Goal: Book appointment/travel/reservation

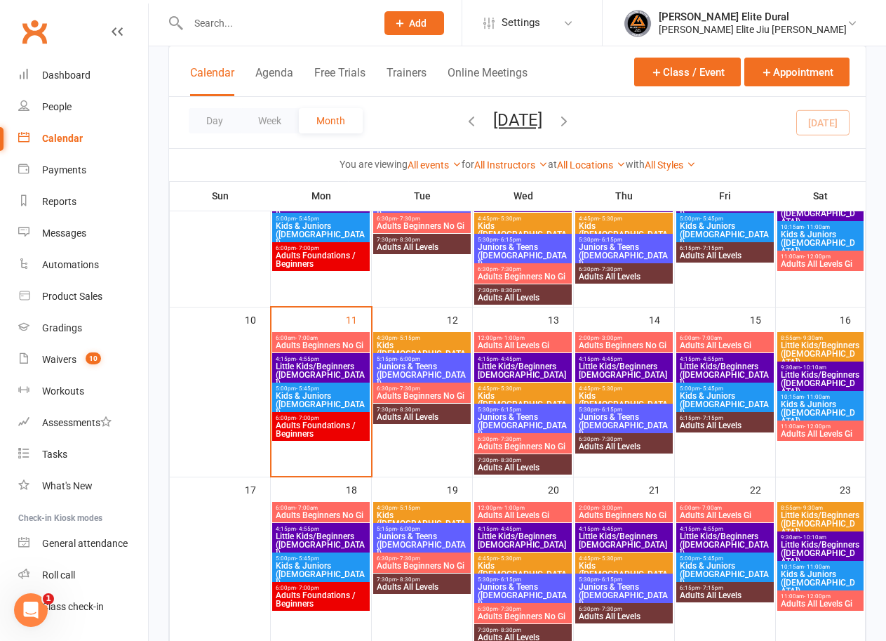
click at [411, 342] on span "Kids ([DEMOGRAPHIC_DATA])" at bounding box center [422, 353] width 92 height 25
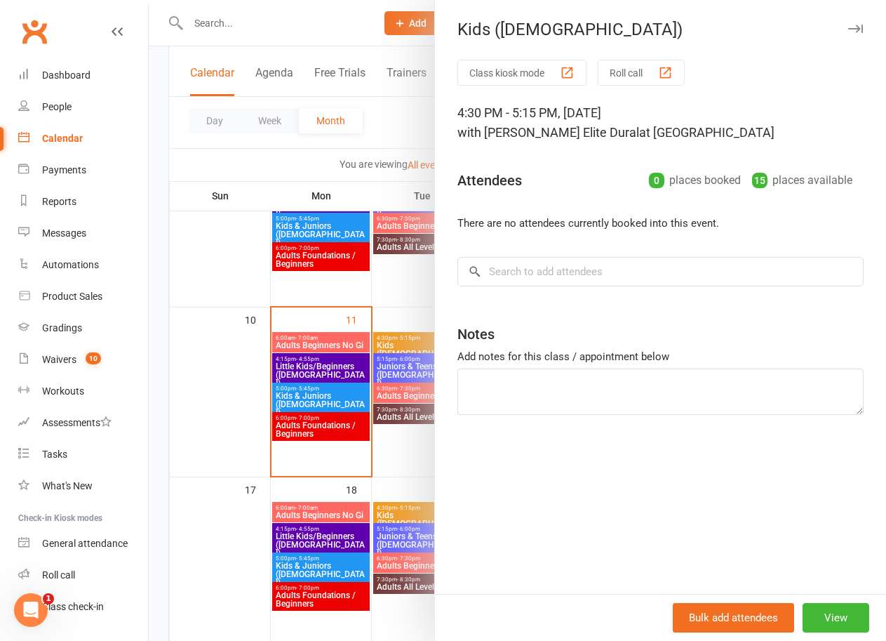
drag, startPoint x: 159, startPoint y: 390, endPoint x: 290, endPoint y: 390, distance: 131.9
click at [159, 390] on div at bounding box center [517, 320] width 737 height 641
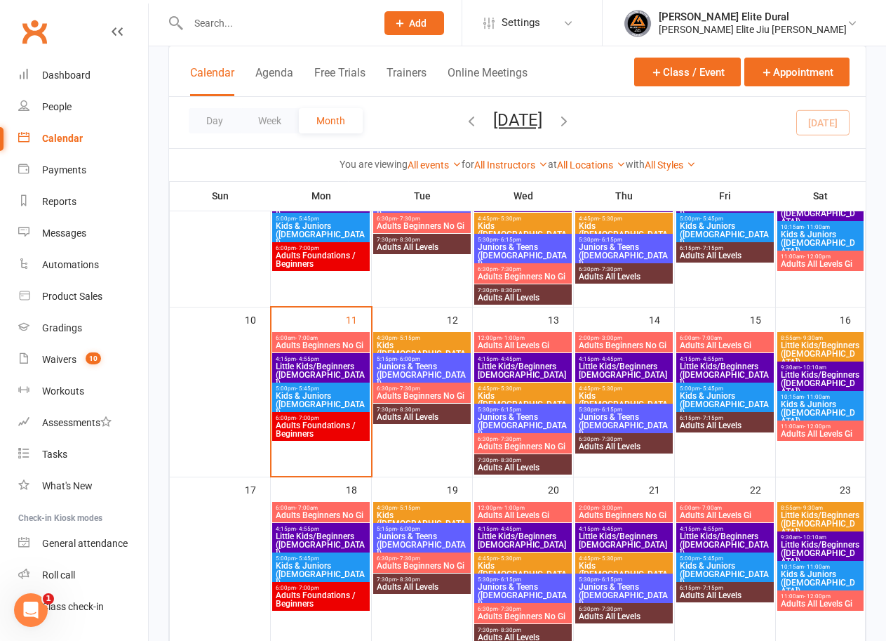
click at [423, 363] on span "Juniors & Teens ([DEMOGRAPHIC_DATA])" at bounding box center [422, 374] width 92 height 25
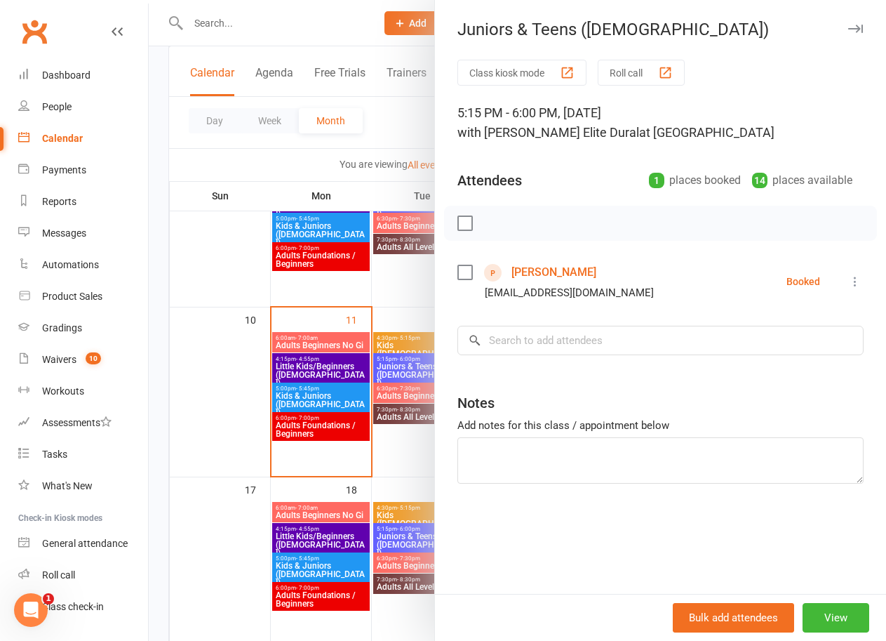
click at [156, 377] on div at bounding box center [517, 320] width 737 height 641
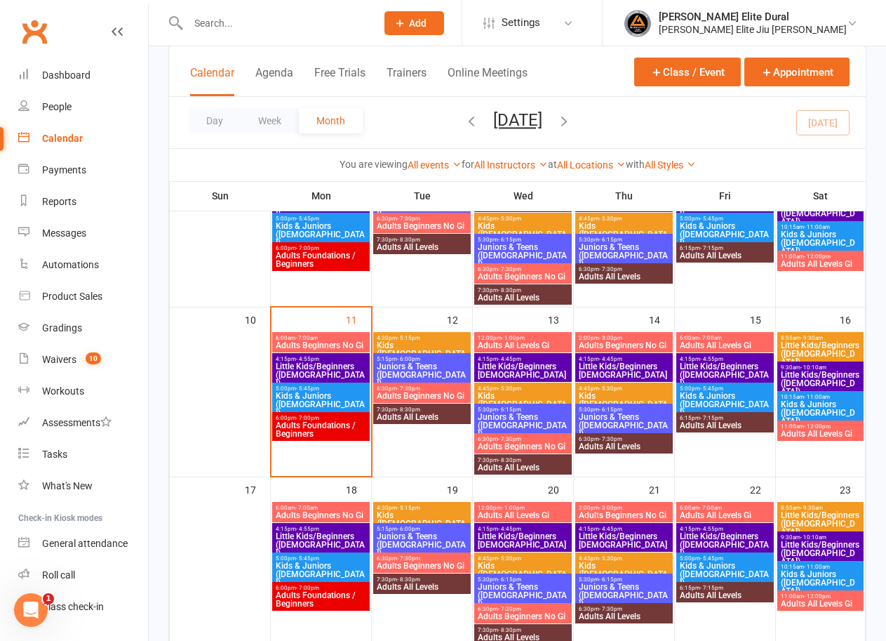
click at [422, 365] on span "Juniors & Teens ([DEMOGRAPHIC_DATA])" at bounding box center [422, 374] width 92 height 25
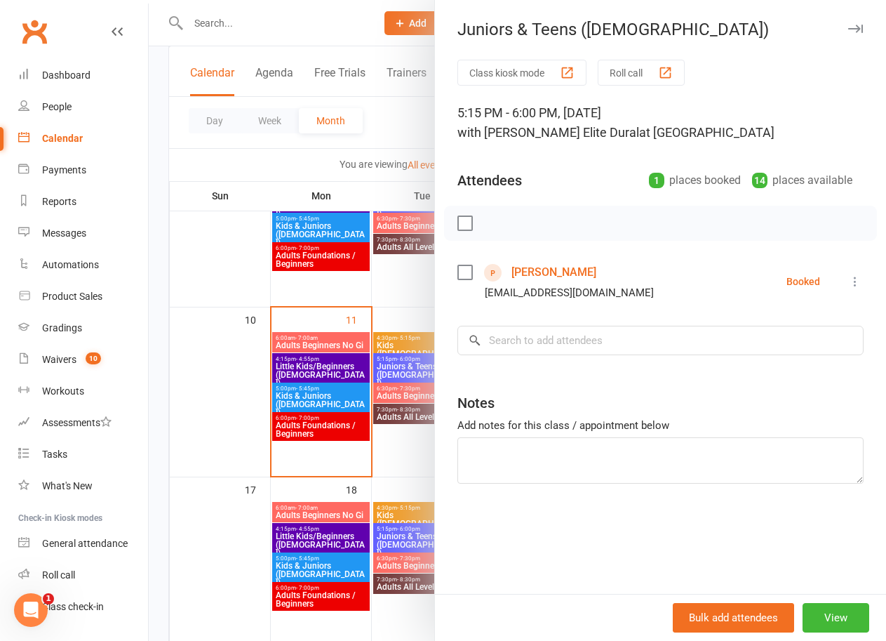
click at [150, 405] on div at bounding box center [517, 320] width 737 height 641
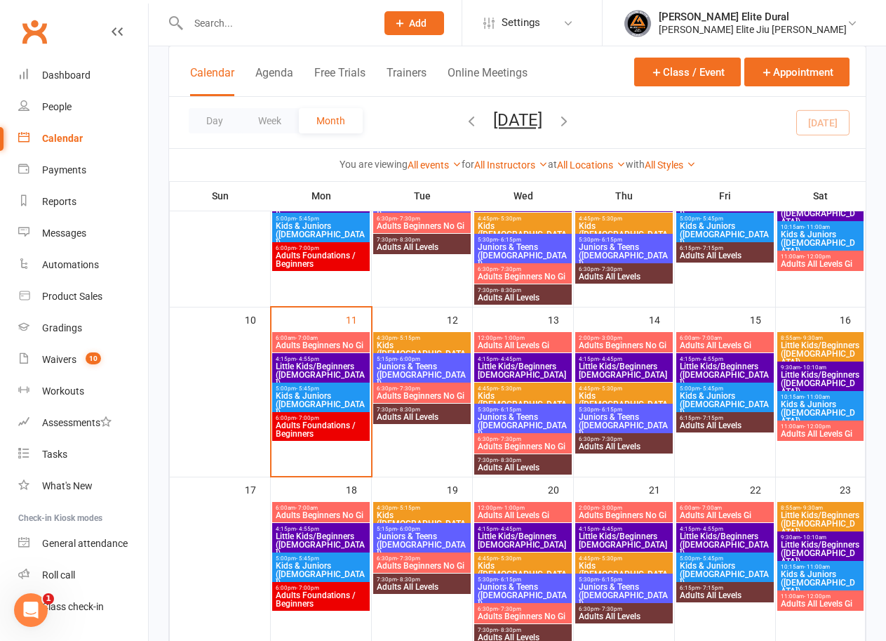
click at [406, 364] on span "Juniors & Teens ([DEMOGRAPHIC_DATA])" at bounding box center [422, 374] width 92 height 25
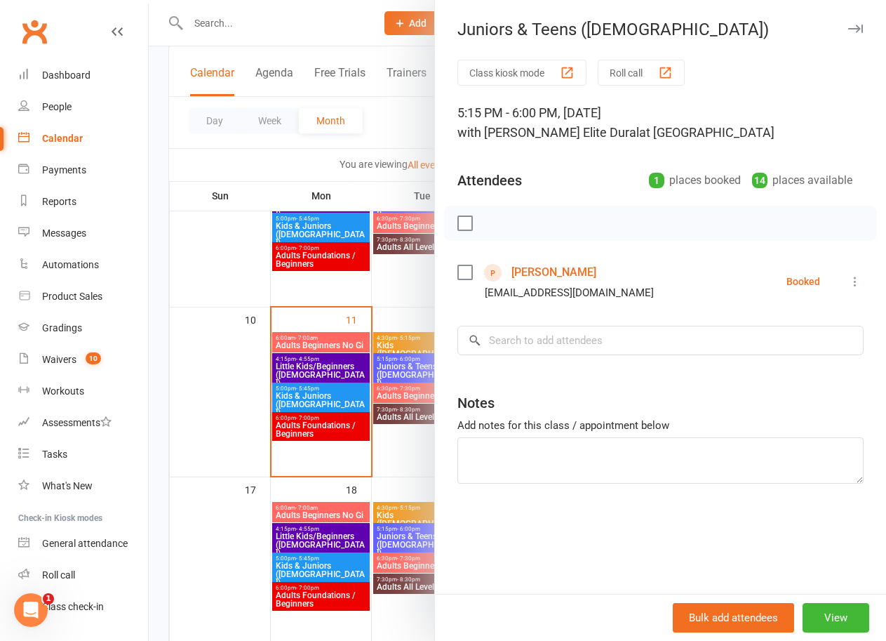
click at [159, 375] on div at bounding box center [517, 320] width 737 height 641
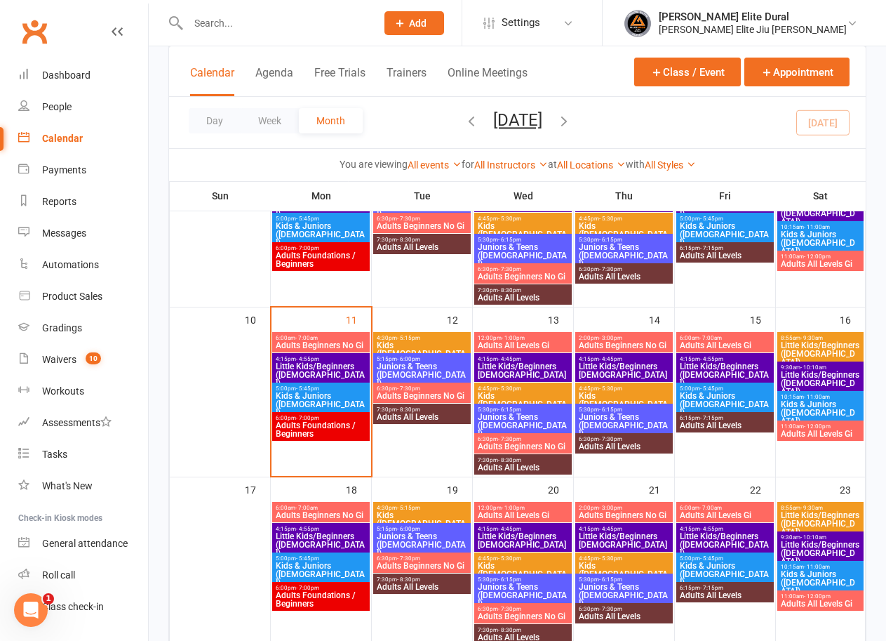
click at [418, 389] on span "- 7:30pm" at bounding box center [408, 388] width 23 height 6
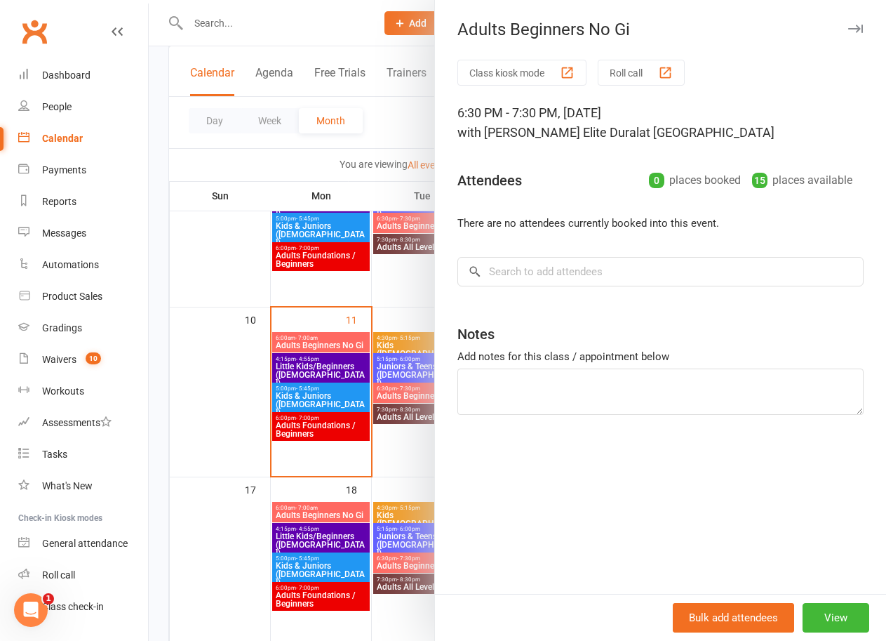
click at [158, 375] on div at bounding box center [517, 320] width 737 height 641
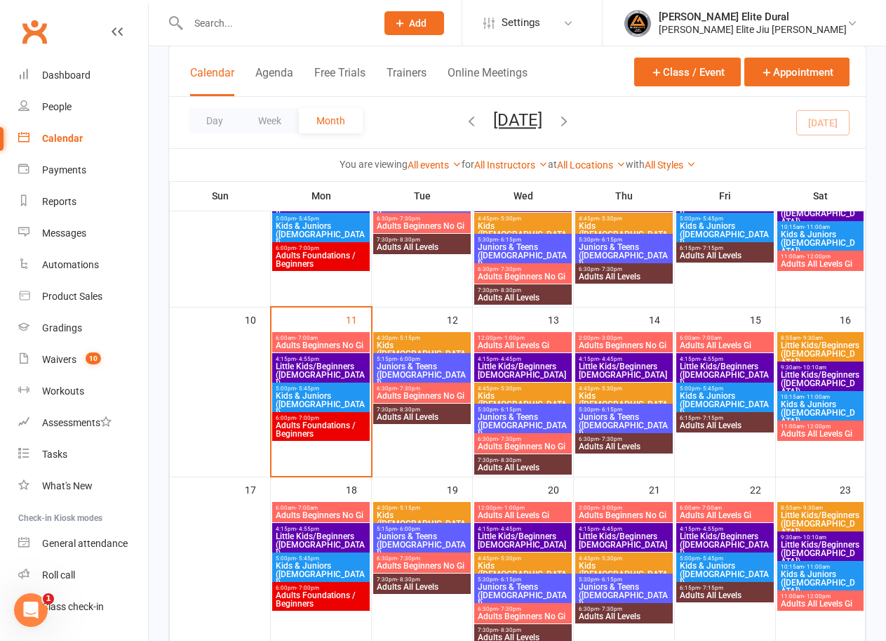
click at [511, 337] on span "- 1:00pm" at bounding box center [513, 338] width 23 height 6
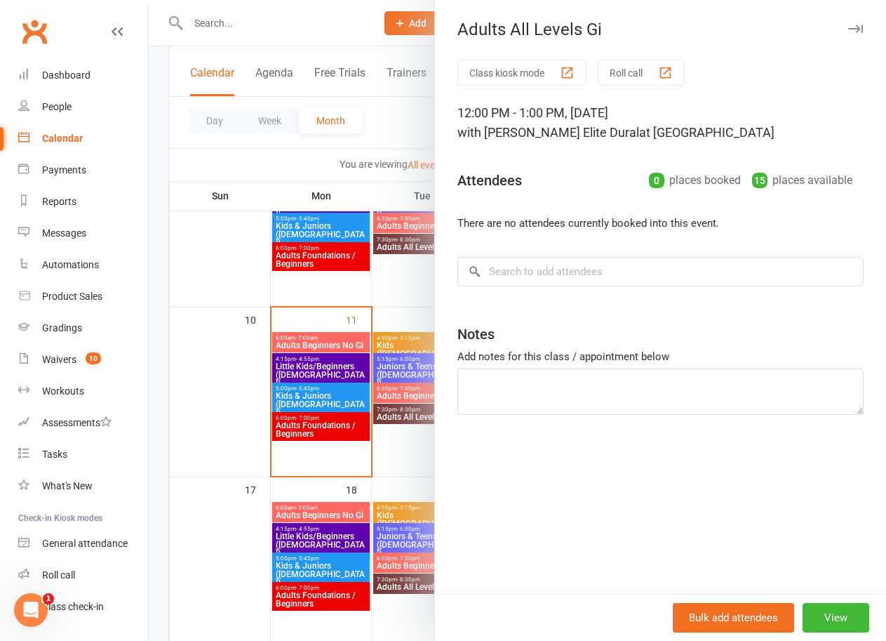
click at [156, 378] on div at bounding box center [517, 320] width 737 height 641
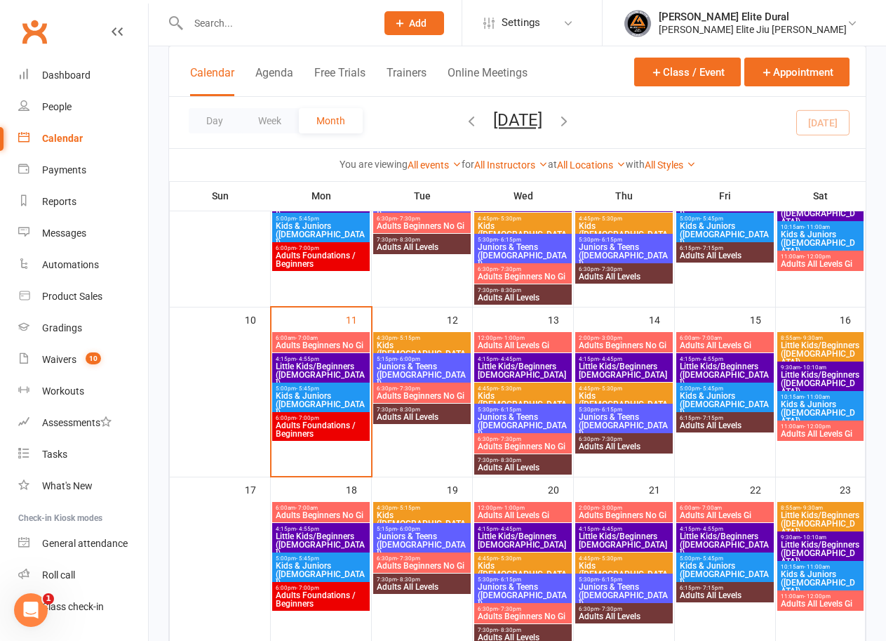
click at [521, 369] on span "Little Kids/Beginners [DEMOGRAPHIC_DATA]" at bounding box center [523, 370] width 92 height 17
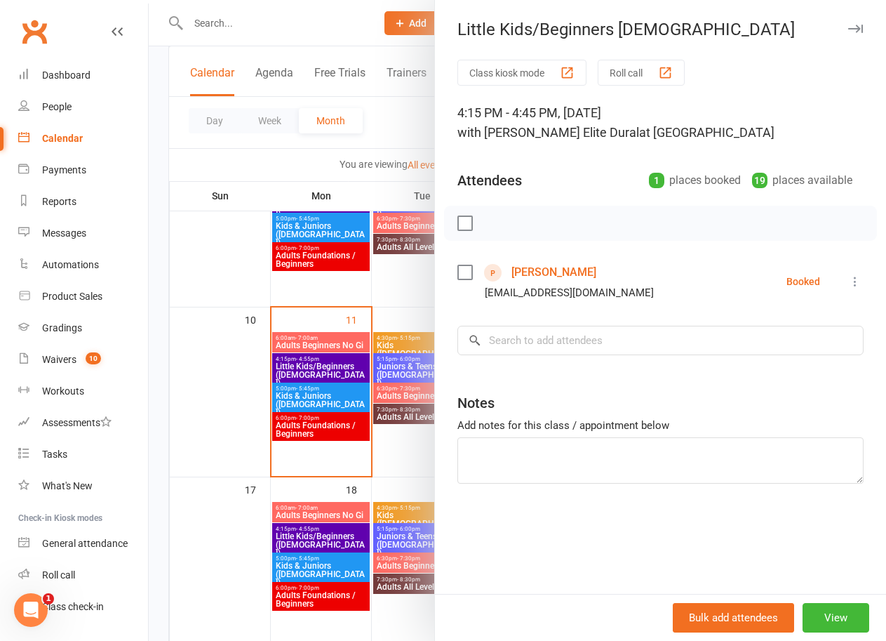
click at [155, 379] on div at bounding box center [517, 320] width 737 height 641
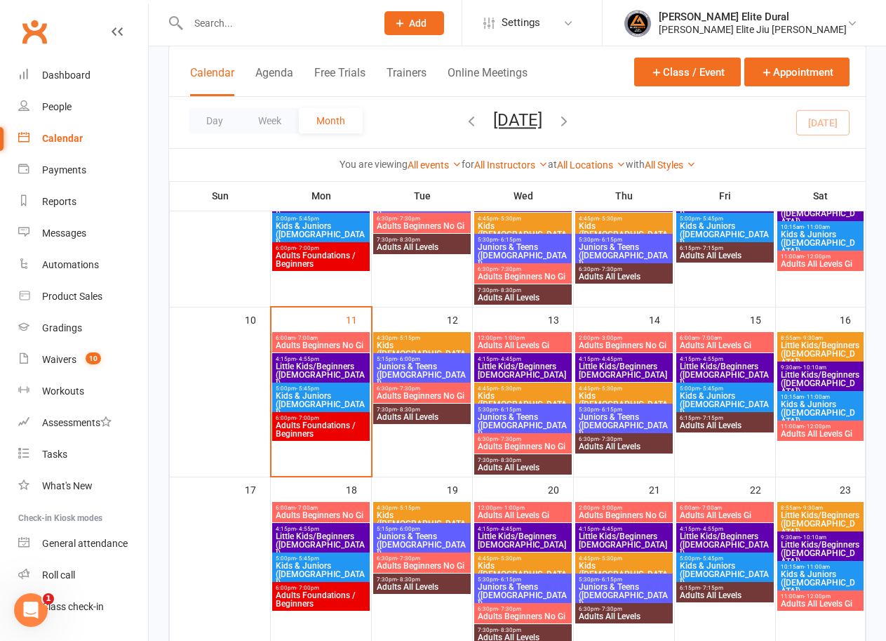
click at [507, 395] on span "Kids ([DEMOGRAPHIC_DATA])" at bounding box center [523, 404] width 92 height 25
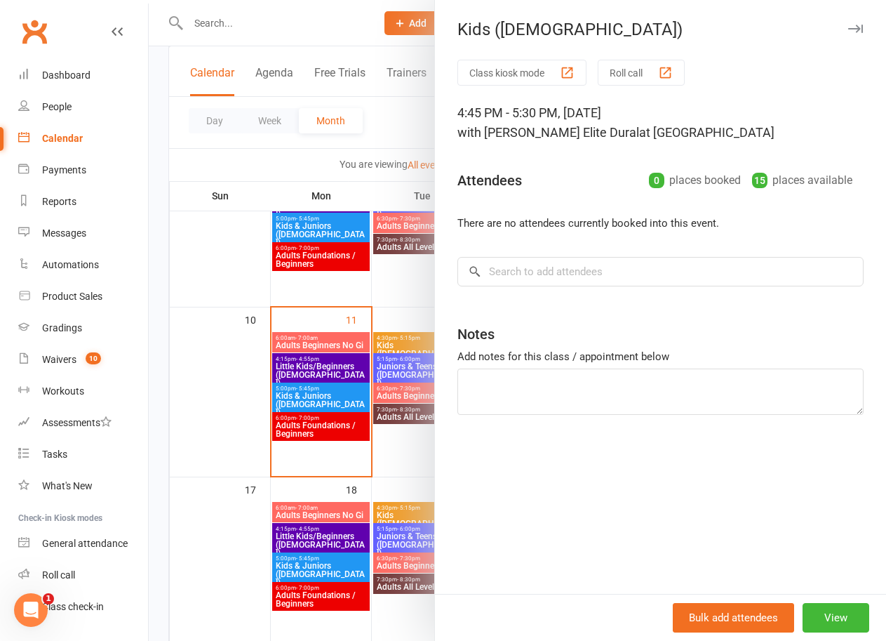
click at [152, 408] on div at bounding box center [517, 320] width 737 height 641
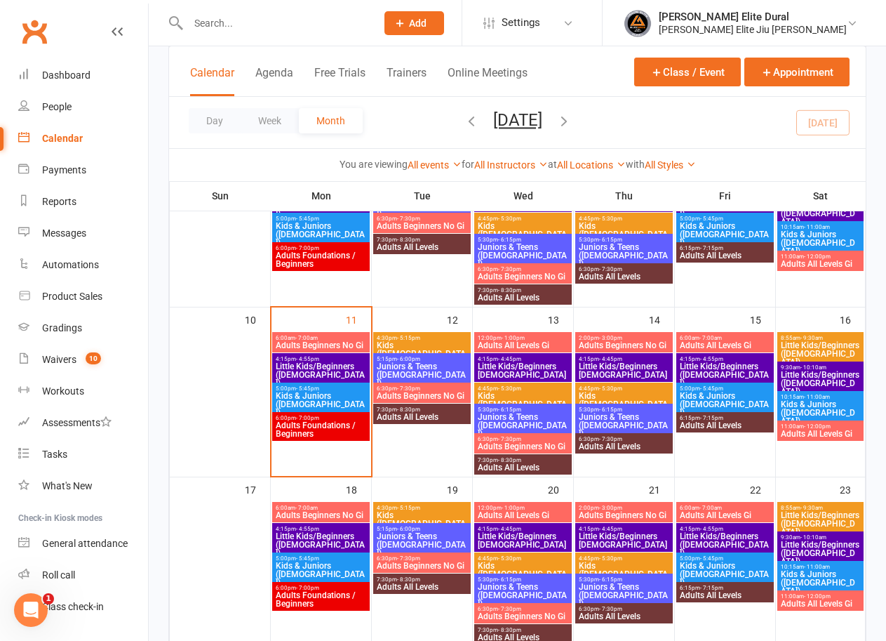
click at [512, 396] on span "Kids ([DEMOGRAPHIC_DATA])" at bounding box center [523, 404] width 92 height 25
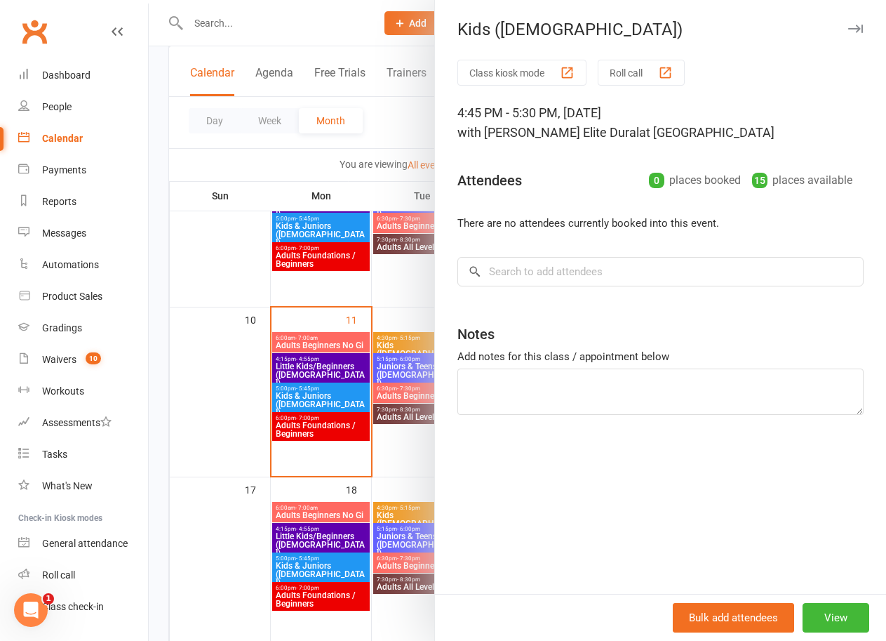
click at [156, 380] on div at bounding box center [517, 320] width 737 height 641
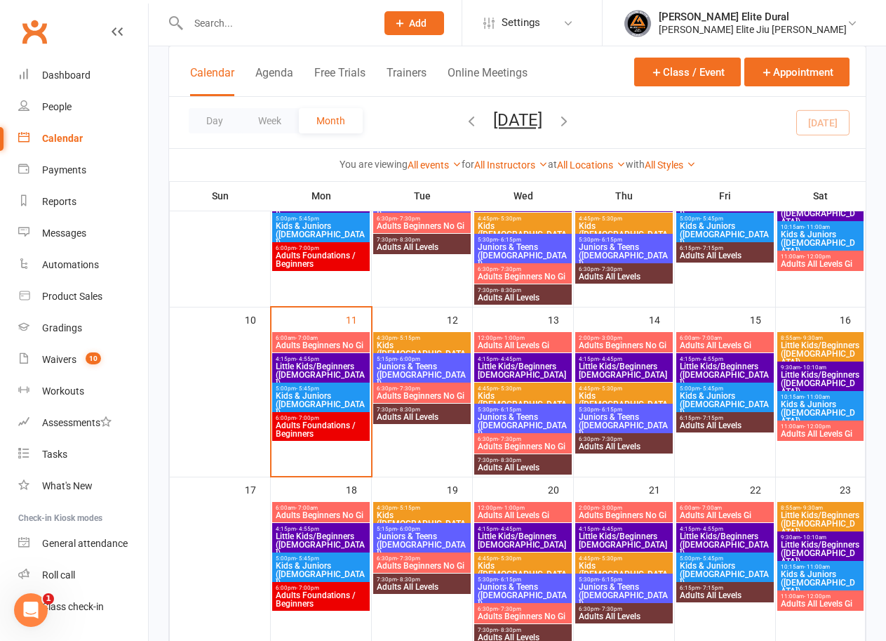
click at [523, 415] on span "Juniors & Teens ([DEMOGRAPHIC_DATA])" at bounding box center [523, 425] width 92 height 25
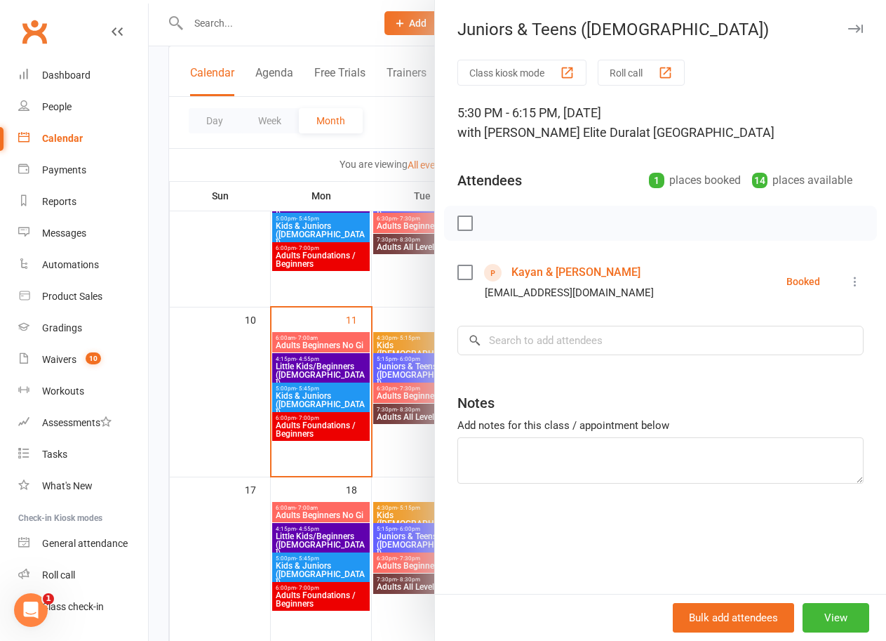
click at [156, 384] on div at bounding box center [517, 320] width 737 height 641
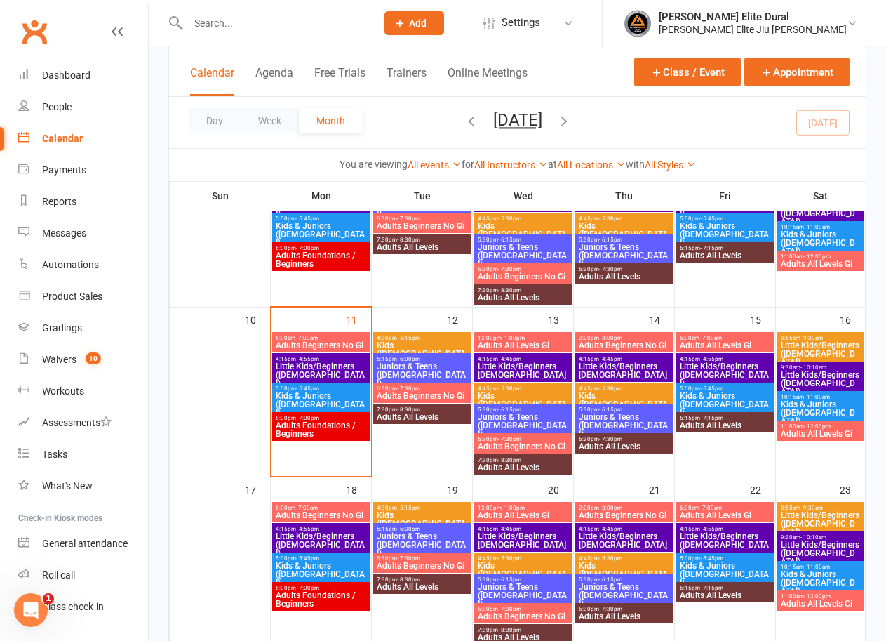
click at [324, 429] on span "Adults Foundations / Beginners" at bounding box center [321, 429] width 92 height 17
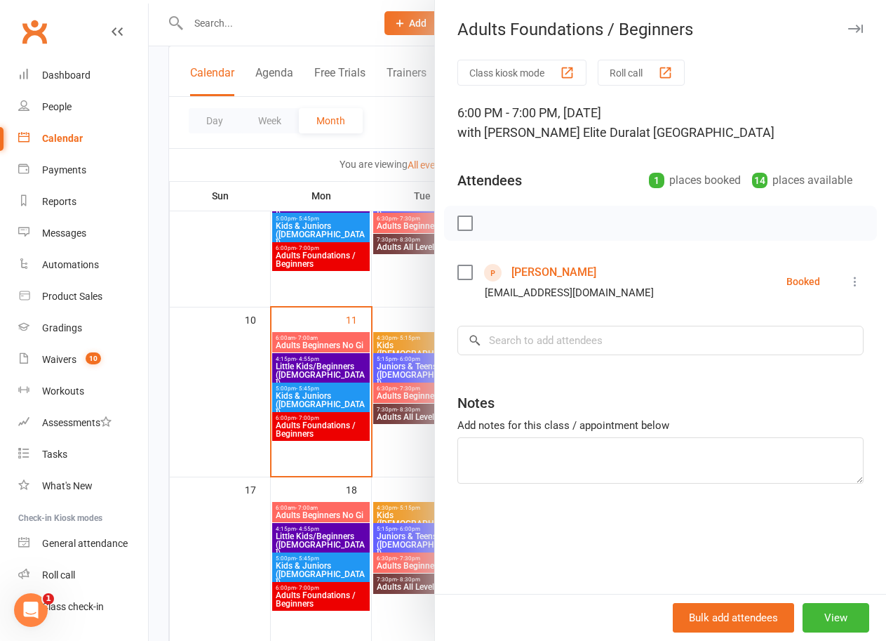
click at [154, 426] on div at bounding box center [517, 320] width 737 height 641
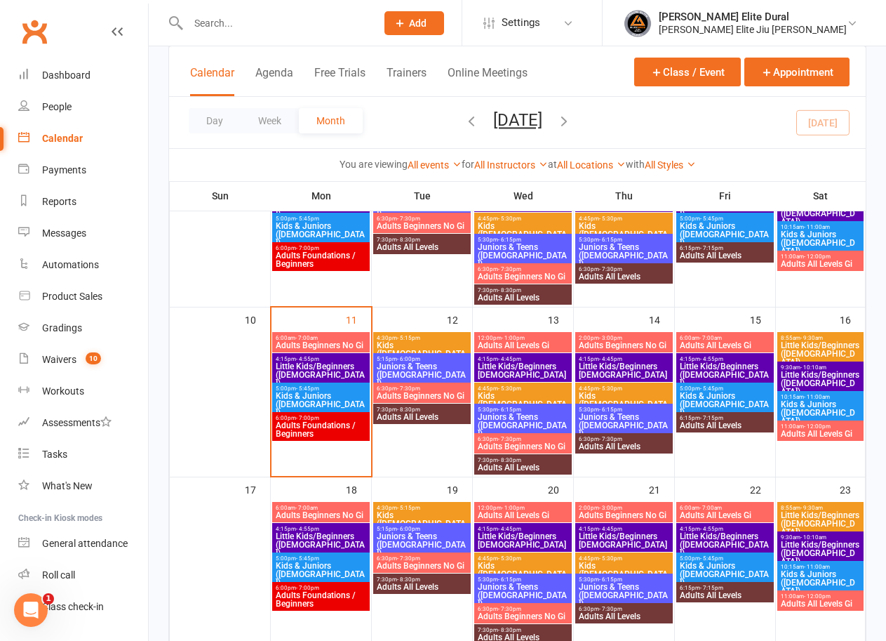
click at [509, 463] on span "Adults All Levels" at bounding box center [523, 467] width 92 height 8
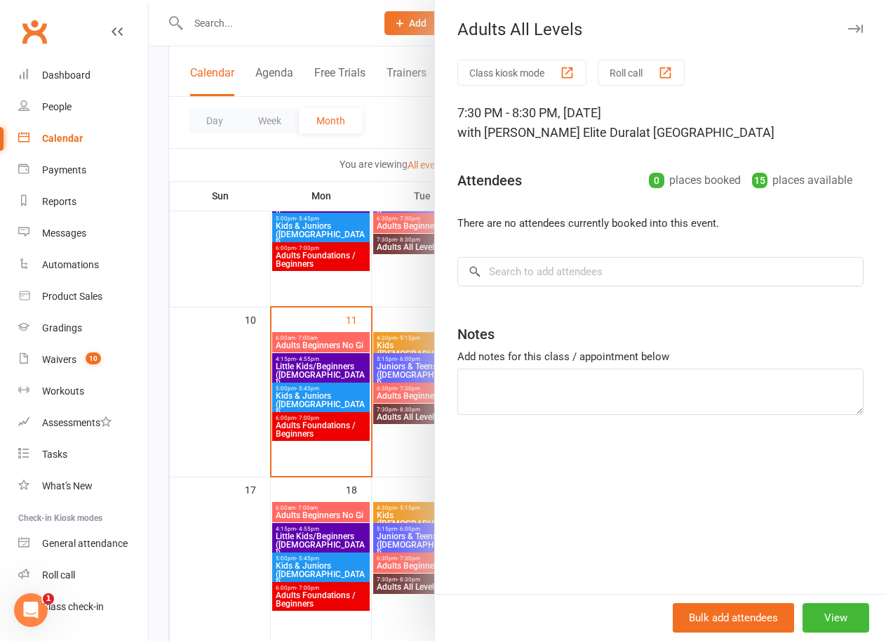
click at [152, 434] on div at bounding box center [517, 320] width 737 height 641
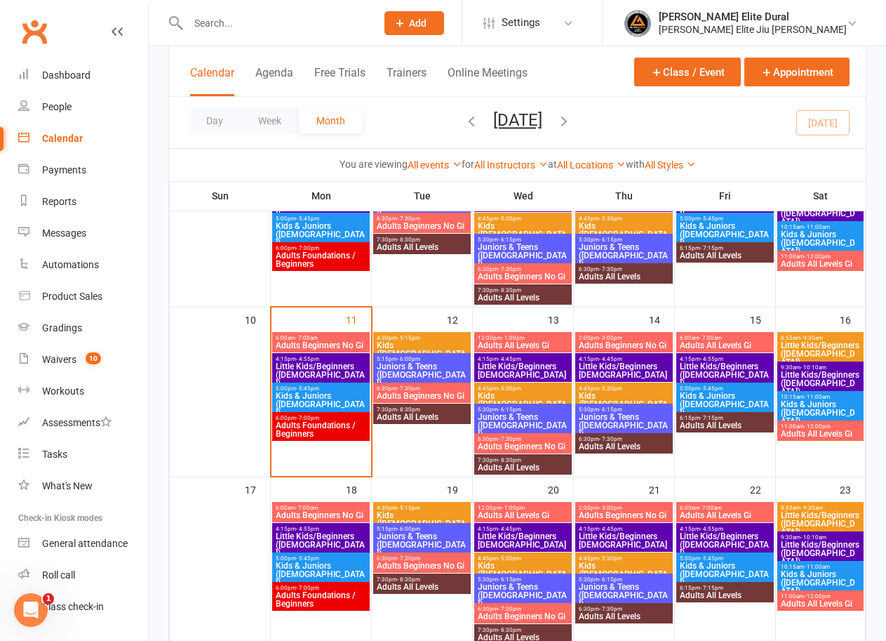
click at [495, 440] on span "6:30pm - 7:30pm" at bounding box center [523, 439] width 92 height 6
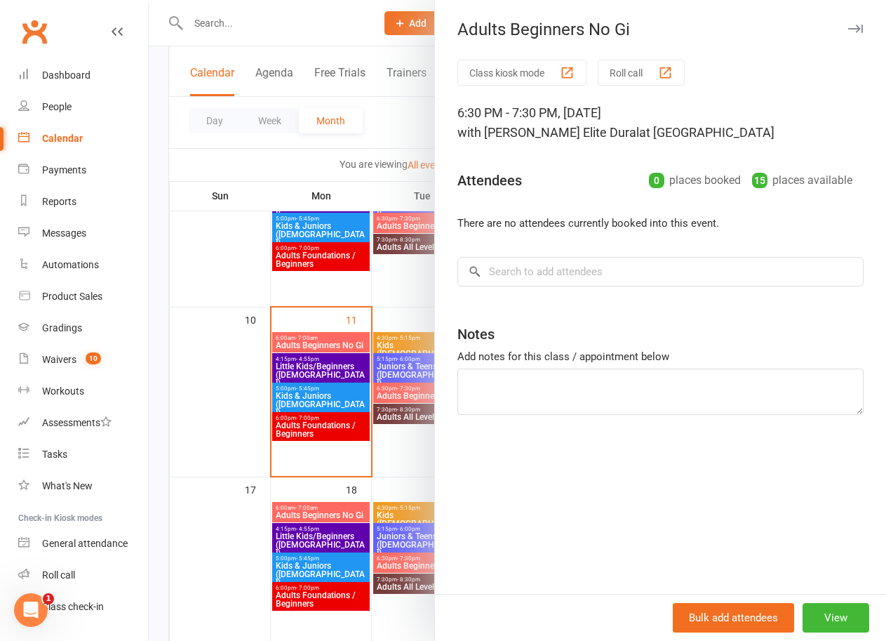
click at [159, 411] on div at bounding box center [517, 320] width 737 height 641
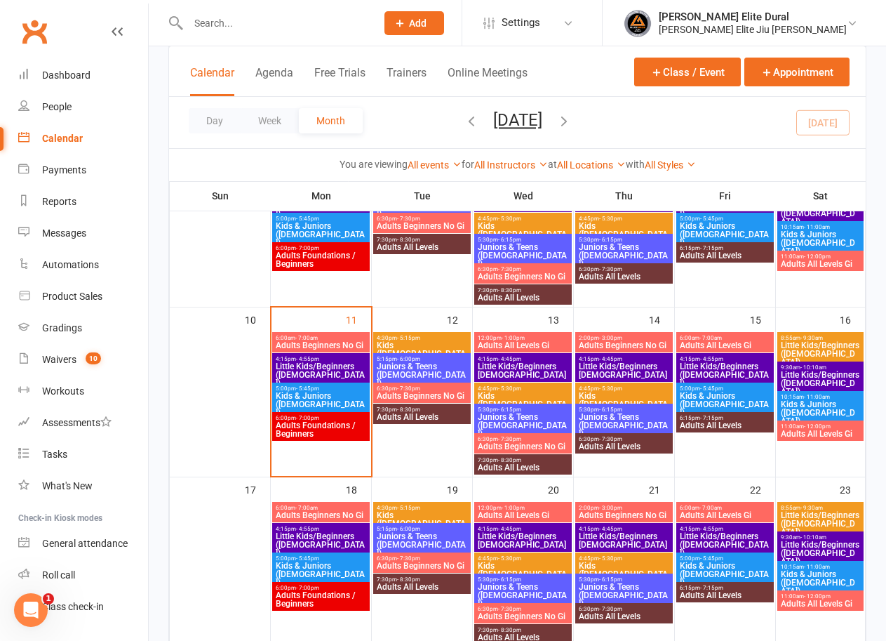
click at [619, 337] on span "- 3:00pm" at bounding box center [610, 338] width 23 height 6
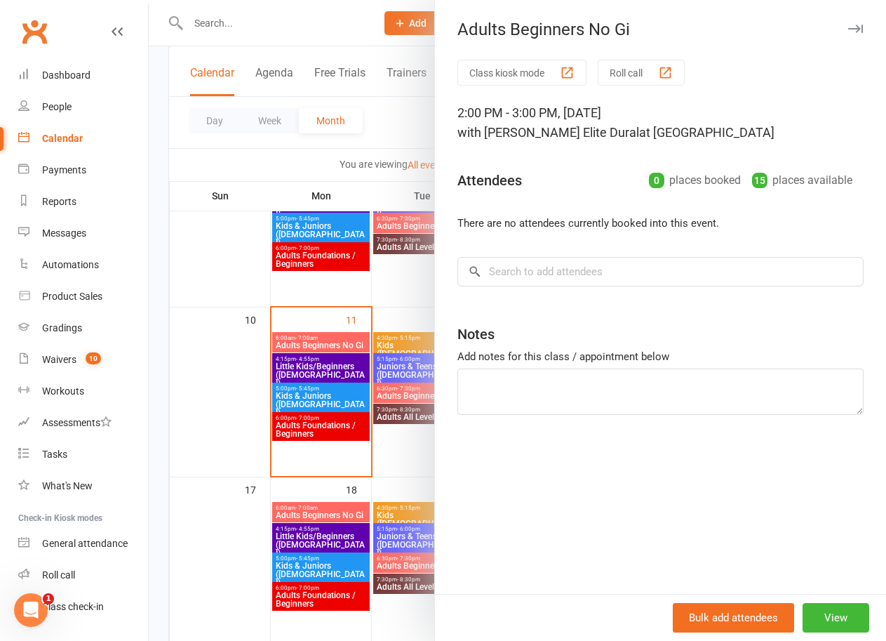
click at [154, 401] on div at bounding box center [517, 320] width 737 height 641
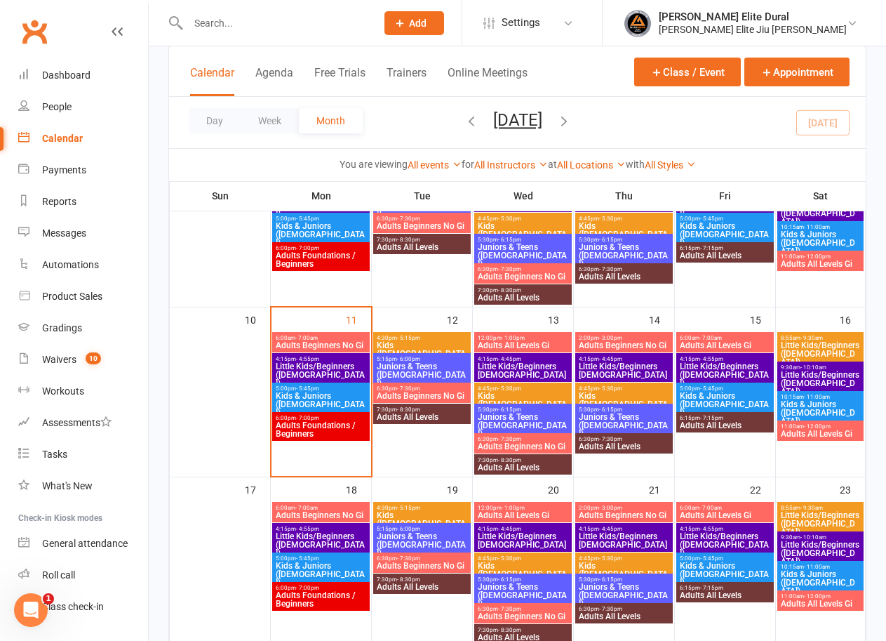
click at [591, 361] on span "4:15pm - 4:45pm" at bounding box center [624, 359] width 92 height 6
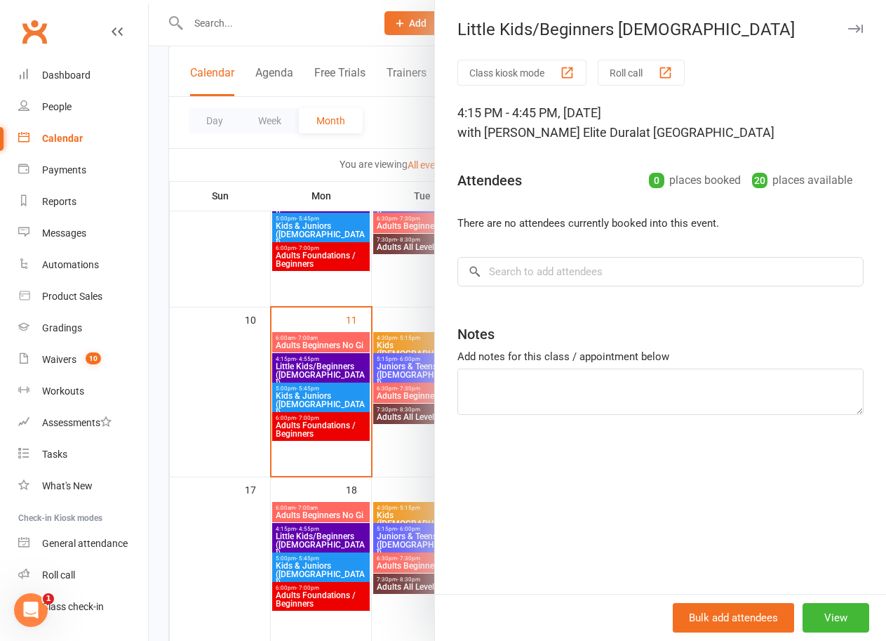
click at [152, 394] on div at bounding box center [517, 320] width 737 height 641
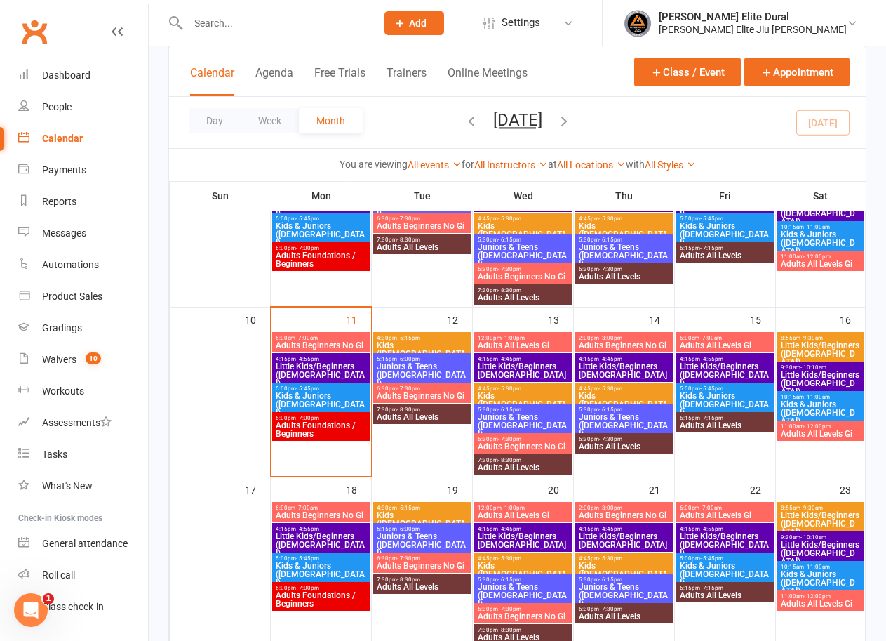
click at [615, 389] on span "- 5:30pm" at bounding box center [610, 388] width 23 height 6
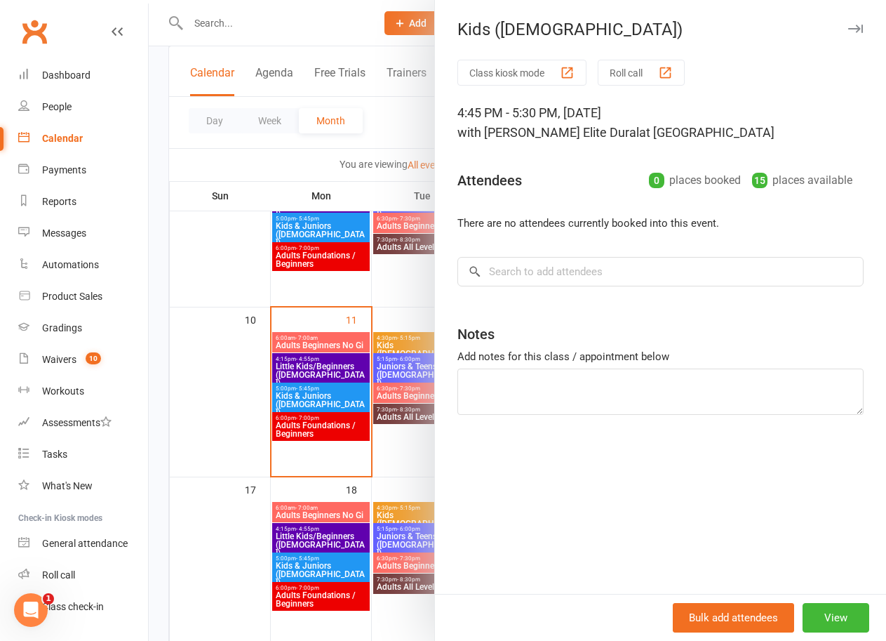
click at [164, 413] on div at bounding box center [517, 320] width 737 height 641
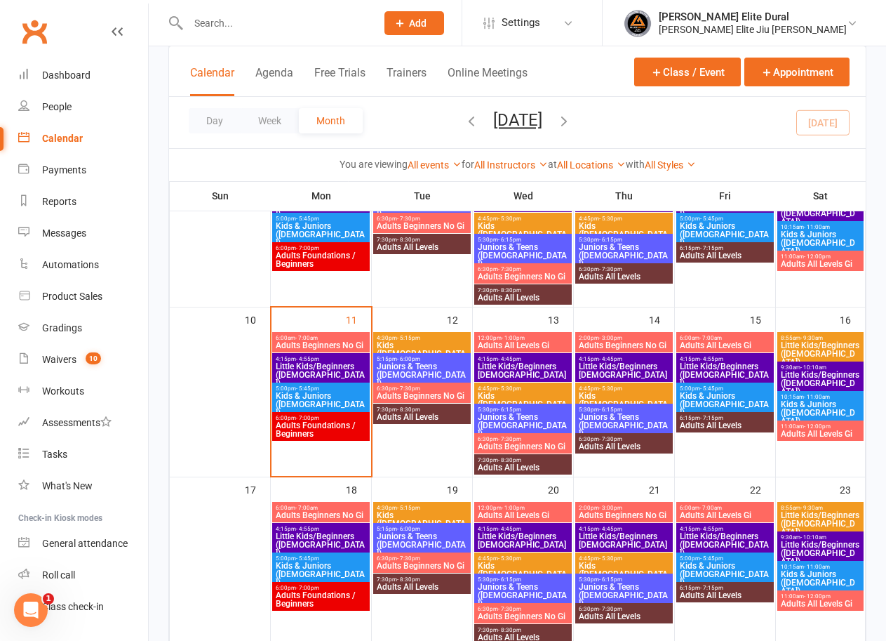
click at [637, 392] on span "Kids ([DEMOGRAPHIC_DATA])" at bounding box center [624, 404] width 92 height 25
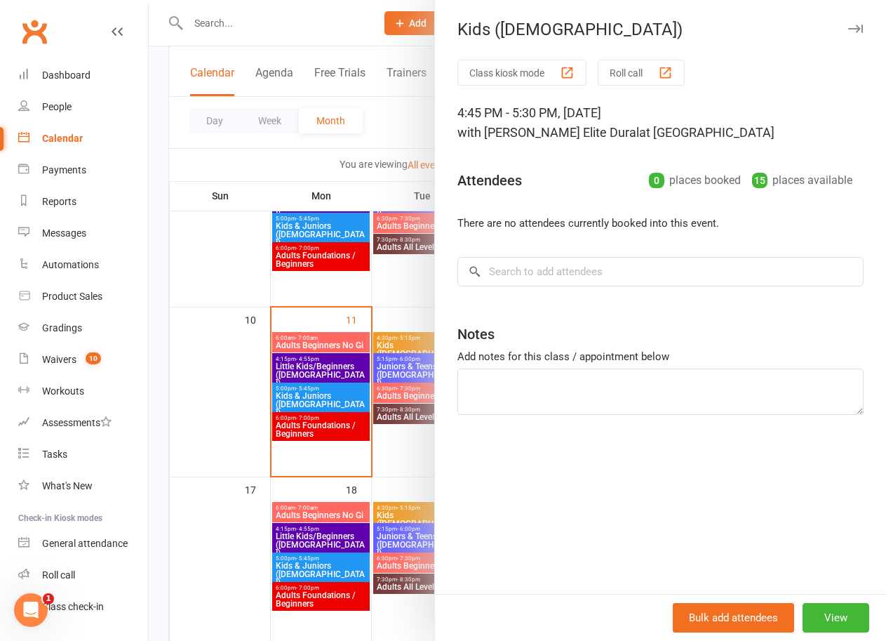
click at [152, 408] on div at bounding box center [517, 320] width 737 height 641
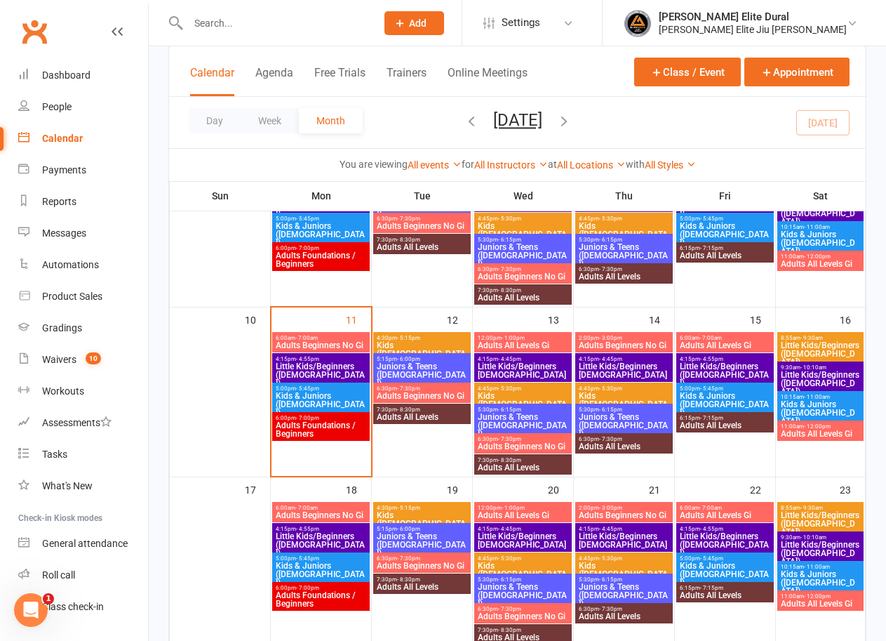
click at [610, 413] on span "Juniors & Teens ([DEMOGRAPHIC_DATA])" at bounding box center [624, 425] width 92 height 25
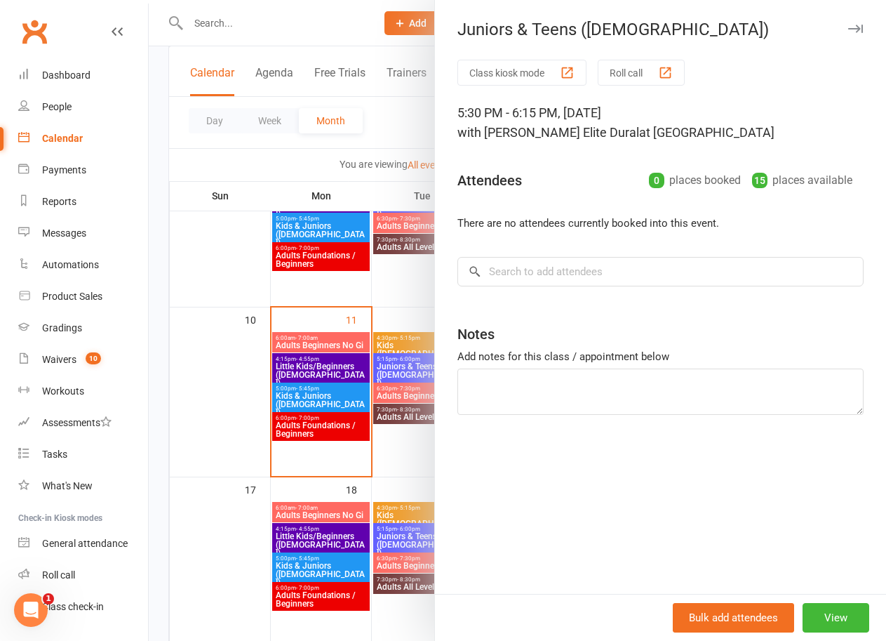
click at [155, 417] on div at bounding box center [517, 320] width 737 height 641
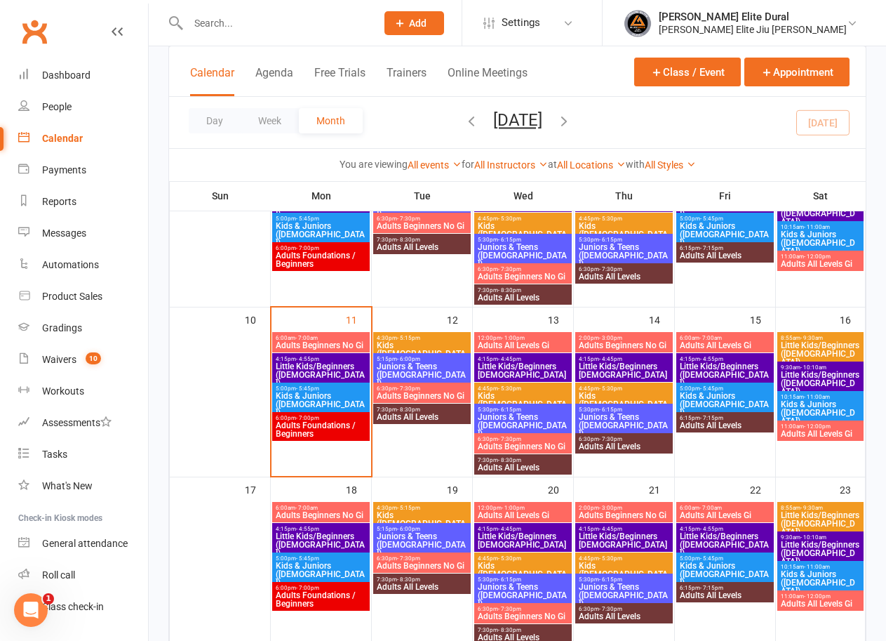
click at [730, 340] on span "6:00am - 7:00am" at bounding box center [725, 338] width 92 height 6
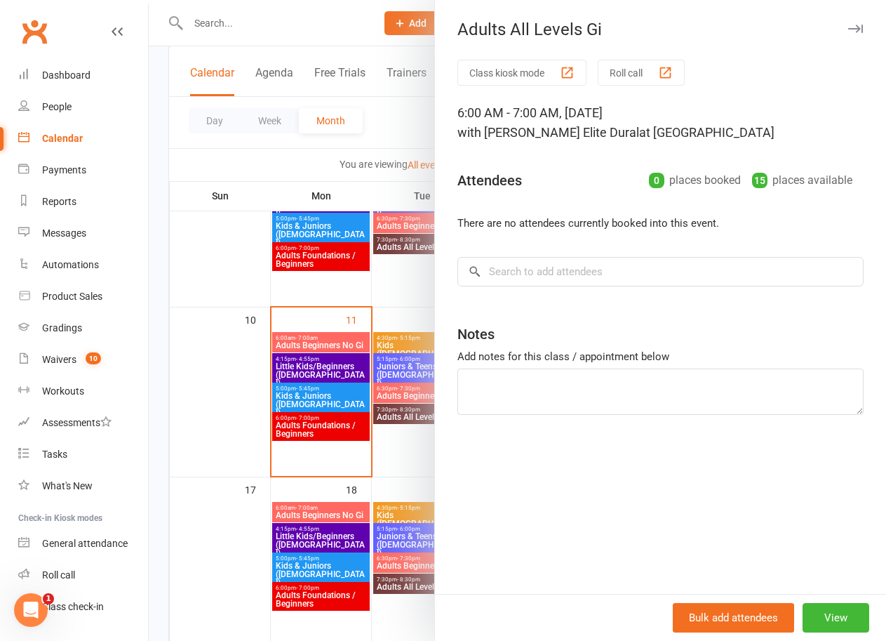
click at [156, 387] on div at bounding box center [517, 320] width 737 height 641
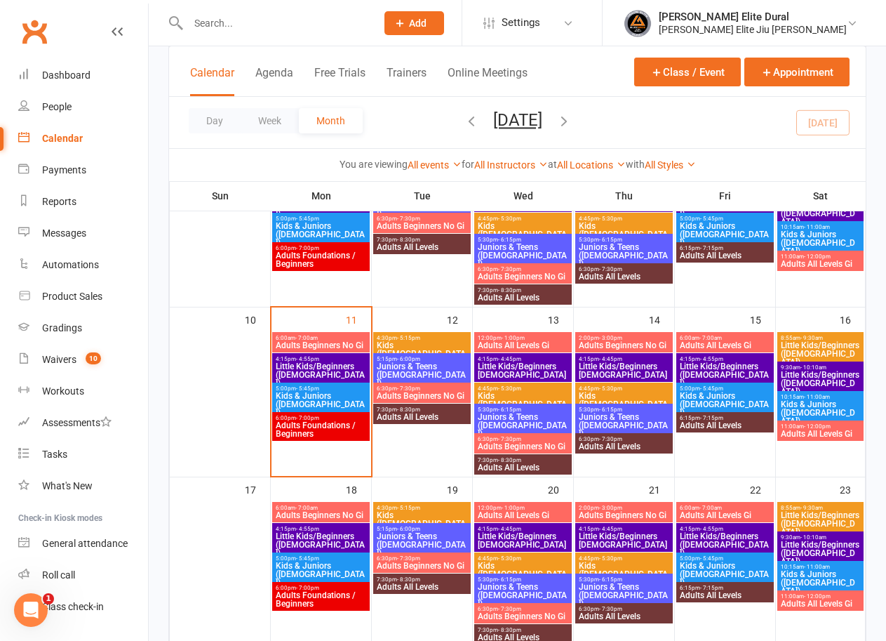
click at [735, 368] on span "Little Kids/Beginners ([DEMOGRAPHIC_DATA])" at bounding box center [725, 374] width 92 height 25
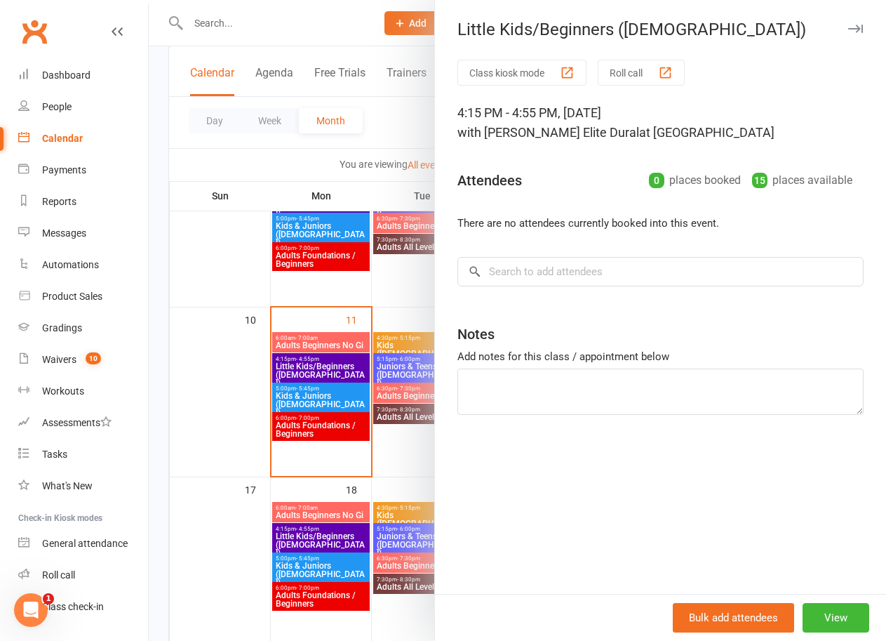
click at [157, 389] on div at bounding box center [517, 320] width 737 height 641
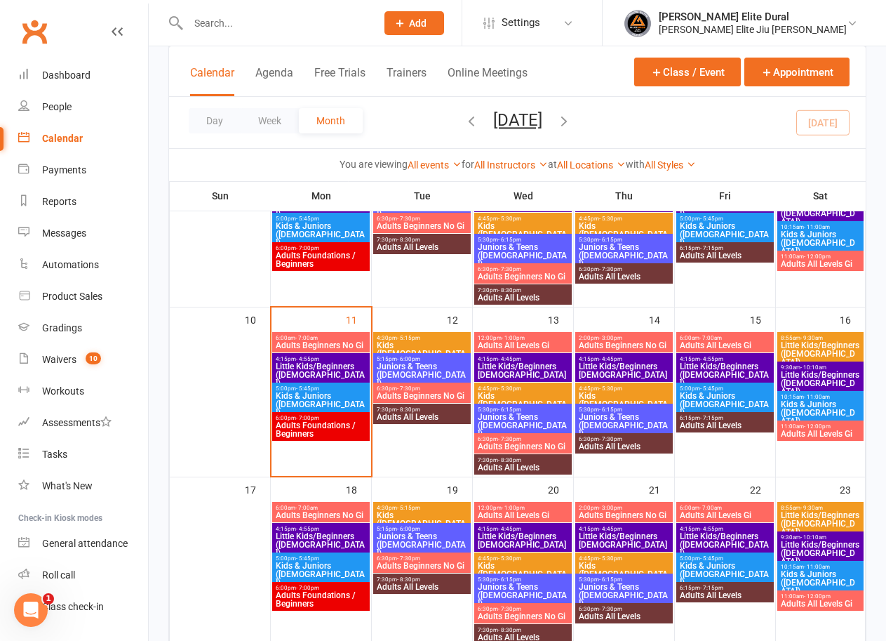
click at [699, 392] on span "Kids & Juniors ([DEMOGRAPHIC_DATA])" at bounding box center [725, 404] width 92 height 25
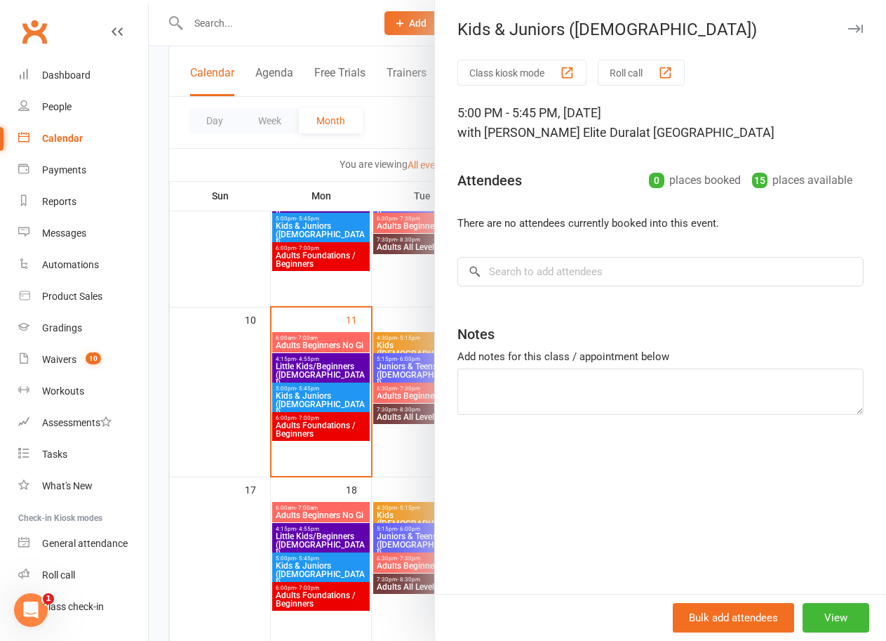
click at [159, 419] on div at bounding box center [517, 320] width 737 height 641
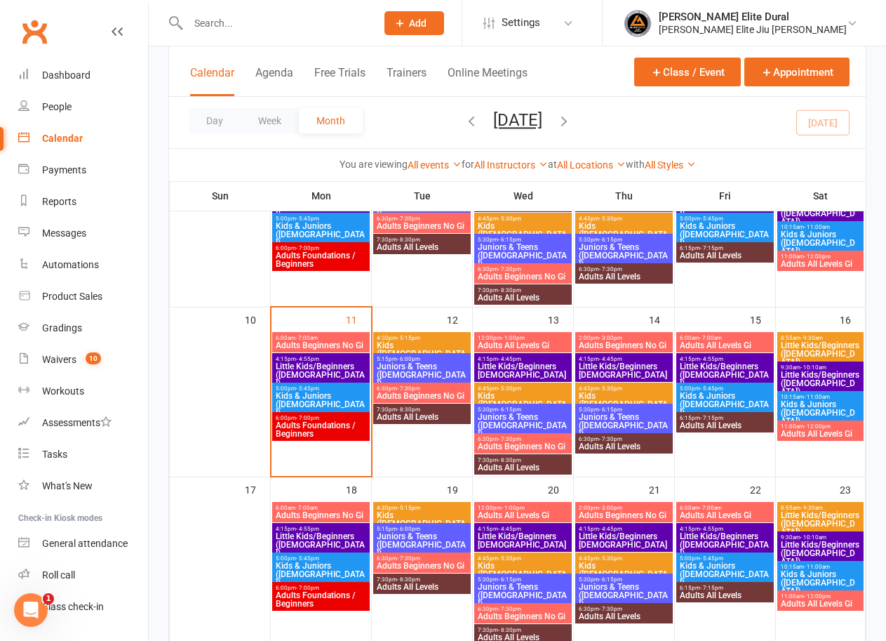
click at [709, 424] on span "Adults All Levels" at bounding box center [725, 425] width 92 height 8
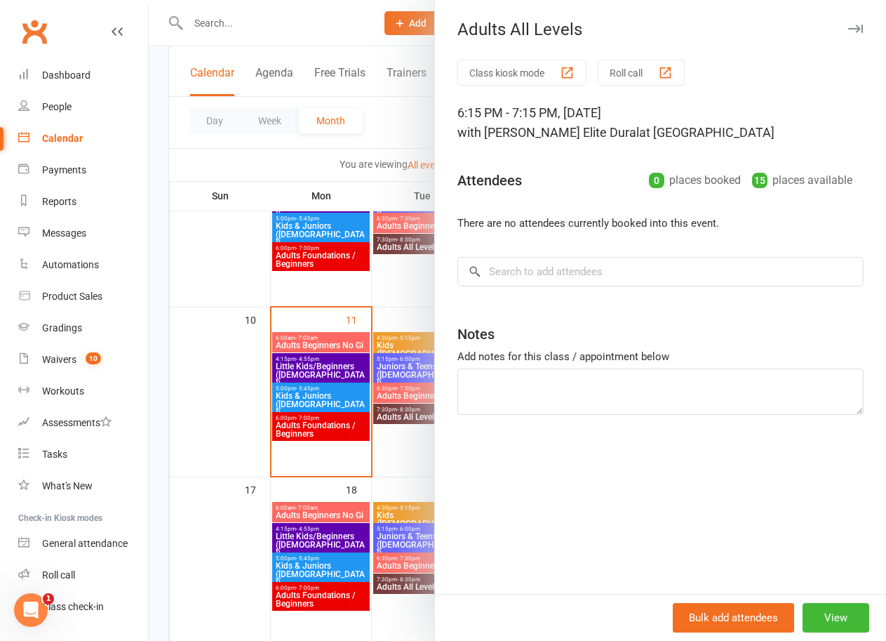
click at [156, 399] on div at bounding box center [517, 320] width 737 height 641
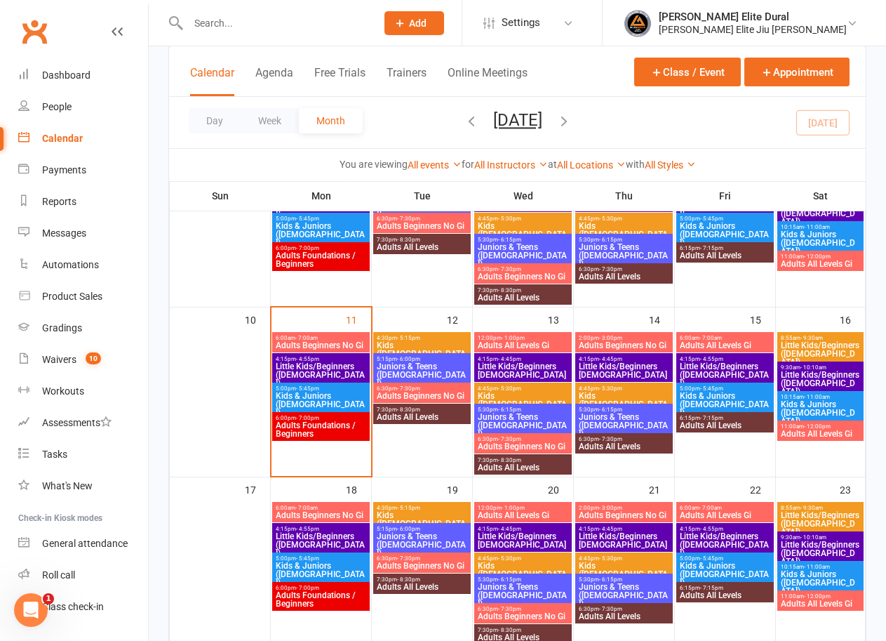
click at [801, 354] on span "Little Kids/Beginners ([DEMOGRAPHIC_DATA])" at bounding box center [820, 353] width 81 height 25
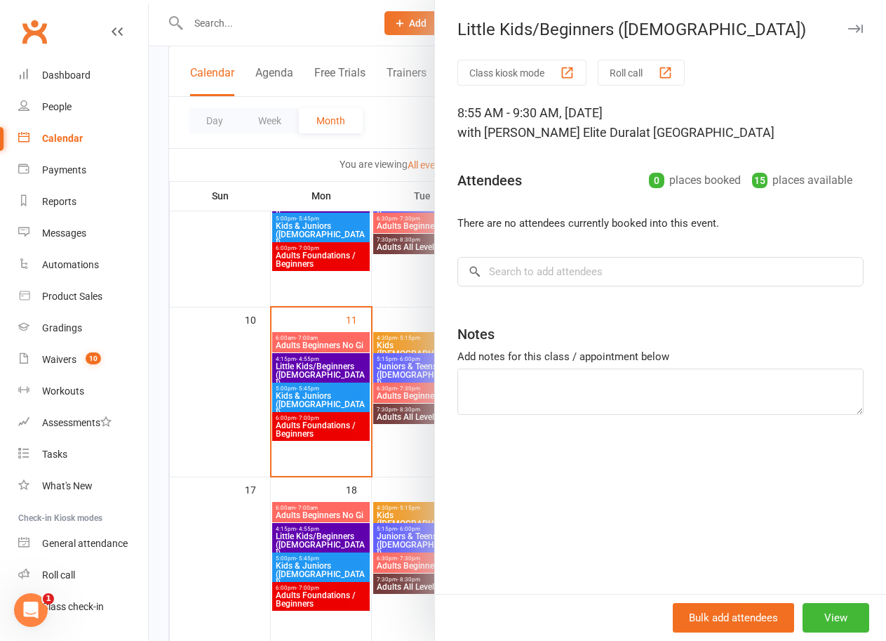
click at [155, 386] on div at bounding box center [517, 320] width 737 height 641
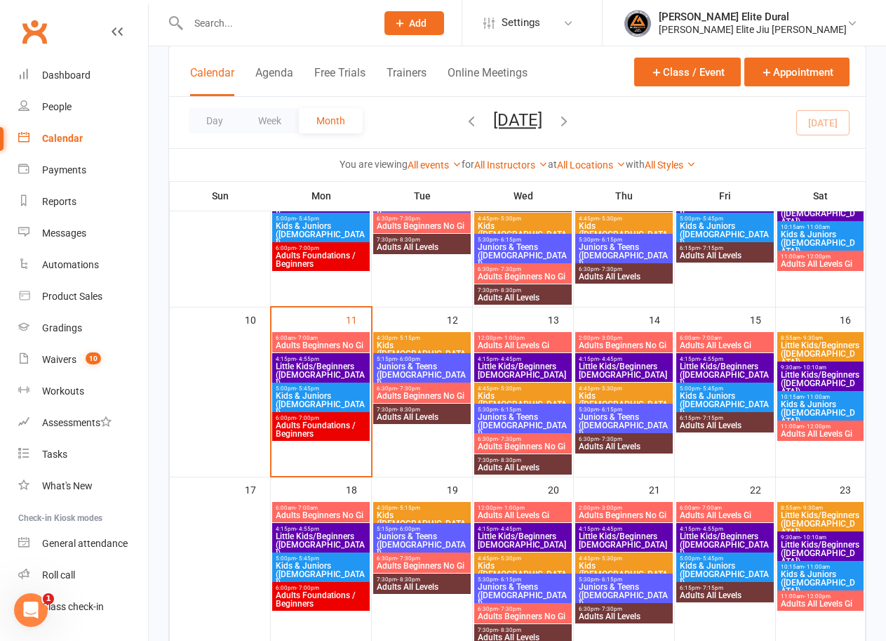
click at [824, 379] on span "Little Kids/Beginners ([DEMOGRAPHIC_DATA])" at bounding box center [820, 382] width 81 height 25
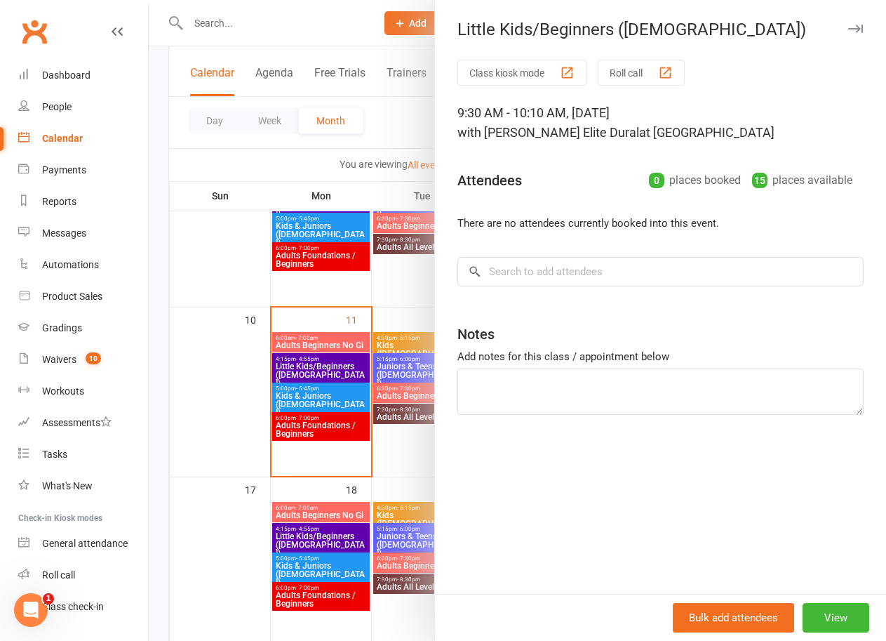
click at [160, 406] on div at bounding box center [517, 320] width 737 height 641
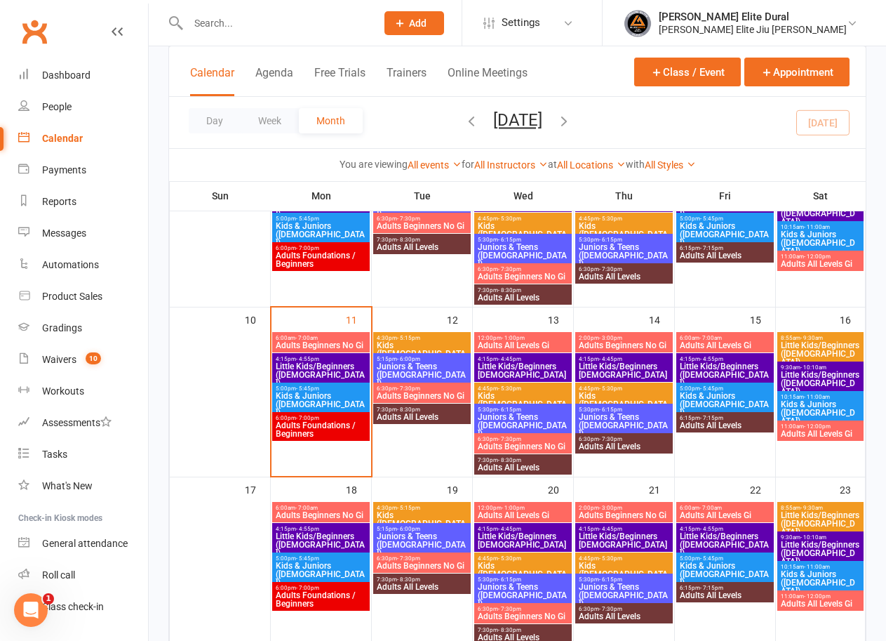
click at [815, 410] on span "Kids & Juniors ([DEMOGRAPHIC_DATA])" at bounding box center [820, 412] width 81 height 25
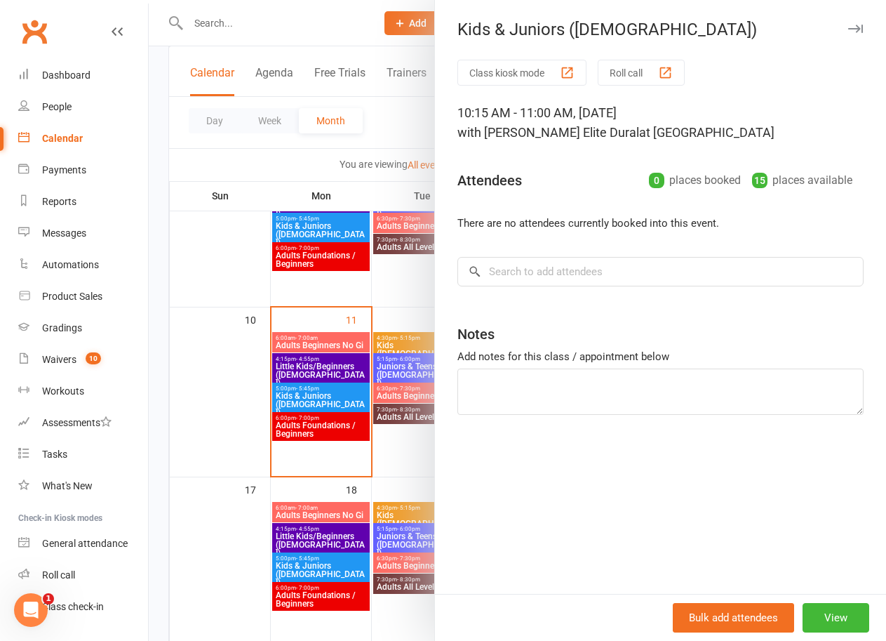
click at [154, 408] on div at bounding box center [517, 320] width 737 height 641
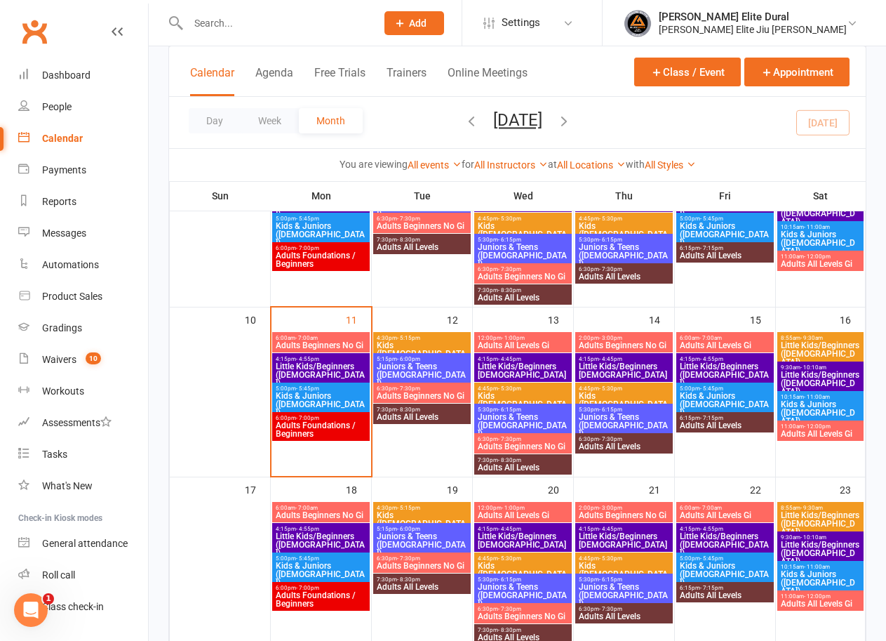
click at [812, 429] on span "Adults All Levels Gi" at bounding box center [820, 433] width 81 height 8
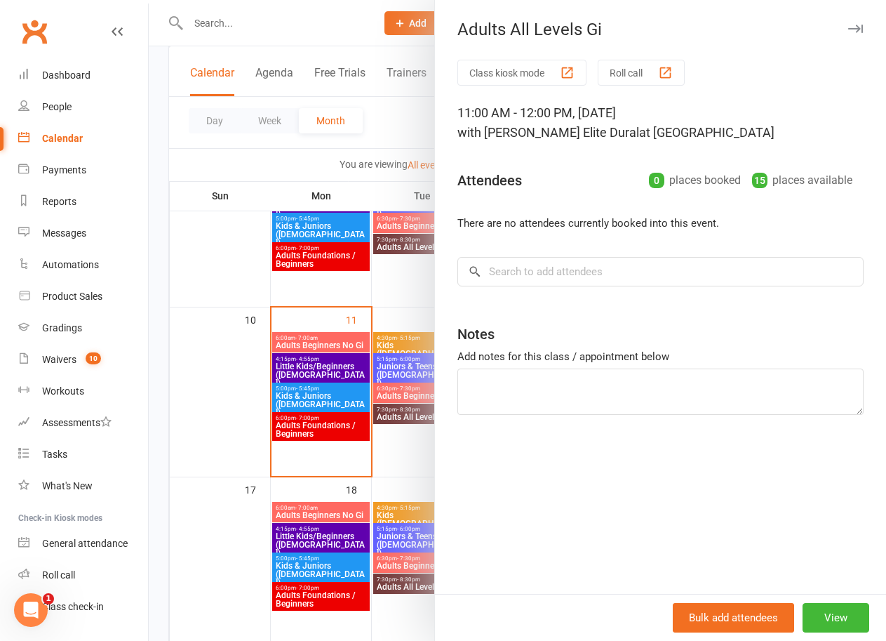
click at [152, 384] on div at bounding box center [517, 320] width 737 height 641
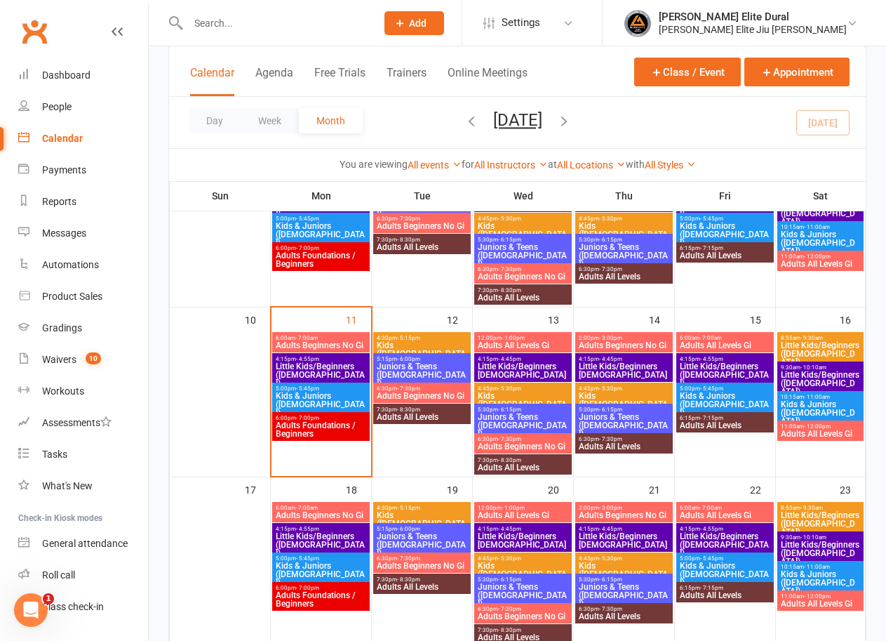
click at [319, 394] on span "Kids & Juniors ([DEMOGRAPHIC_DATA])" at bounding box center [321, 404] width 92 height 25
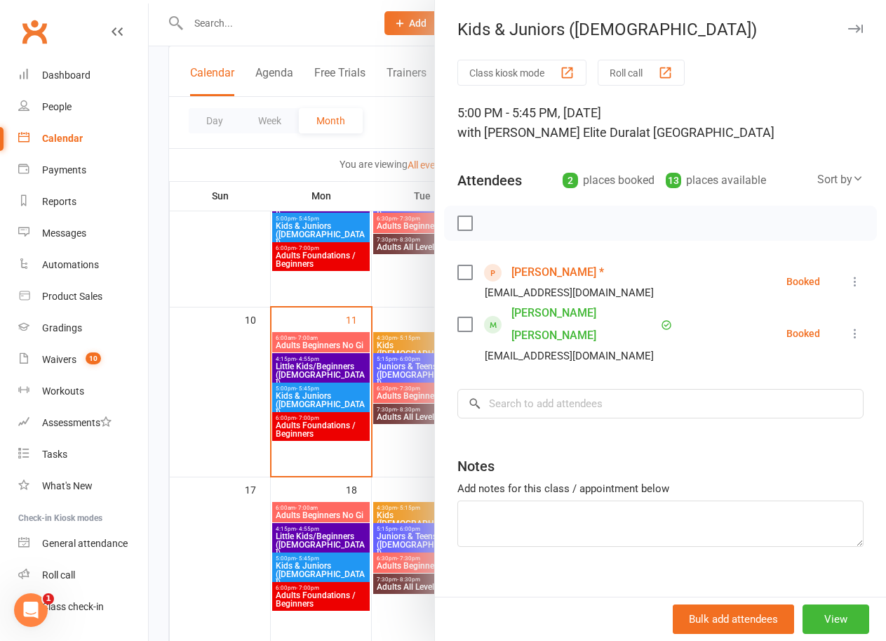
click at [511, 269] on link "Trent *" at bounding box center [557, 272] width 93 height 22
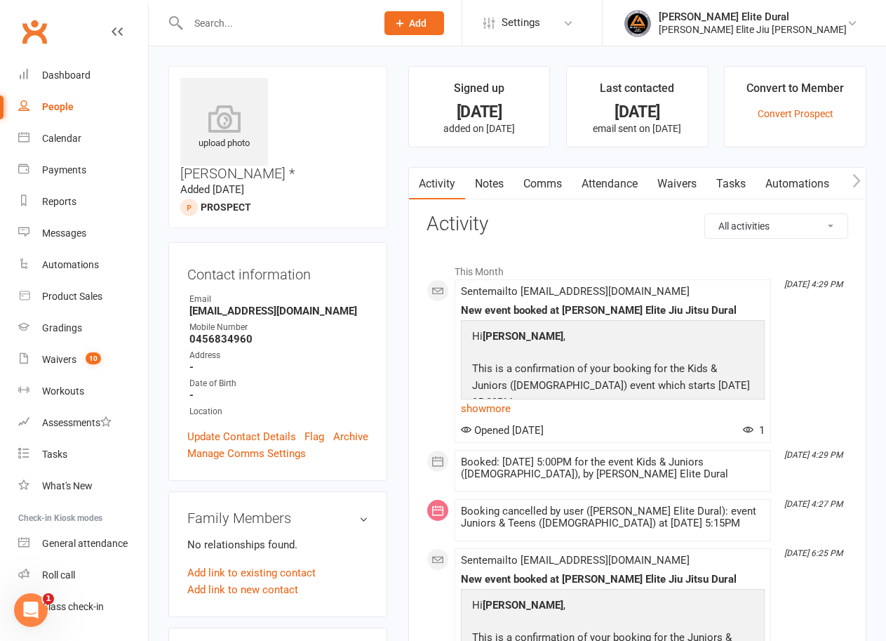
click at [686, 189] on link "Waivers" at bounding box center [677, 184] width 59 height 32
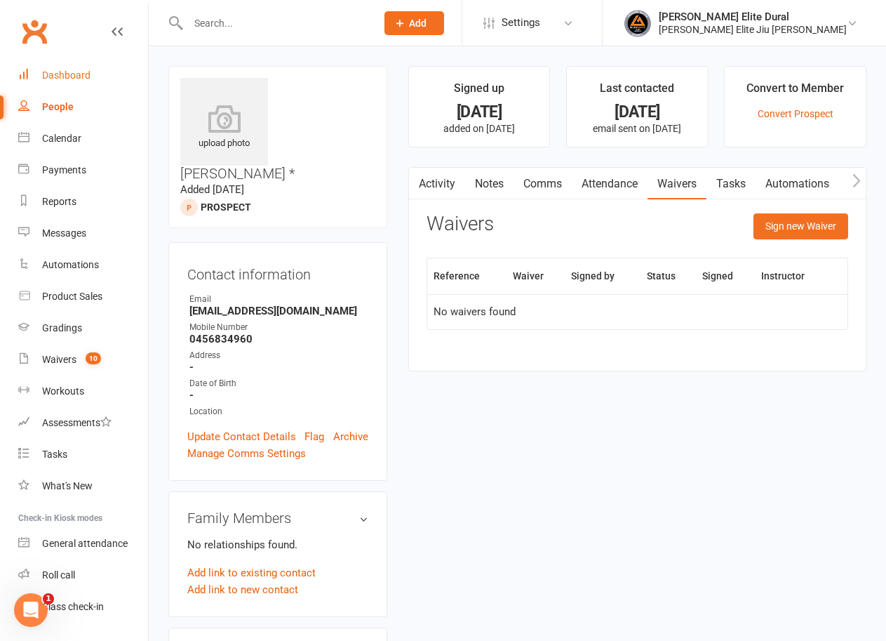
click at [55, 67] on link "Dashboard" at bounding box center [83, 76] width 130 height 32
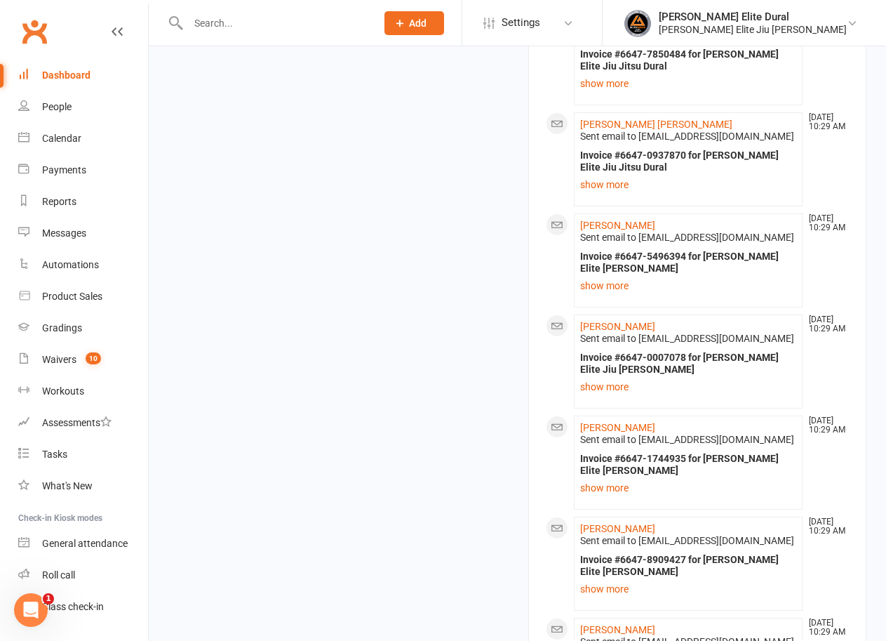
scroll to position [2083, 0]
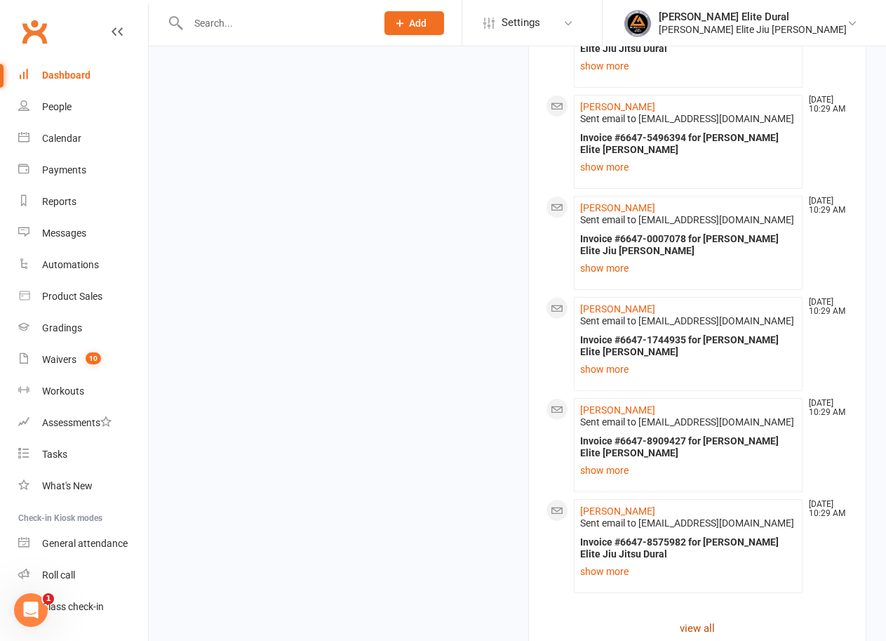
click at [696, 620] on link "view all" at bounding box center [698, 628] width 304 height 17
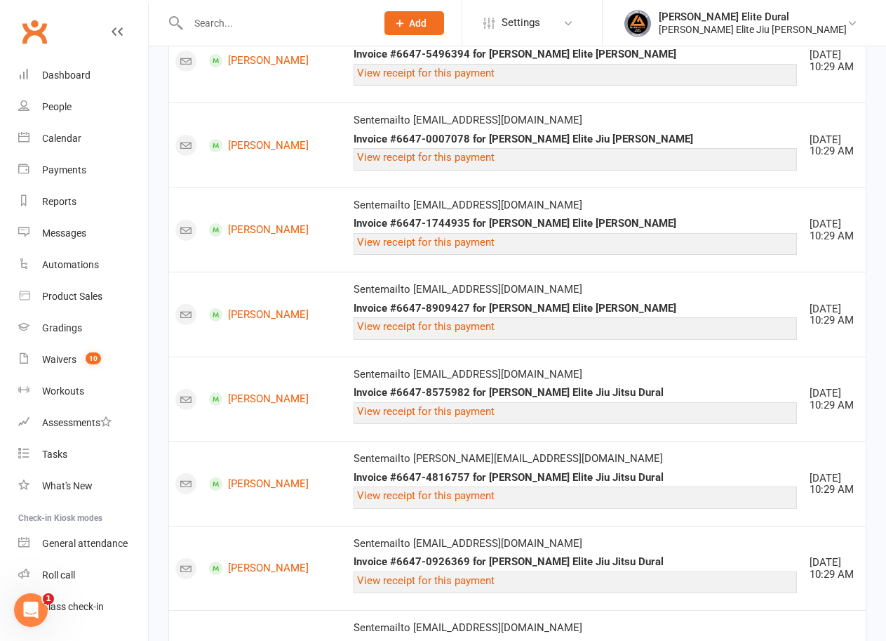
scroll to position [1794, 0]
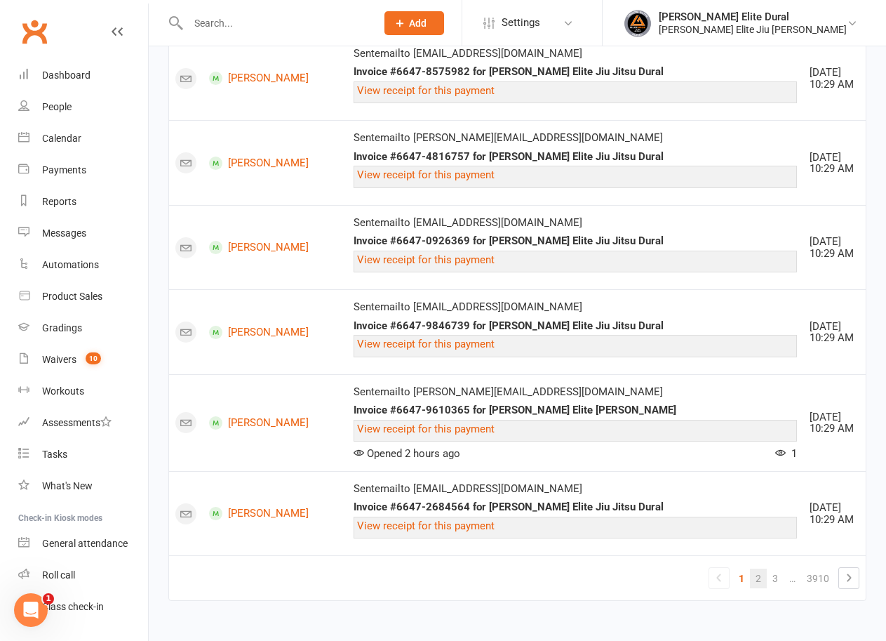
click at [754, 580] on link "2" at bounding box center [758, 578] width 17 height 20
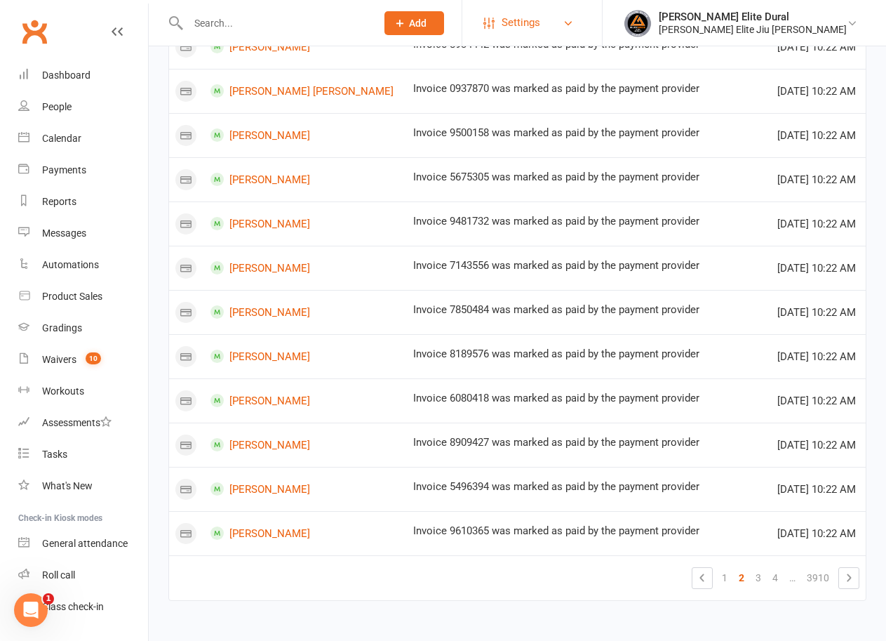
scroll to position [975, 0]
click at [754, 577] on link "3" at bounding box center [758, 578] width 17 height 20
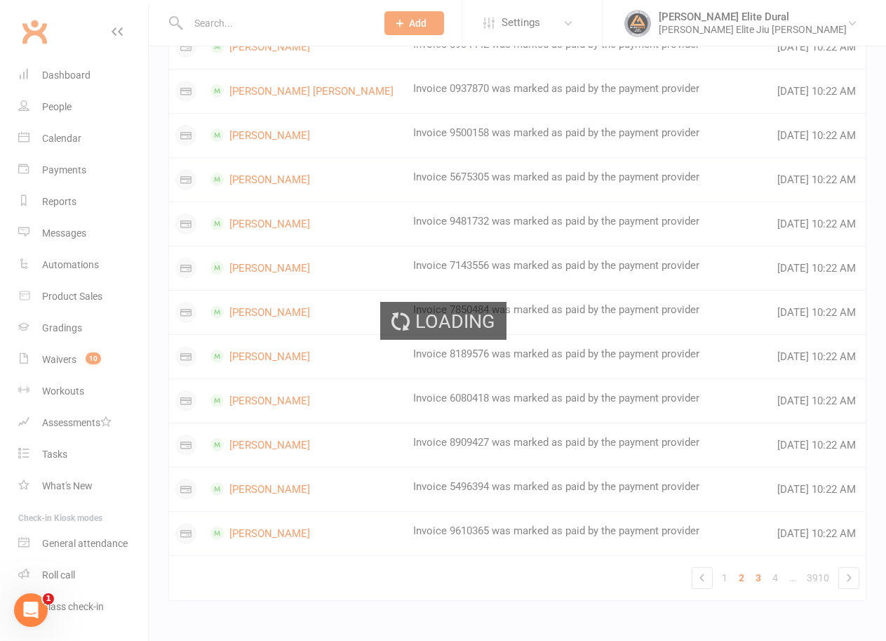
scroll to position [1243, 0]
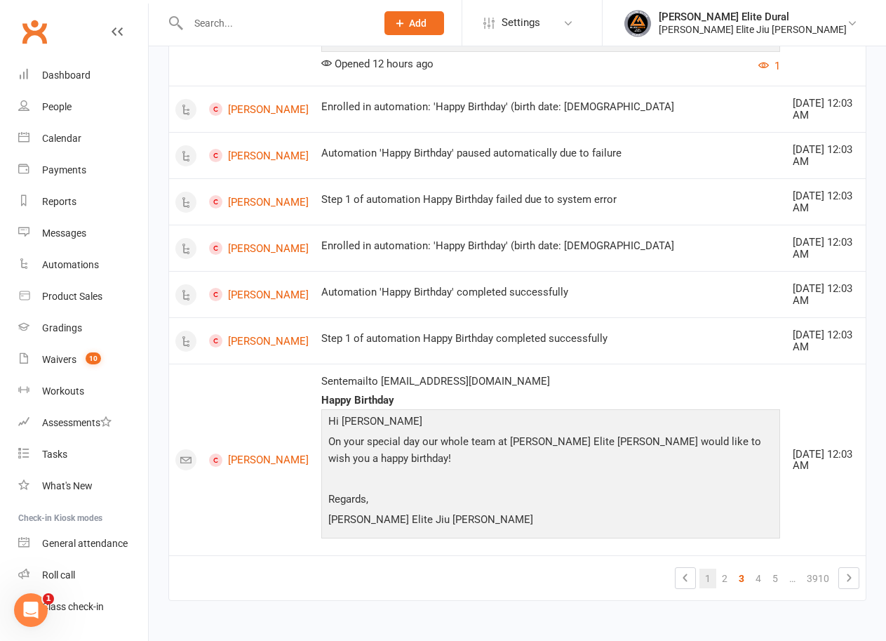
click at [711, 580] on link "1" at bounding box center [708, 578] width 17 height 20
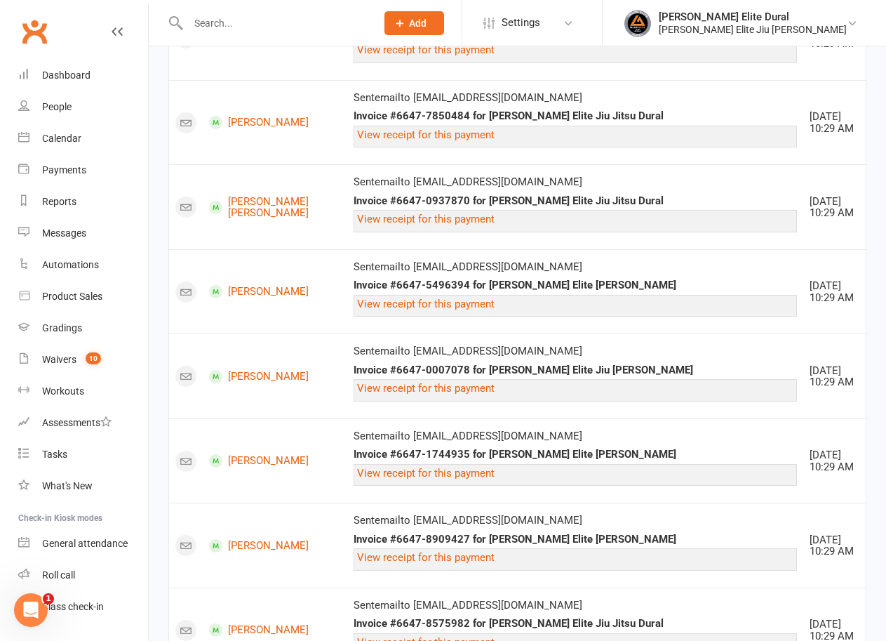
scroll to position [1794, 0]
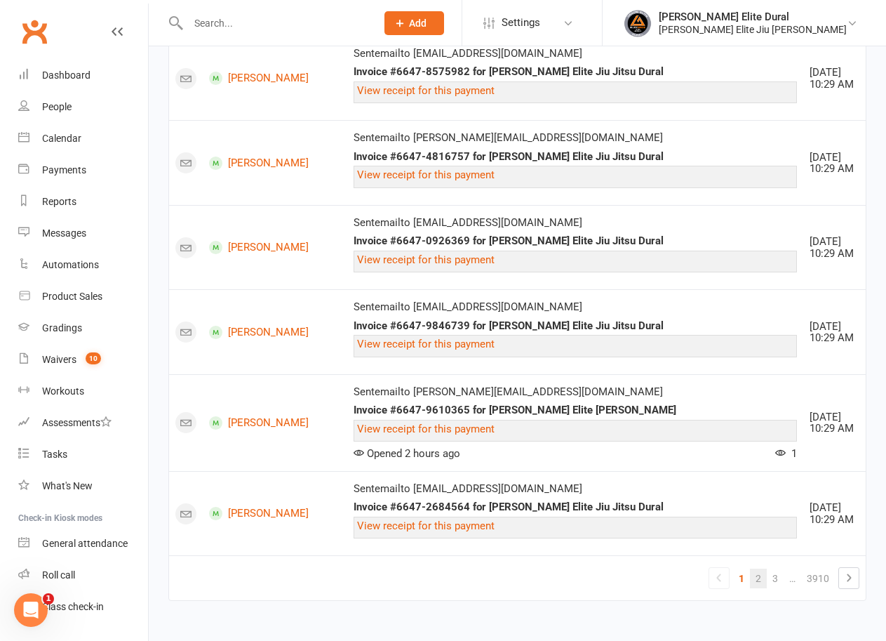
click at [759, 580] on link "2" at bounding box center [758, 578] width 17 height 20
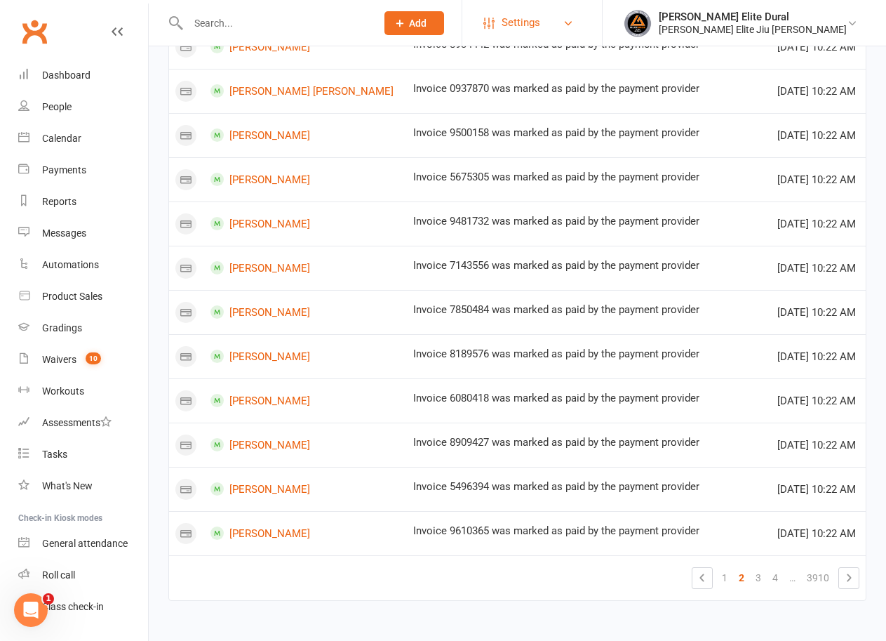
scroll to position [975, 0]
click at [758, 573] on link "3" at bounding box center [758, 578] width 17 height 20
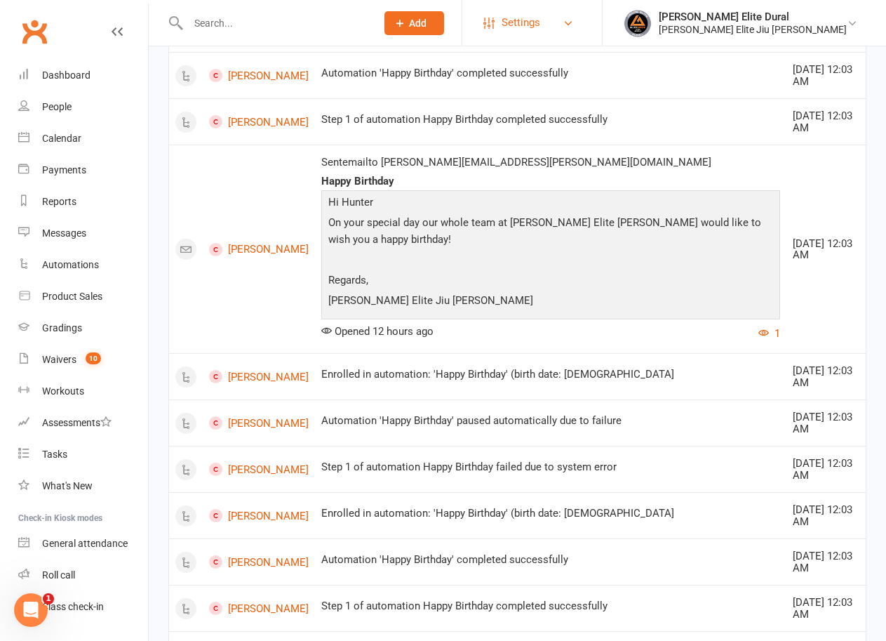
scroll to position [1243, 0]
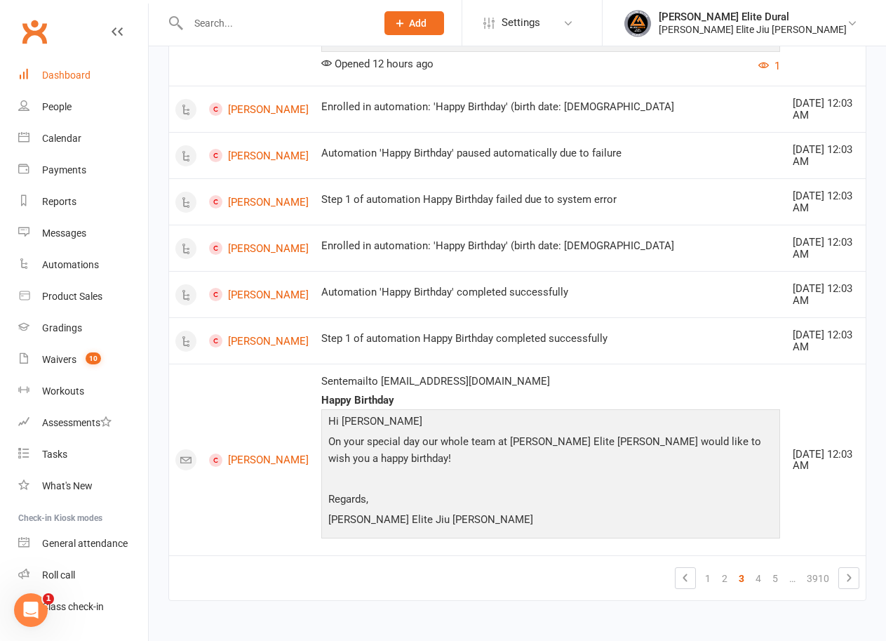
click at [76, 76] on div "Dashboard" at bounding box center [66, 74] width 48 height 11
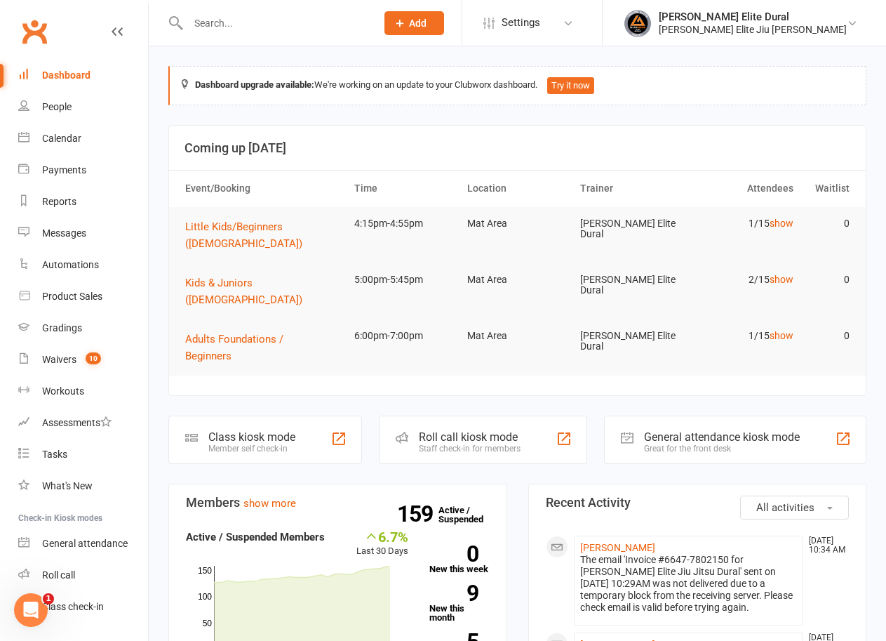
click at [257, 22] on input "text" at bounding box center [275, 23] width 182 height 20
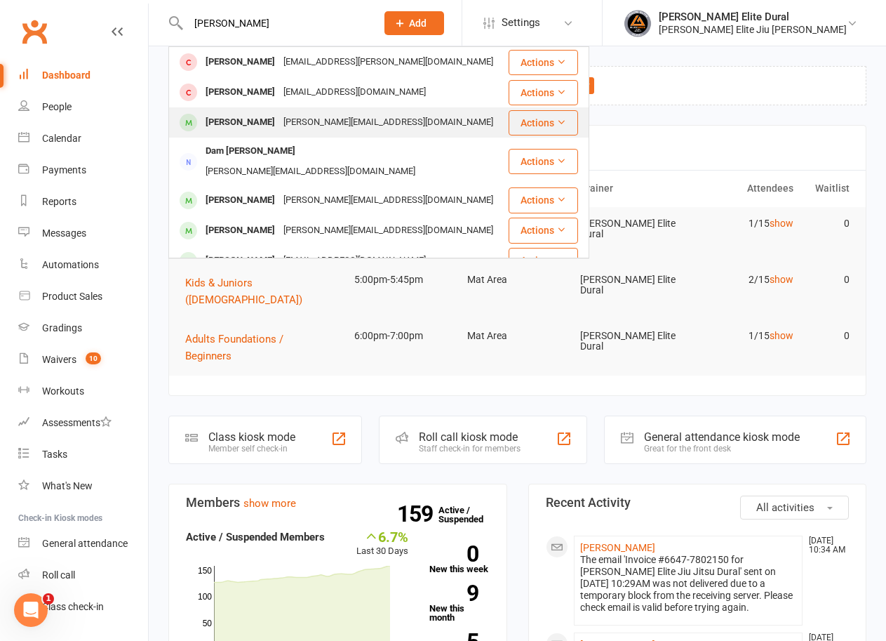
type input "morris"
click at [241, 121] on div "Adam Morris" at bounding box center [240, 122] width 78 height 20
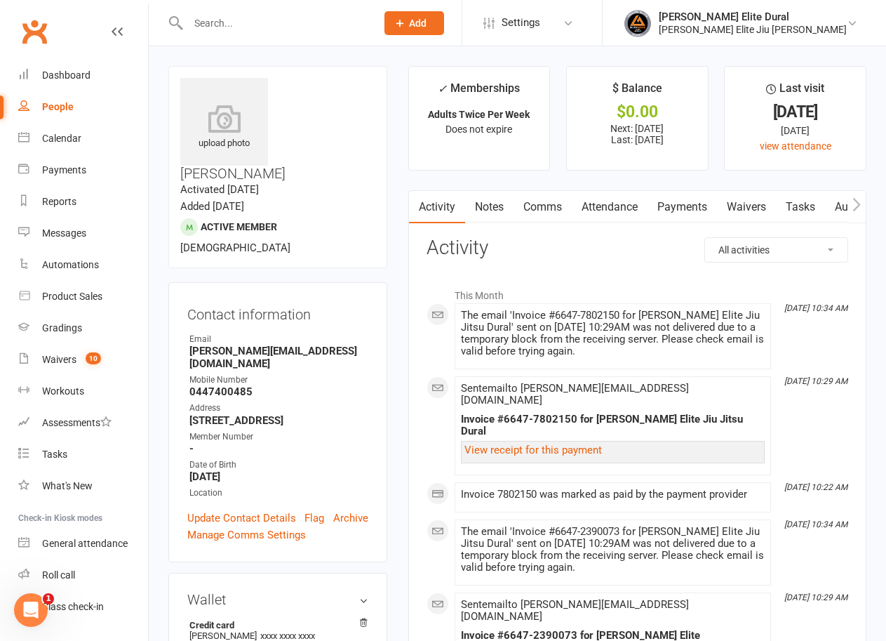
click at [683, 208] on link "Payments" at bounding box center [682, 207] width 69 height 32
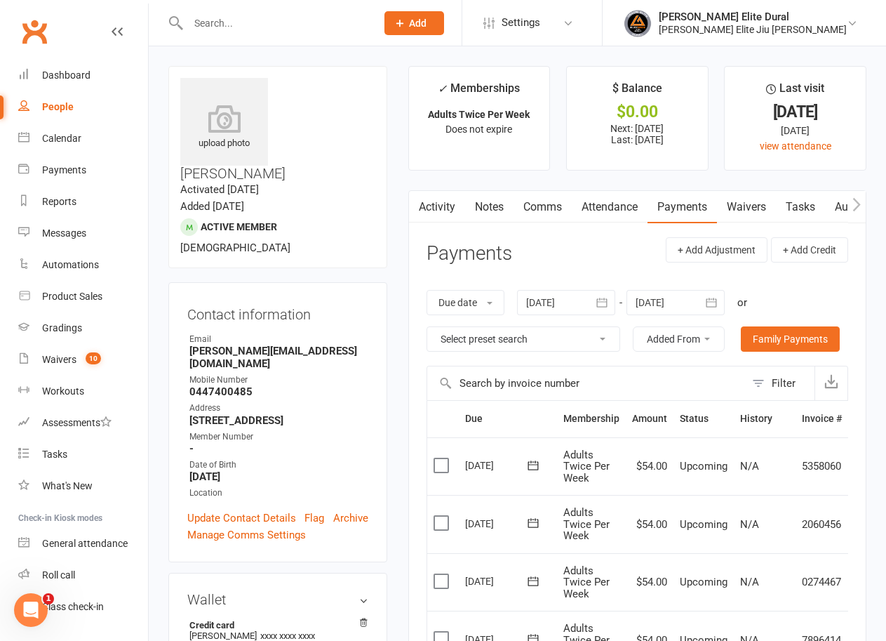
scroll to position [351, 0]
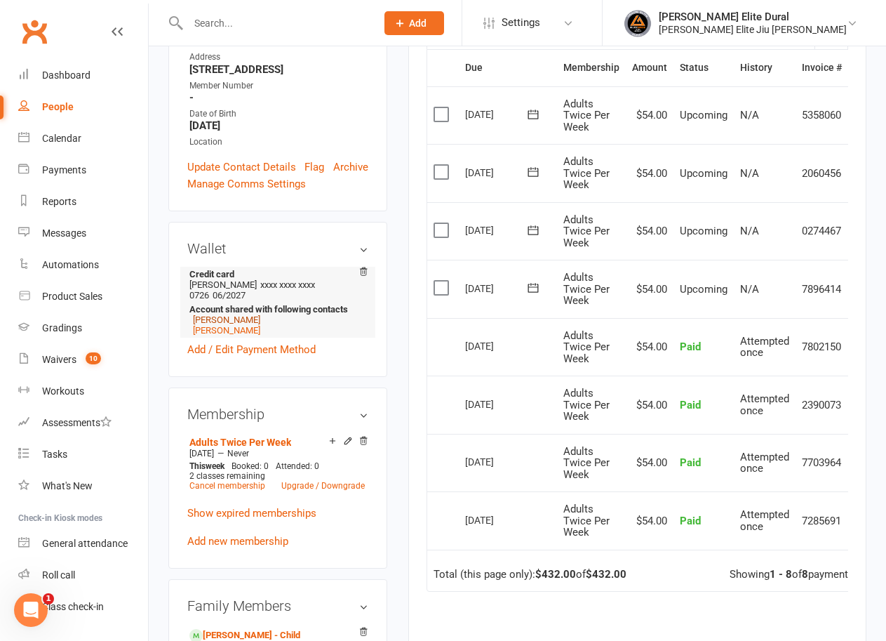
click at [213, 314] on link "Noah Morris" at bounding box center [226, 319] width 67 height 11
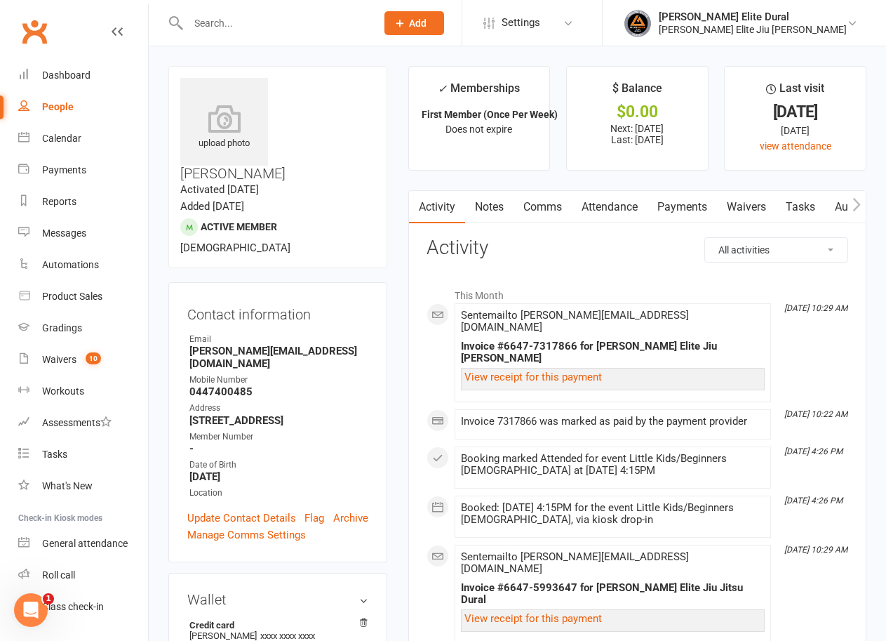
click at [692, 204] on link "Payments" at bounding box center [682, 207] width 69 height 32
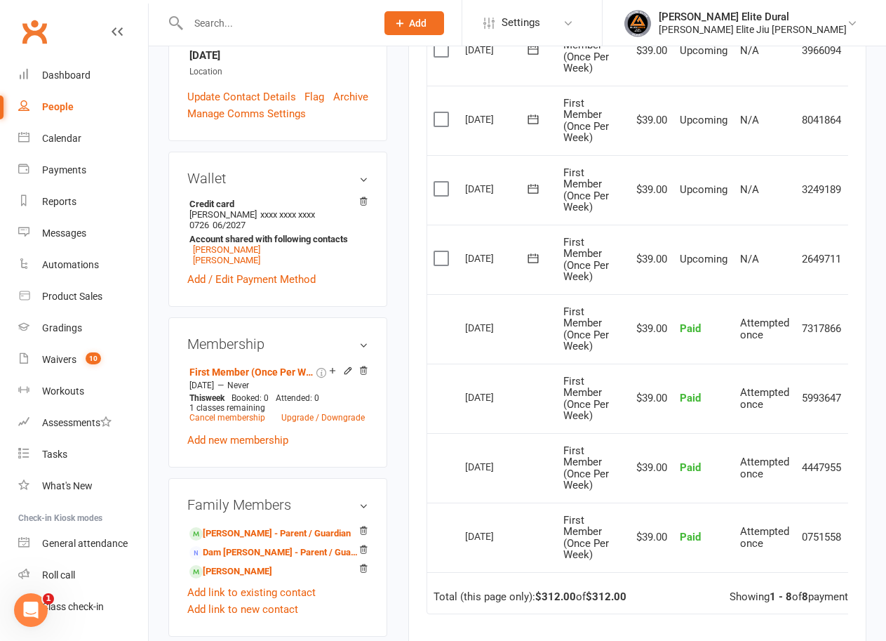
scroll to position [351, 0]
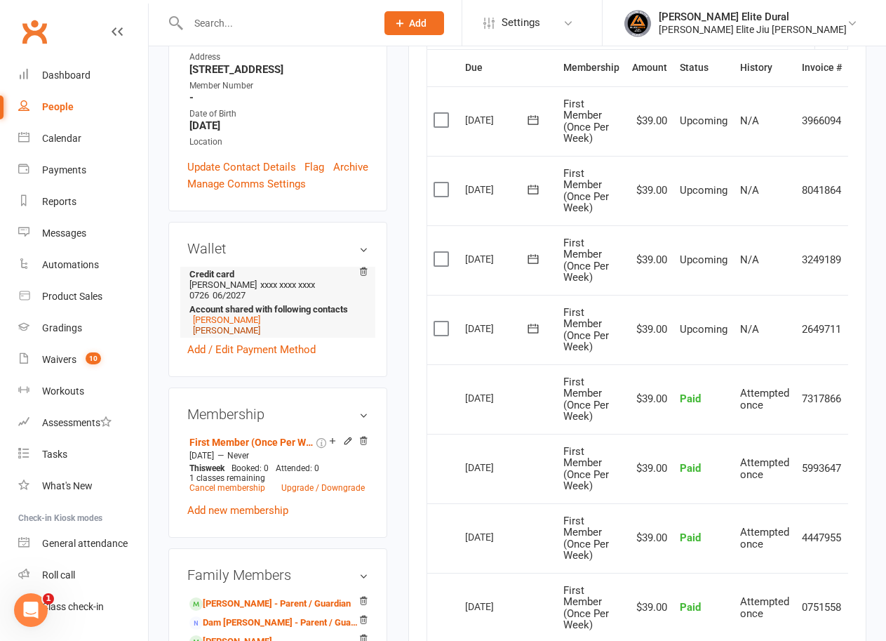
click at [215, 325] on link "Elijah Morris" at bounding box center [226, 330] width 67 height 11
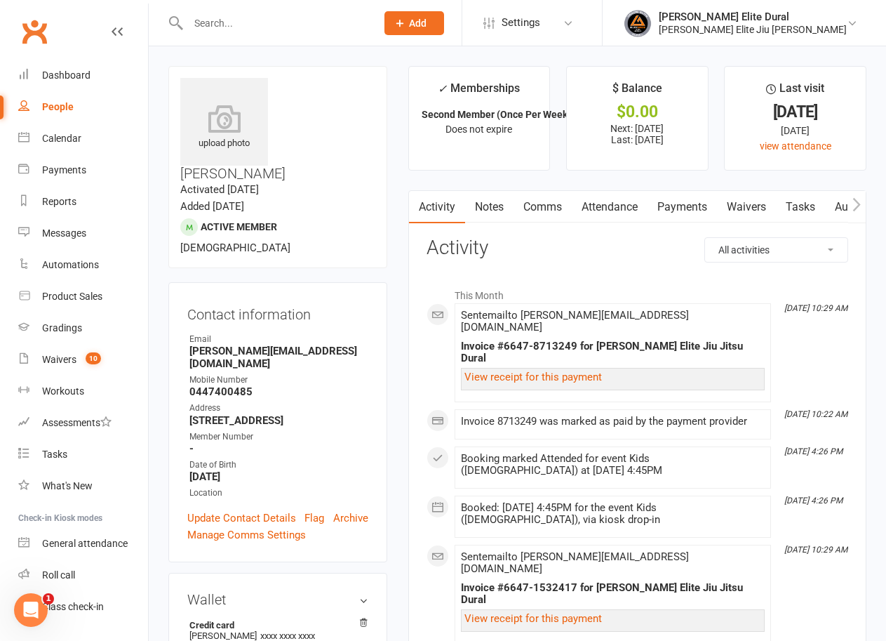
click at [688, 206] on link "Payments" at bounding box center [682, 207] width 69 height 32
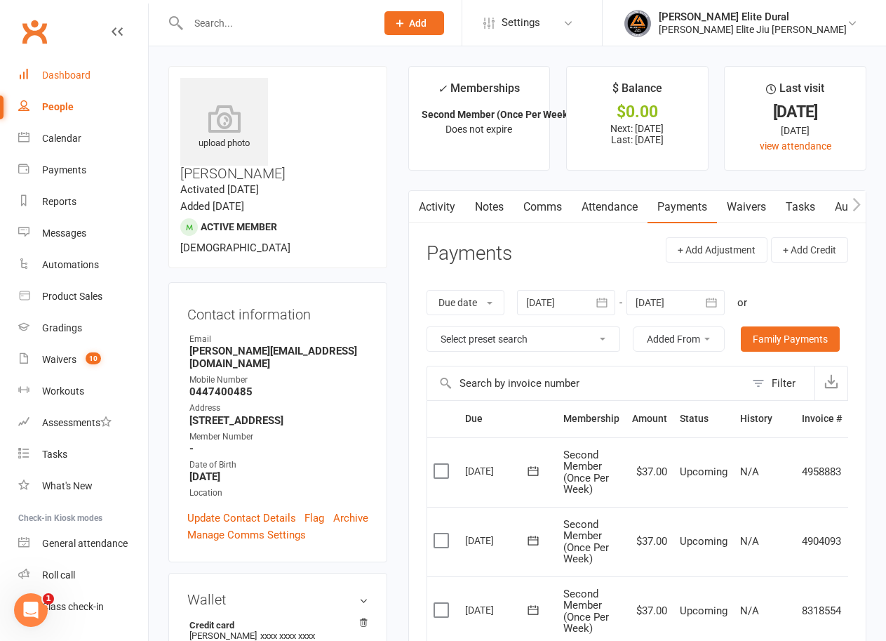
click at [58, 72] on div "Dashboard" at bounding box center [66, 74] width 48 height 11
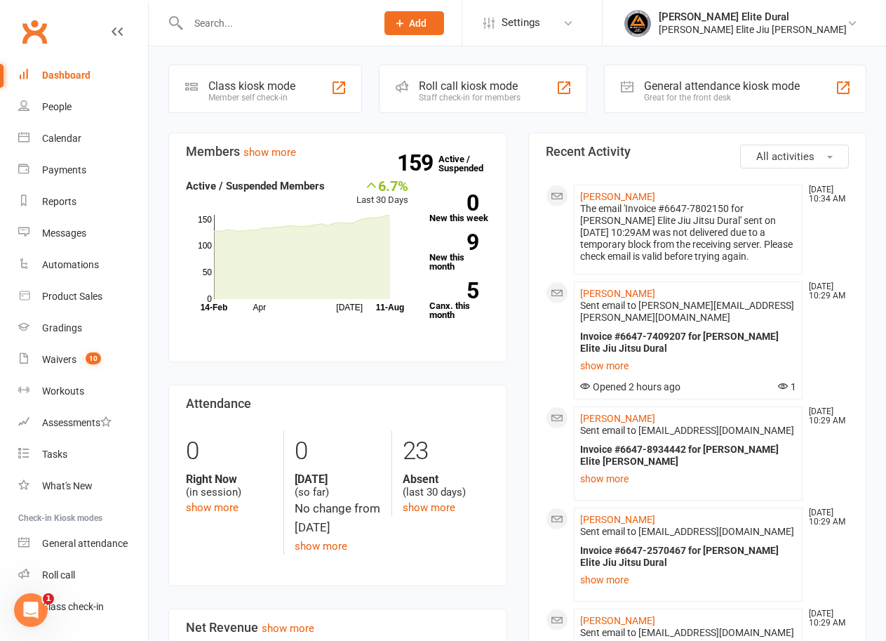
scroll to position [140, 0]
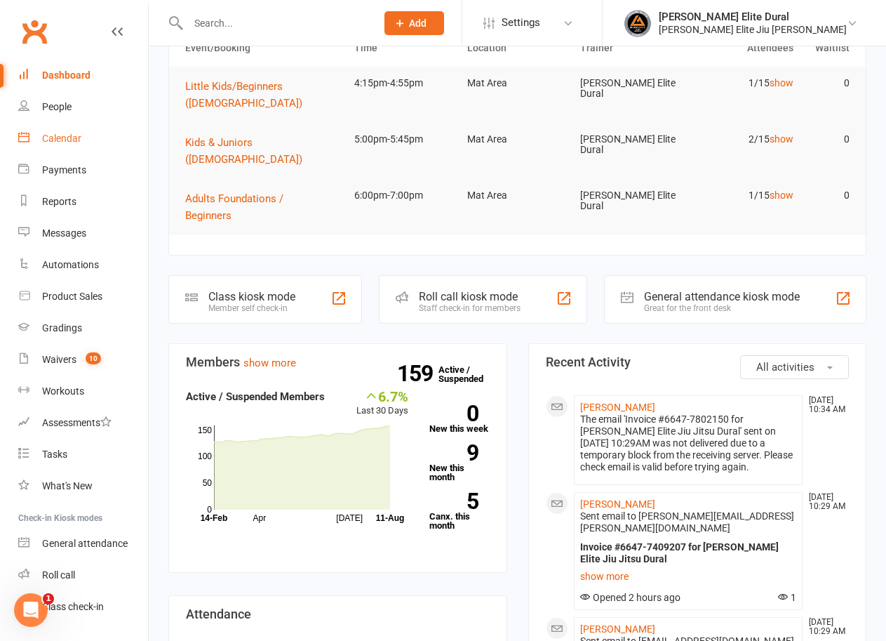
click at [65, 138] on div "Calendar" at bounding box center [61, 138] width 39 height 11
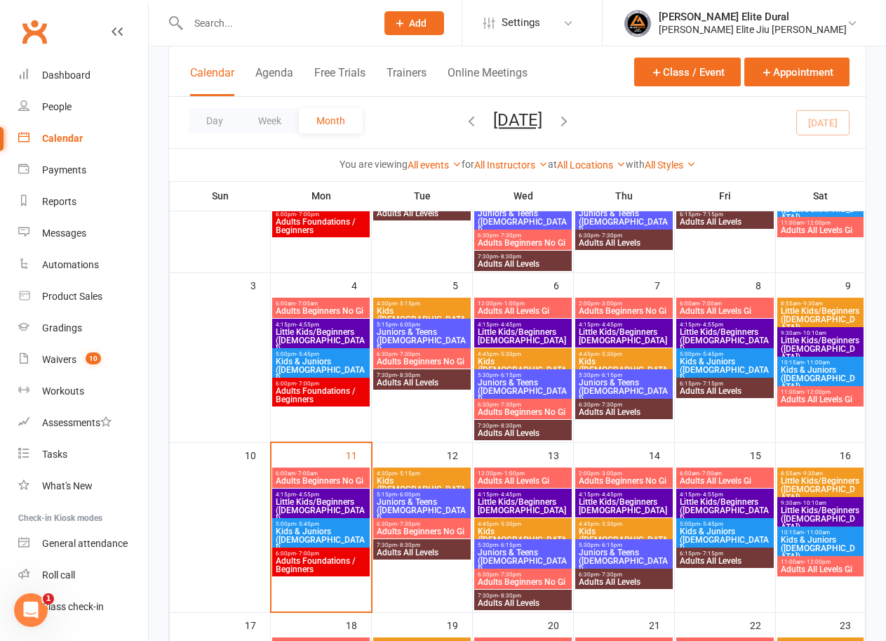
scroll to position [199, 0]
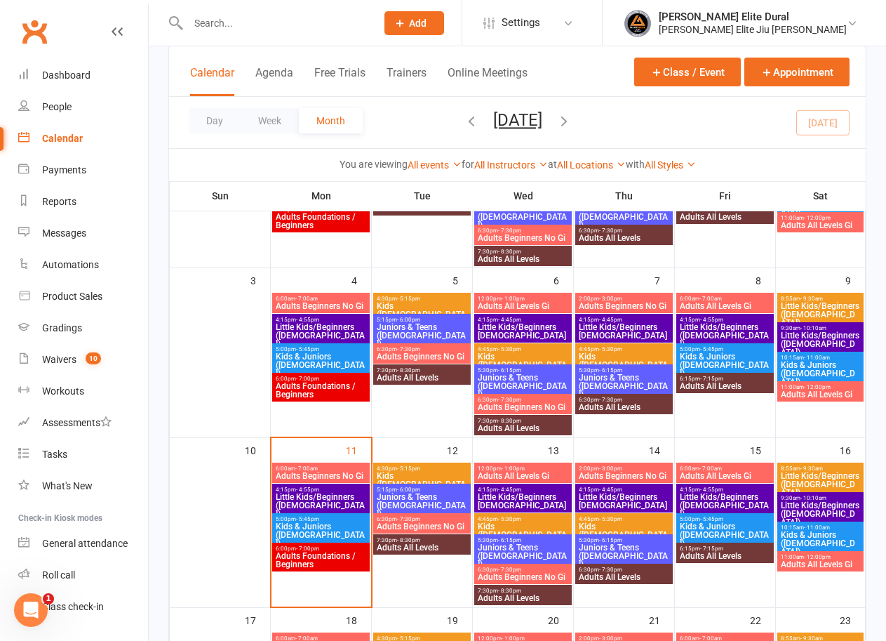
click at [400, 499] on span "Juniors & Teens ([DEMOGRAPHIC_DATA])" at bounding box center [422, 505] width 92 height 25
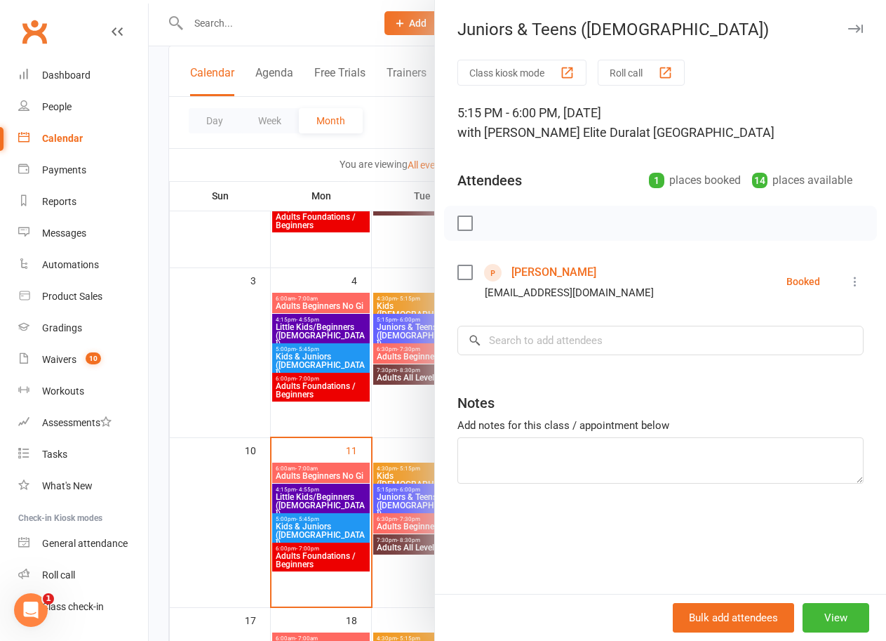
click at [152, 384] on div at bounding box center [517, 320] width 737 height 641
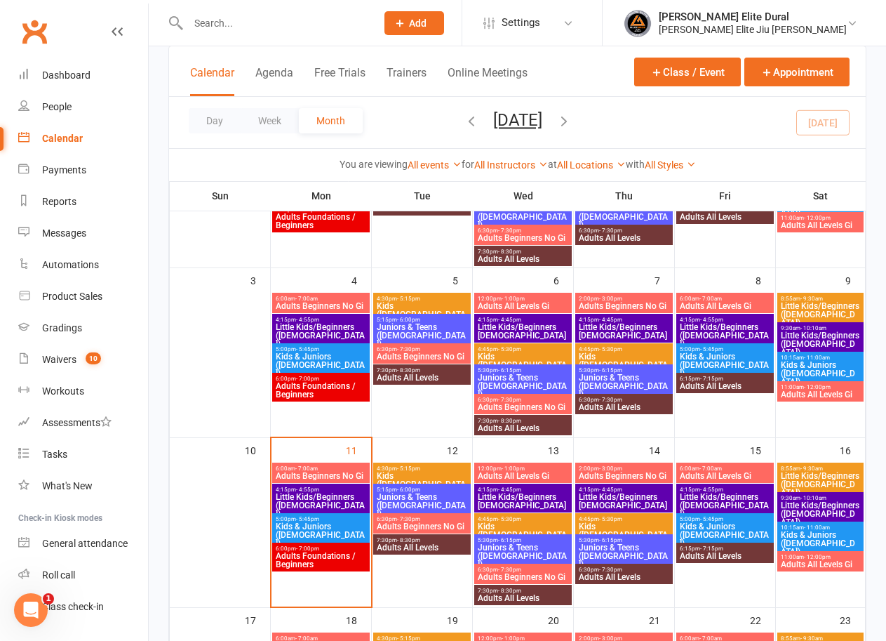
click at [410, 467] on span "- 5:15pm" at bounding box center [408, 468] width 23 height 6
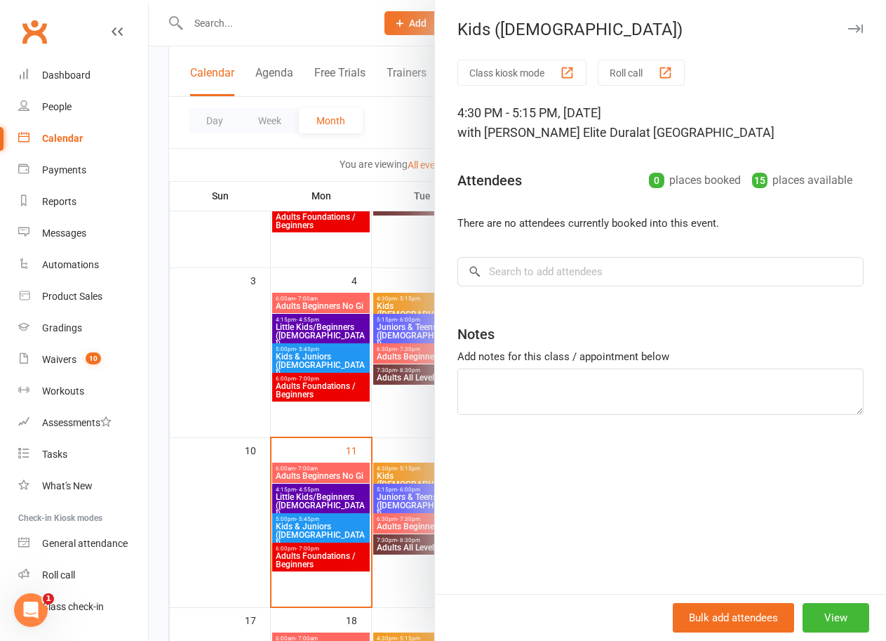
click at [152, 441] on div at bounding box center [517, 320] width 737 height 641
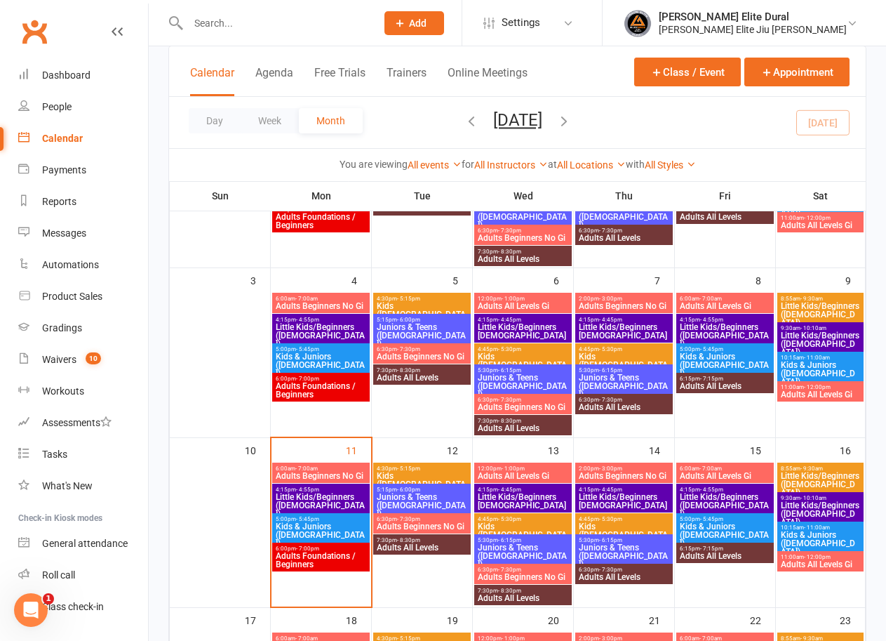
click at [417, 523] on span "Adults Beginners No Gi" at bounding box center [422, 526] width 92 height 8
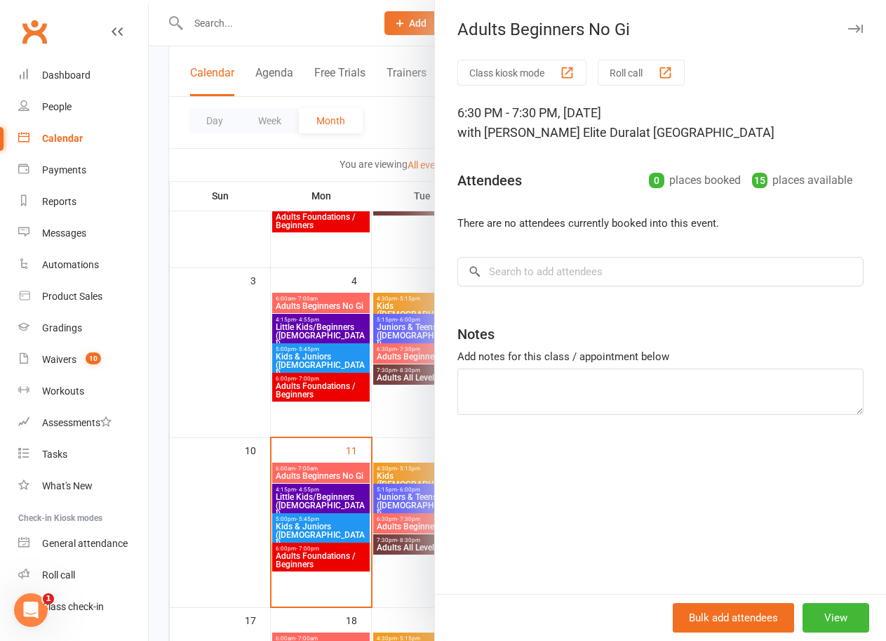
click at [159, 469] on div at bounding box center [517, 320] width 737 height 641
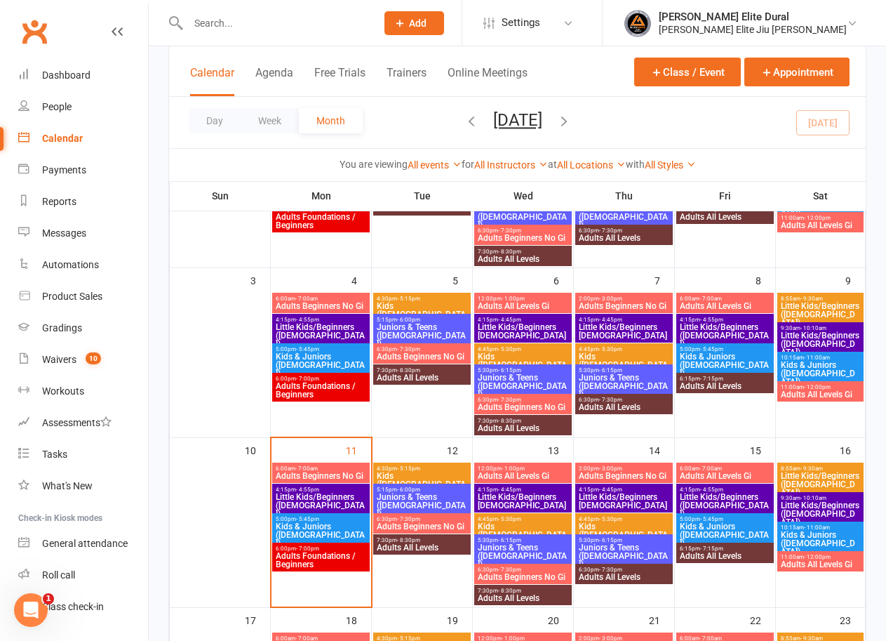
click at [406, 495] on span "Juniors & Teens ([DEMOGRAPHIC_DATA])" at bounding box center [422, 505] width 92 height 25
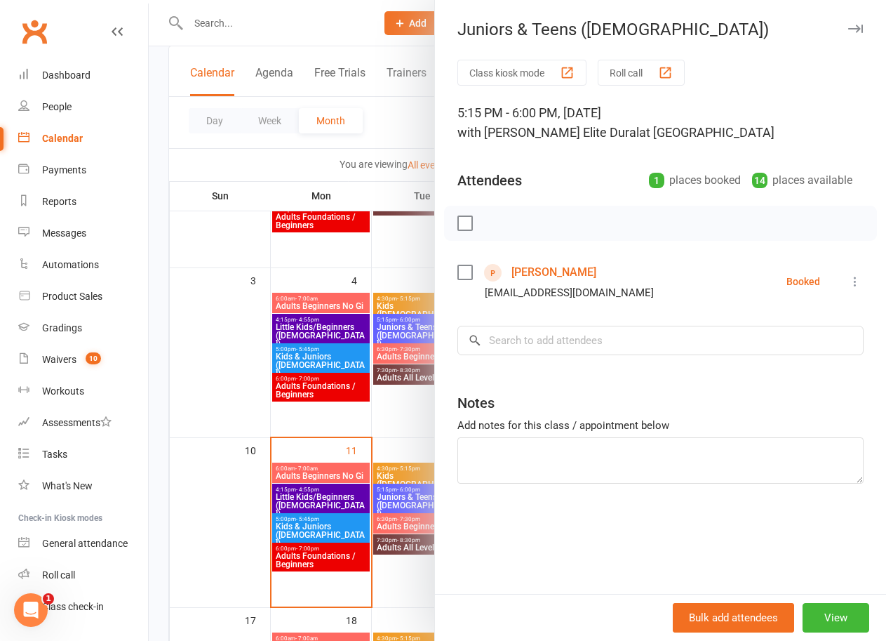
click at [152, 426] on div at bounding box center [517, 320] width 737 height 641
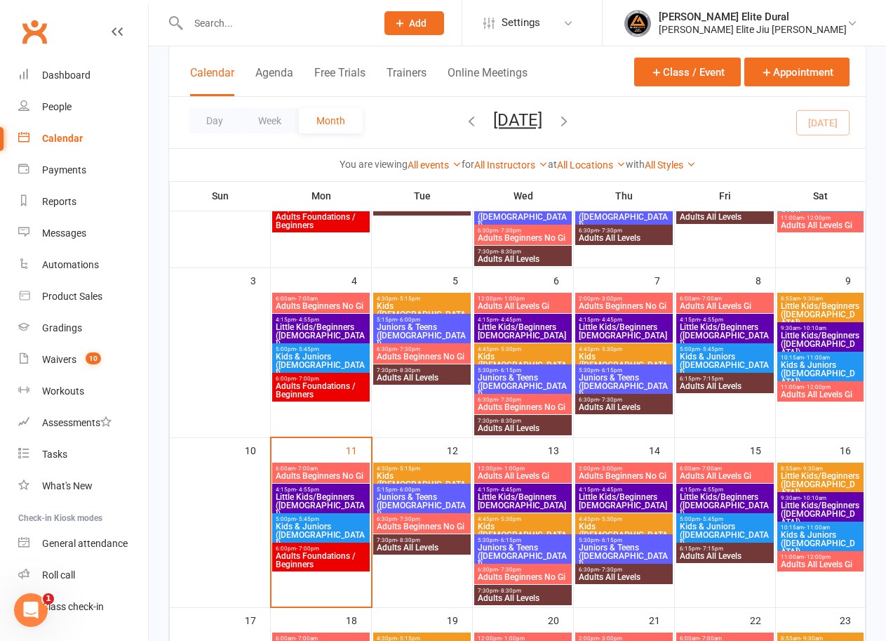
click at [522, 496] on span "Little Kids/Beginners [DEMOGRAPHIC_DATA]" at bounding box center [523, 501] width 92 height 17
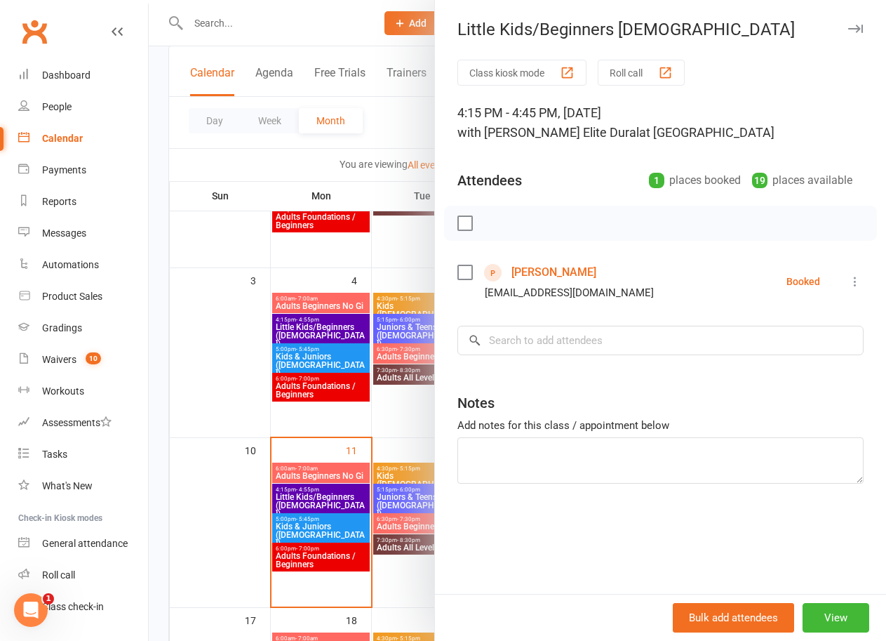
click at [157, 439] on div at bounding box center [517, 320] width 737 height 641
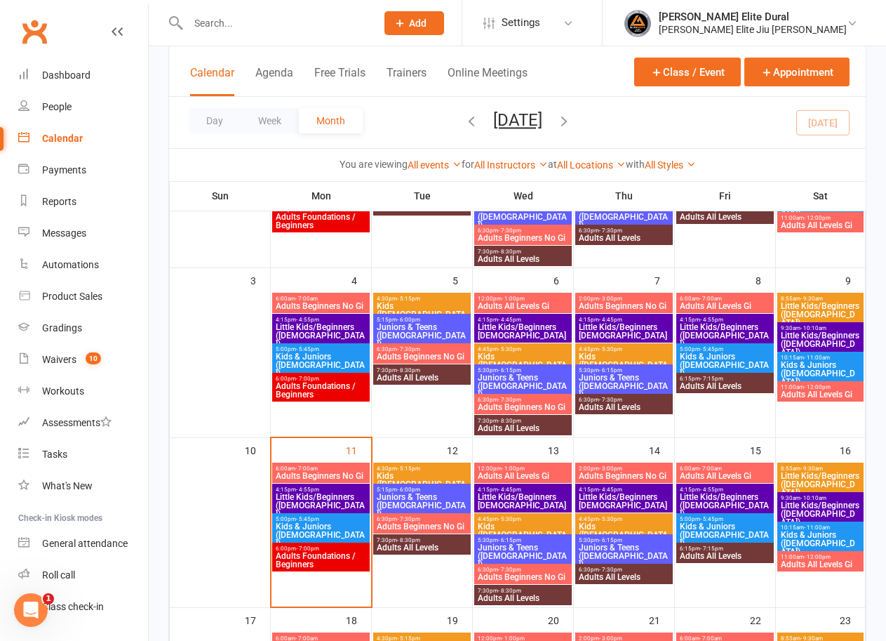
click at [519, 519] on span "- 5:30pm" at bounding box center [509, 519] width 23 height 6
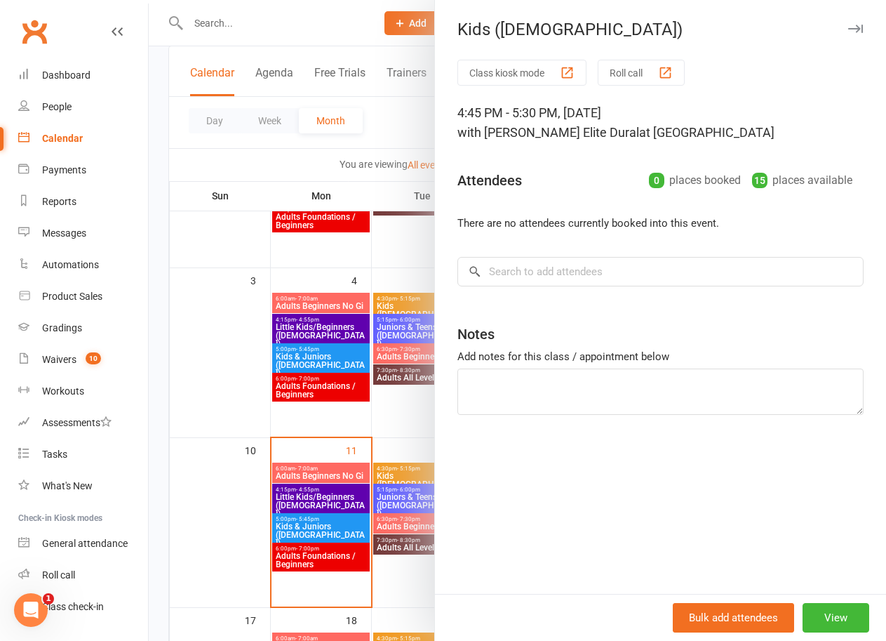
click at [154, 440] on div at bounding box center [517, 320] width 737 height 641
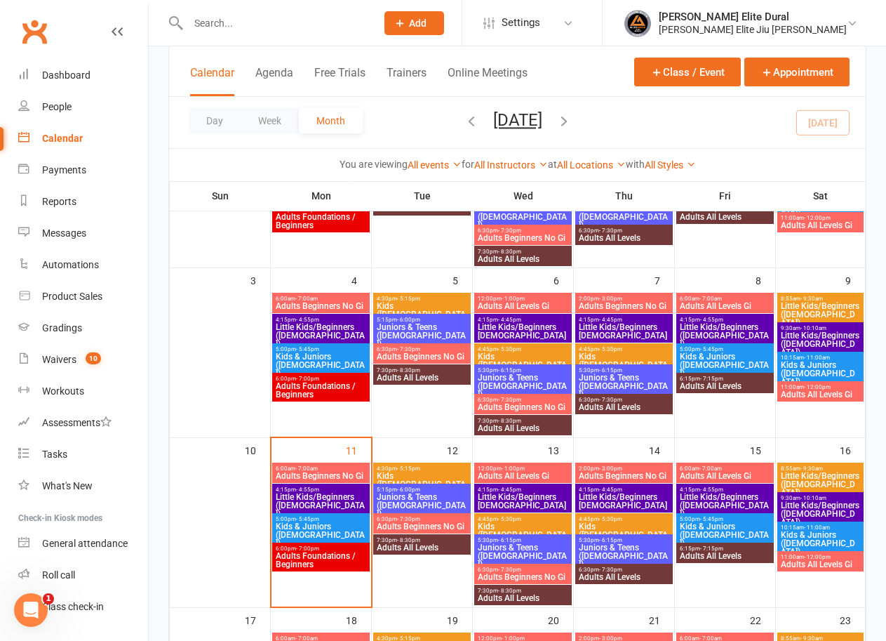
click at [517, 543] on span "Juniors & Teens ([DEMOGRAPHIC_DATA])" at bounding box center [523, 555] width 92 height 25
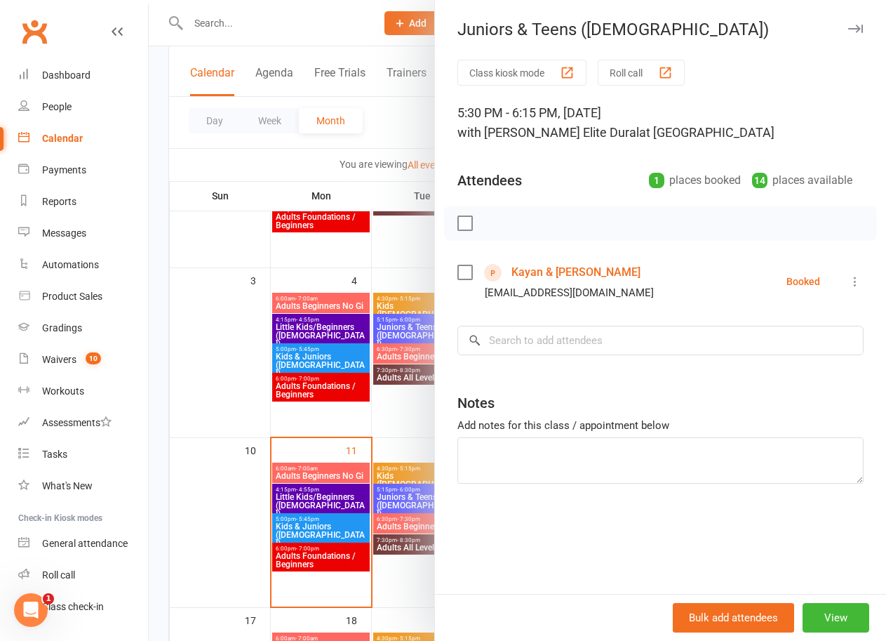
click at [154, 73] on div at bounding box center [517, 320] width 737 height 641
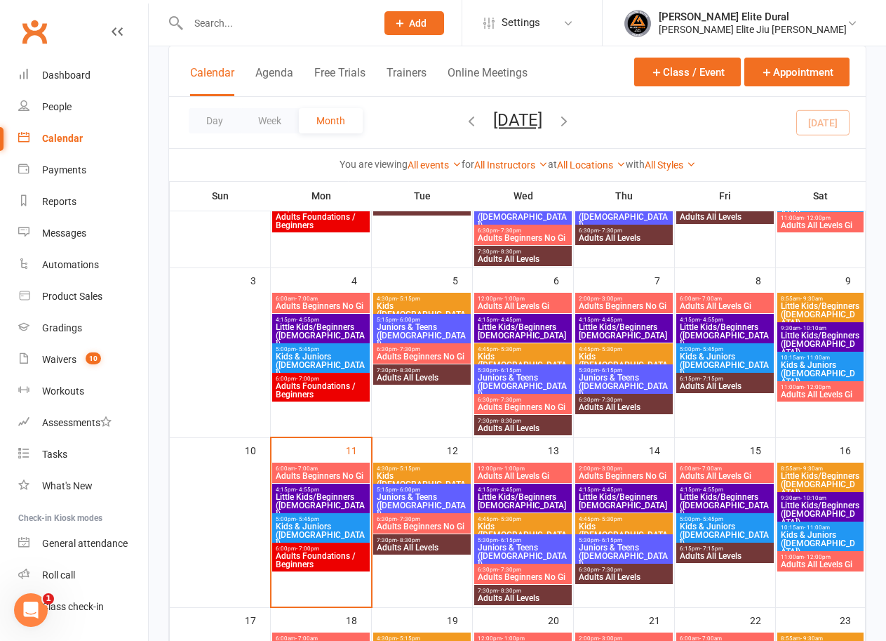
click at [214, 18] on input "text" at bounding box center [275, 23] width 182 height 20
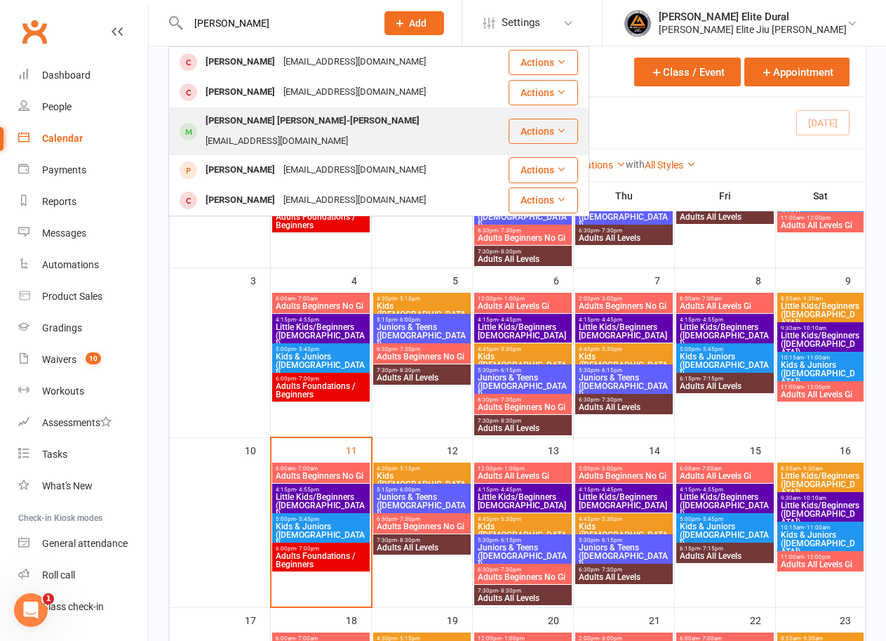
type input "sullivan"
click at [267, 122] on div "Sullivan Jack Morgan-Brett" at bounding box center [312, 121] width 222 height 20
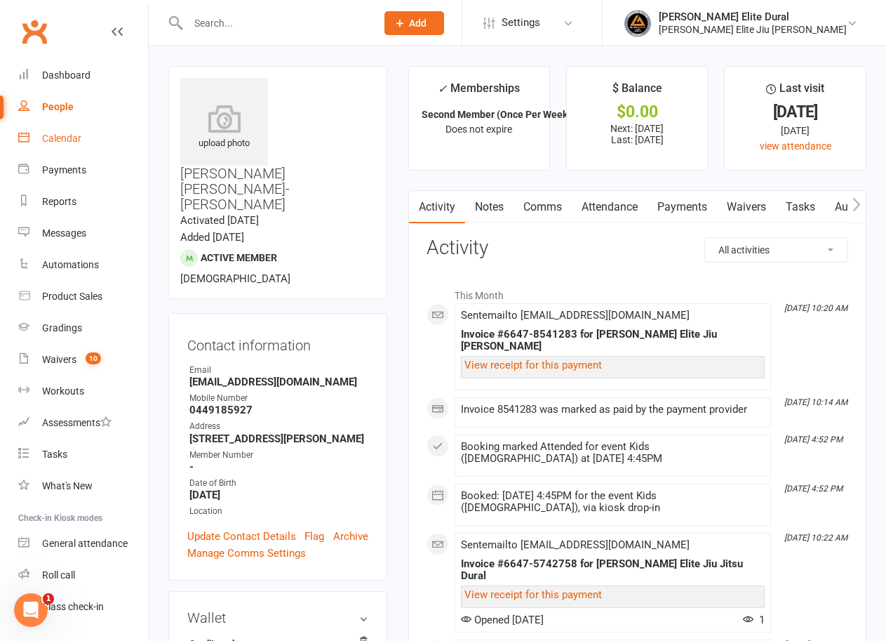
click at [58, 138] on div "Calendar" at bounding box center [61, 138] width 39 height 11
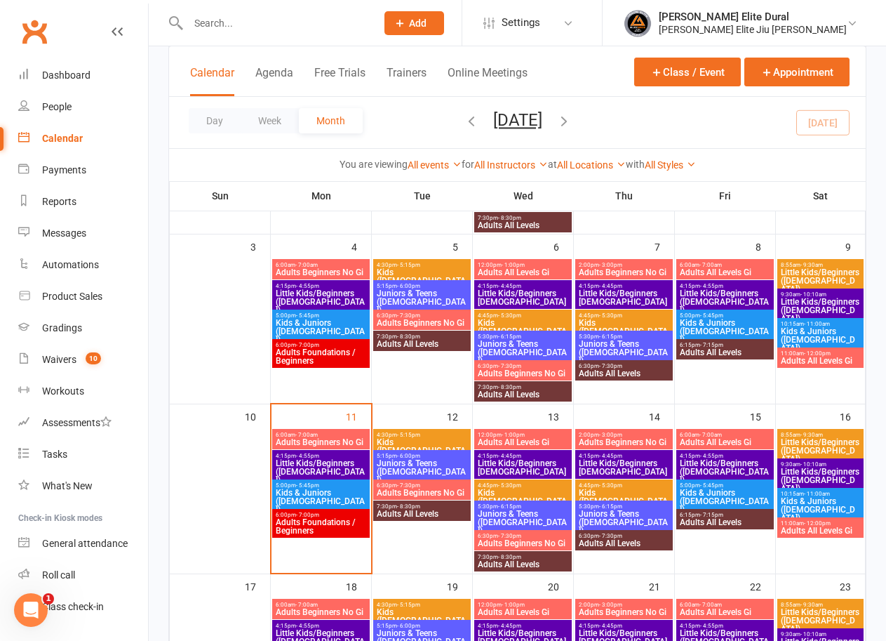
scroll to position [238, 0]
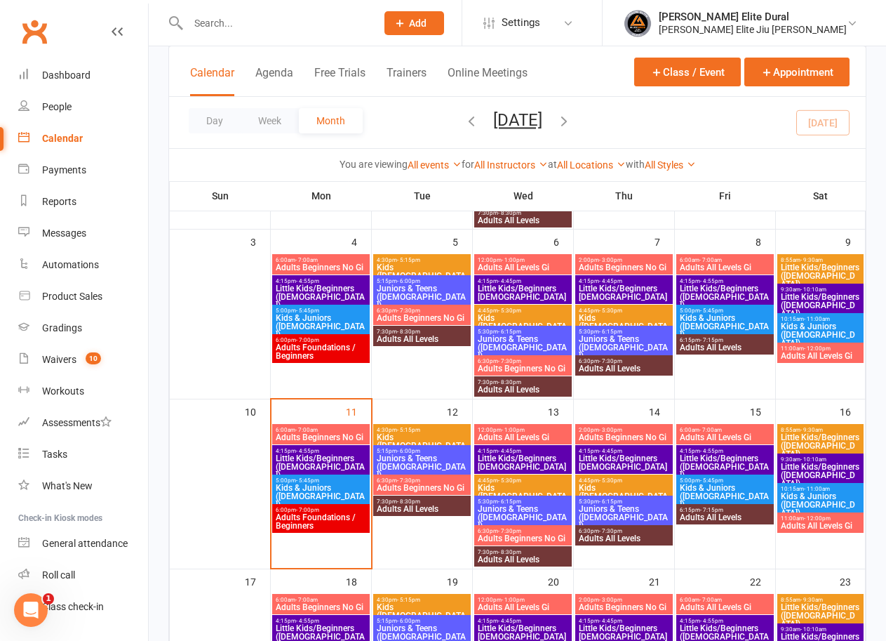
click at [606, 431] on span "- 3:00pm" at bounding box center [610, 430] width 23 height 6
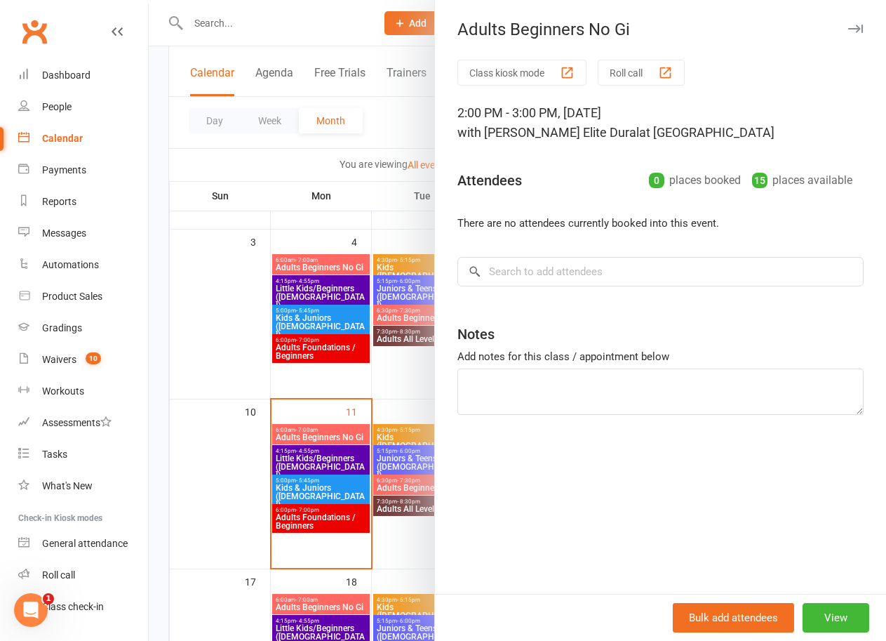
click at [153, 436] on div at bounding box center [517, 320] width 737 height 641
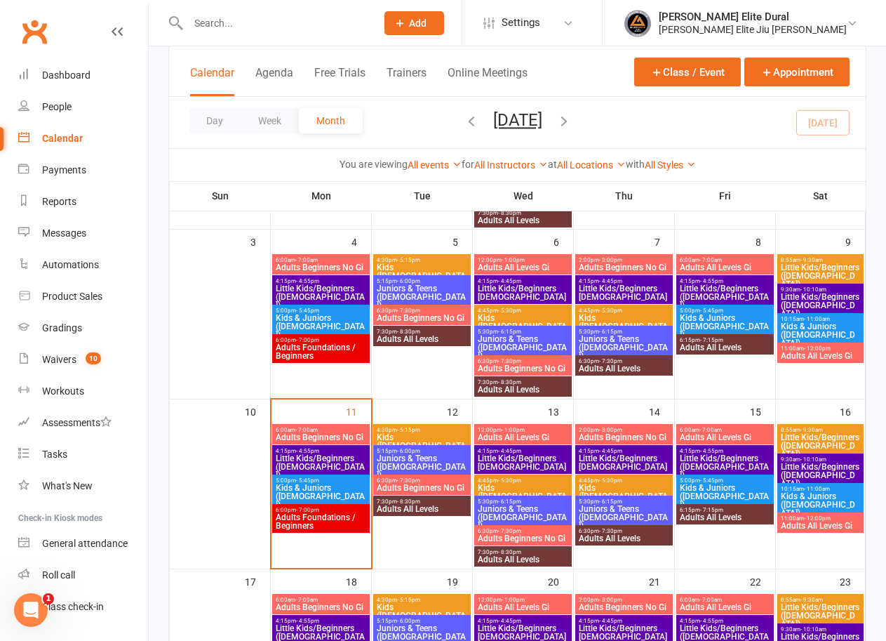
click at [610, 464] on span "Little Kids/Beginners [DEMOGRAPHIC_DATA]" at bounding box center [624, 462] width 92 height 17
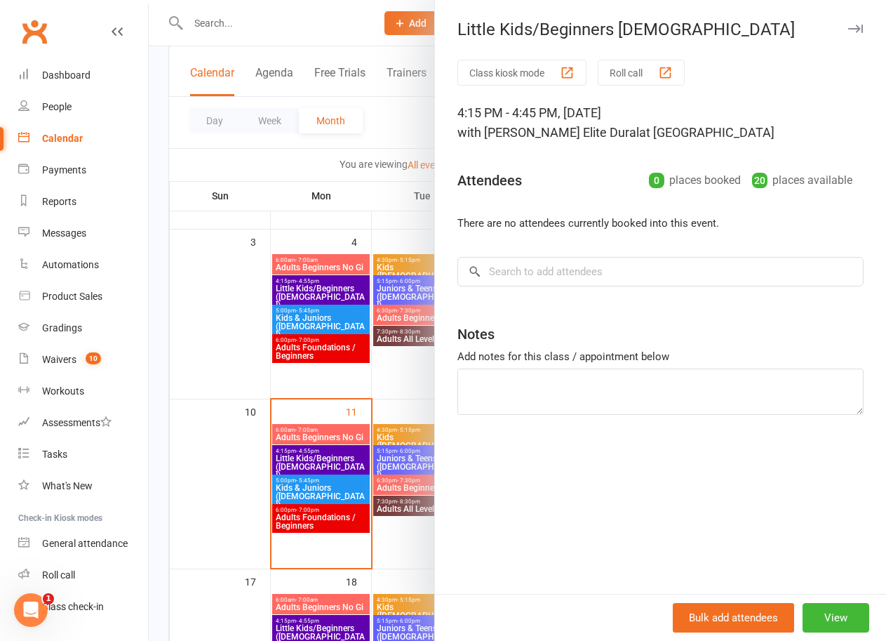
click at [160, 471] on div at bounding box center [517, 320] width 737 height 641
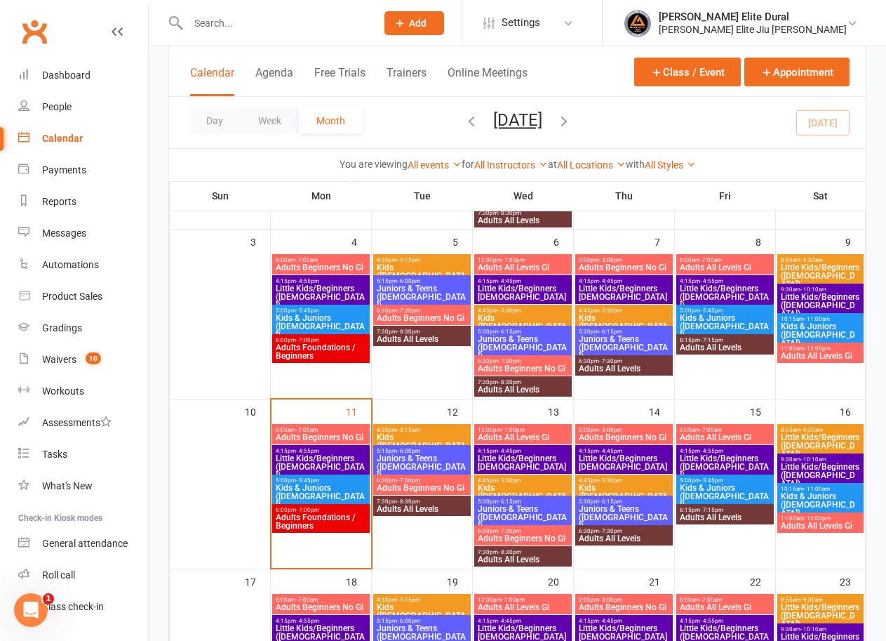
click at [620, 488] on span "Kids ([DEMOGRAPHIC_DATA])" at bounding box center [624, 495] width 92 height 25
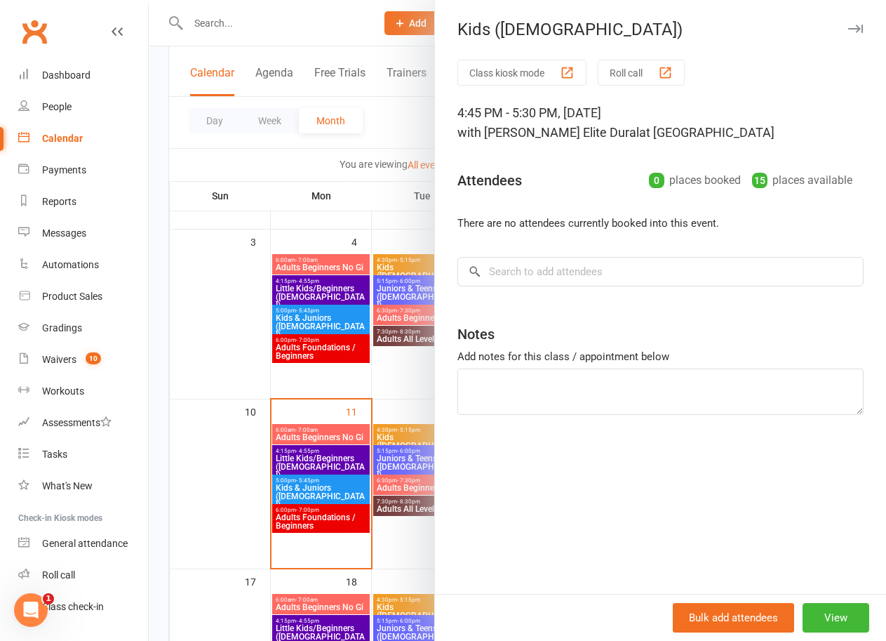
drag, startPoint x: 164, startPoint y: 447, endPoint x: 174, endPoint y: 451, distance: 10.7
click at [164, 447] on div at bounding box center [517, 320] width 737 height 641
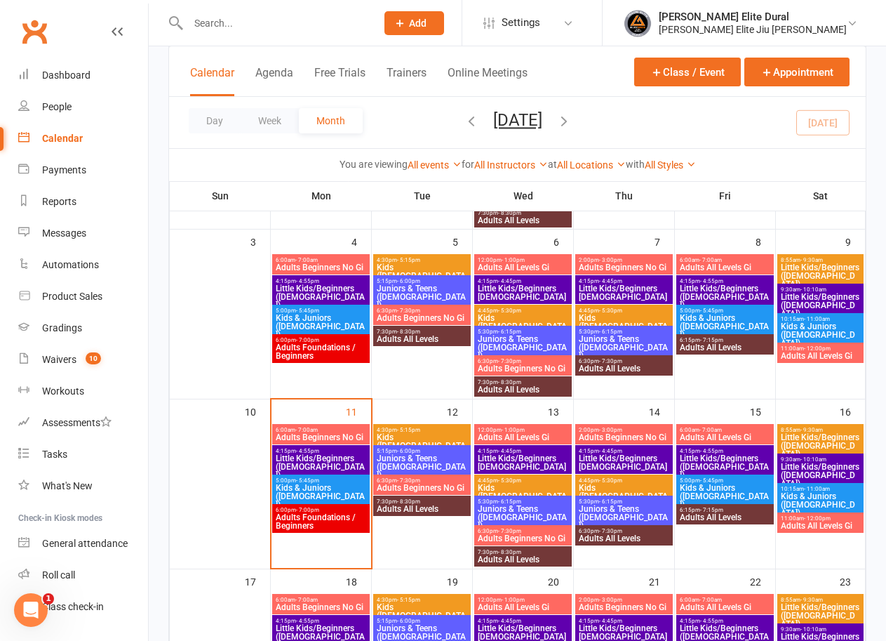
click at [606, 507] on span "Juniors & Teens ([DEMOGRAPHIC_DATA])" at bounding box center [624, 516] width 92 height 25
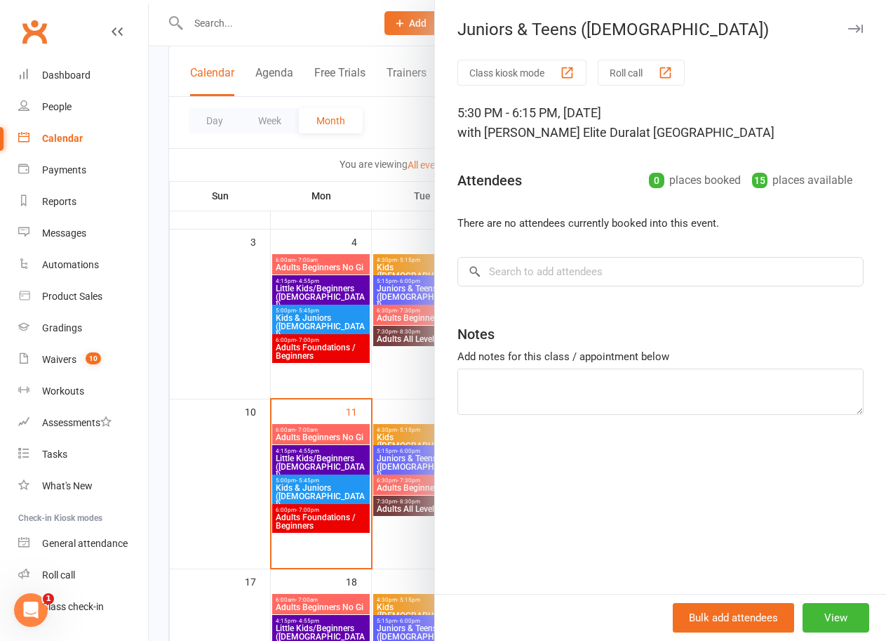
click at [159, 498] on div at bounding box center [517, 320] width 737 height 641
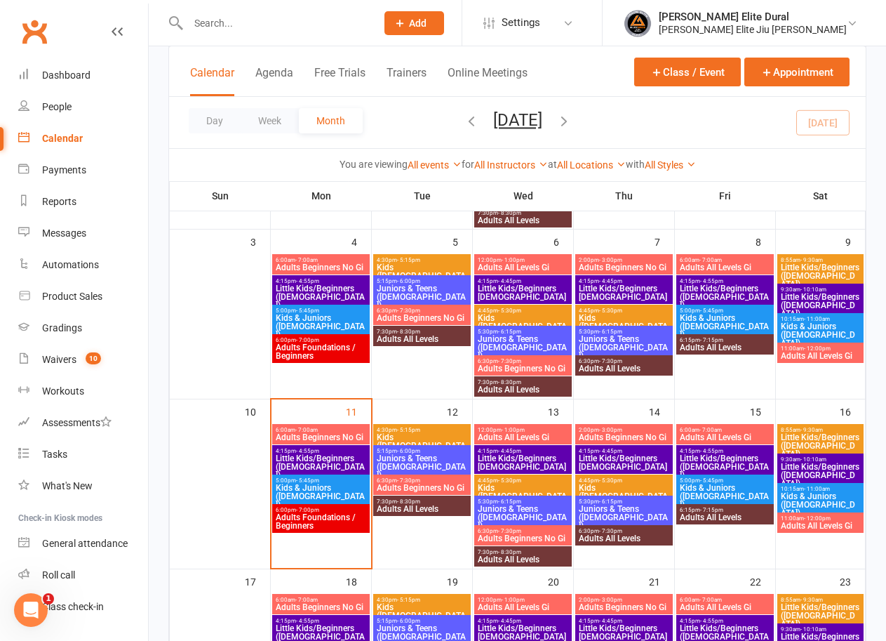
click at [622, 533] on span "- 7:30pm" at bounding box center [610, 531] width 23 height 6
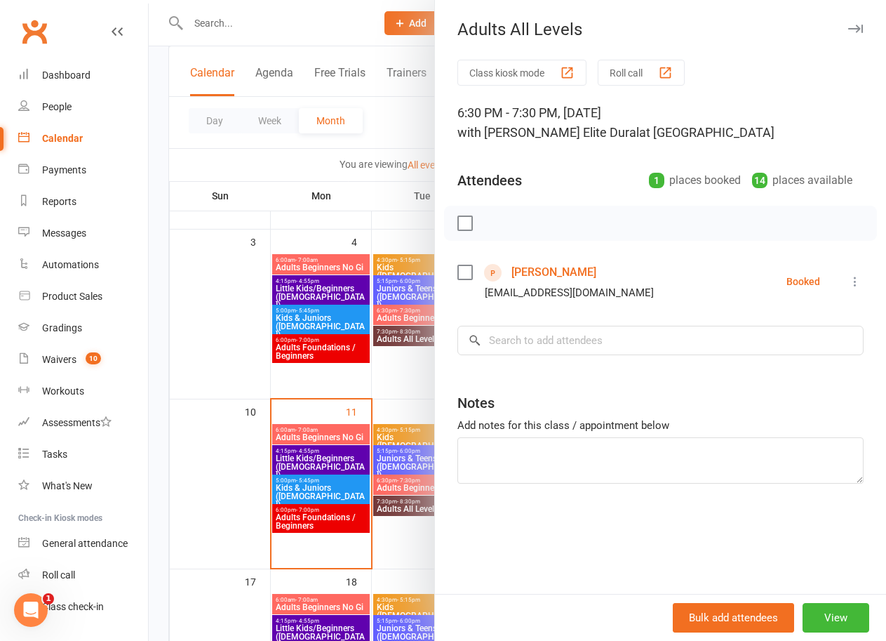
click at [261, 34] on div at bounding box center [517, 320] width 737 height 641
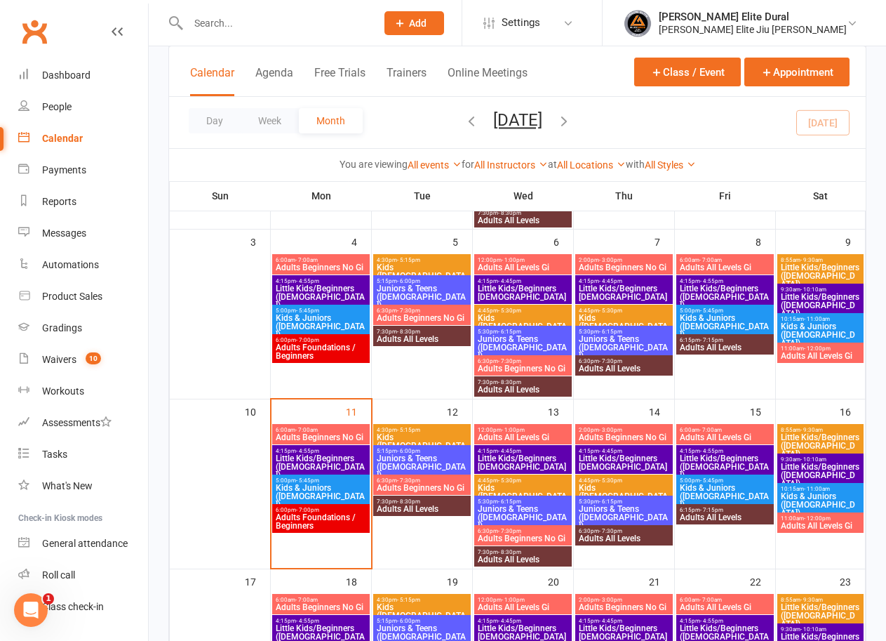
click at [264, 22] on input "text" at bounding box center [275, 23] width 182 height 20
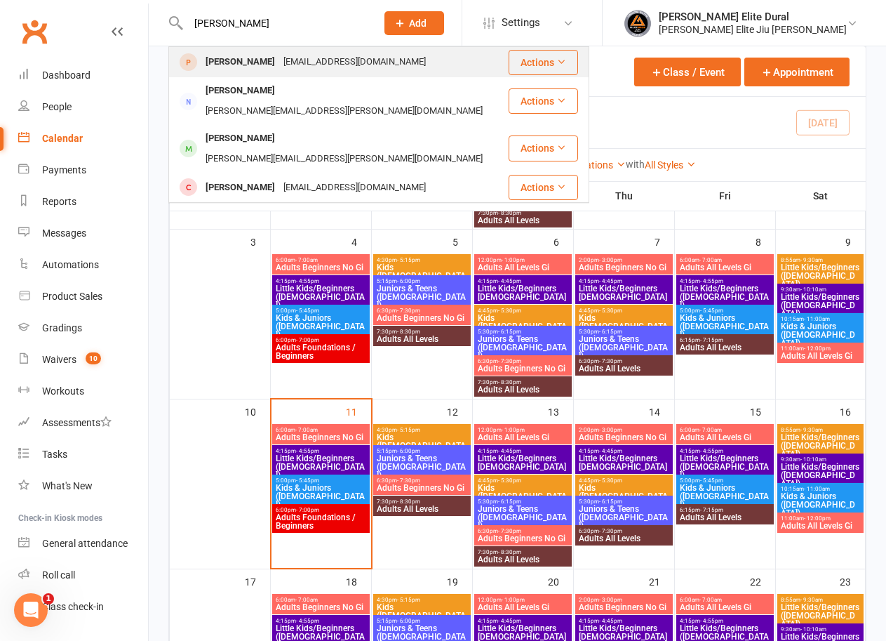
type input "raymond"
click at [274, 65] on div "Rayomand Shokri" at bounding box center [240, 62] width 78 height 20
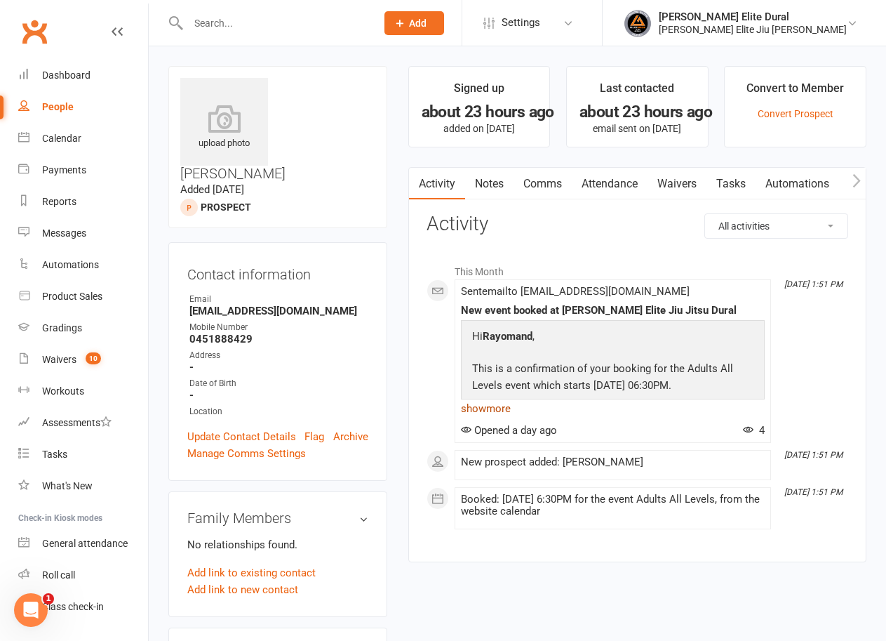
click at [495, 409] on link "show more" at bounding box center [613, 409] width 304 height 20
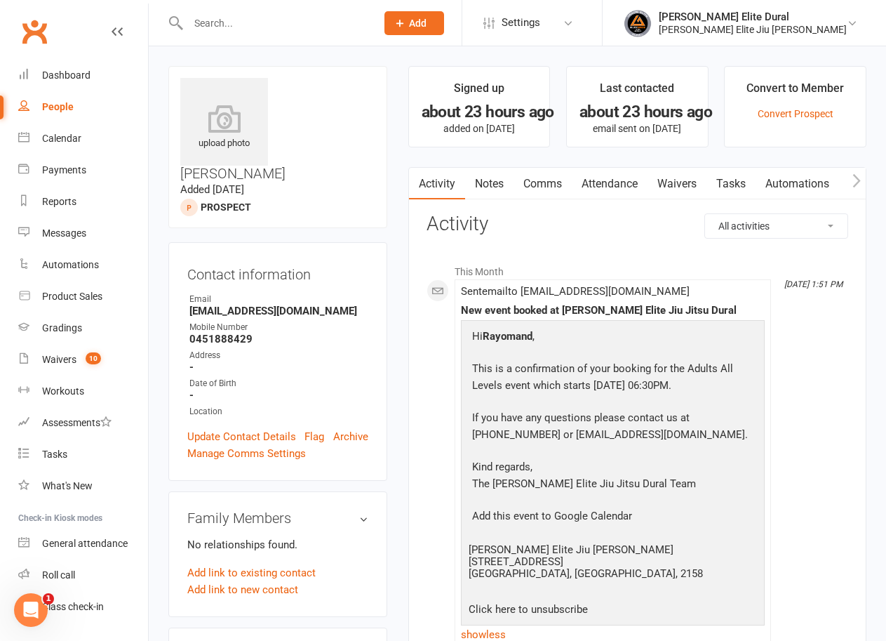
click at [686, 182] on link "Waivers" at bounding box center [677, 184] width 59 height 32
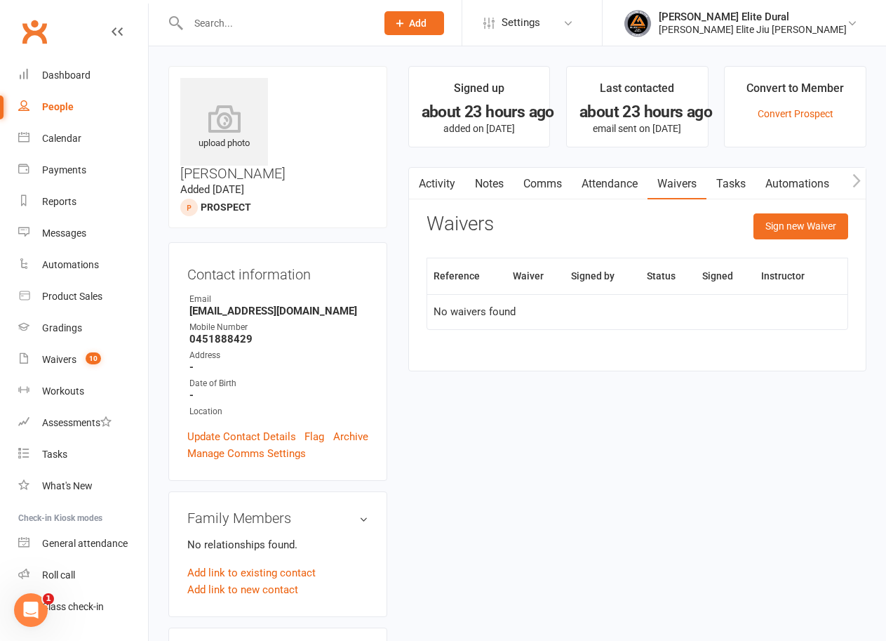
click at [255, 25] on input "text" at bounding box center [275, 23] width 182 height 20
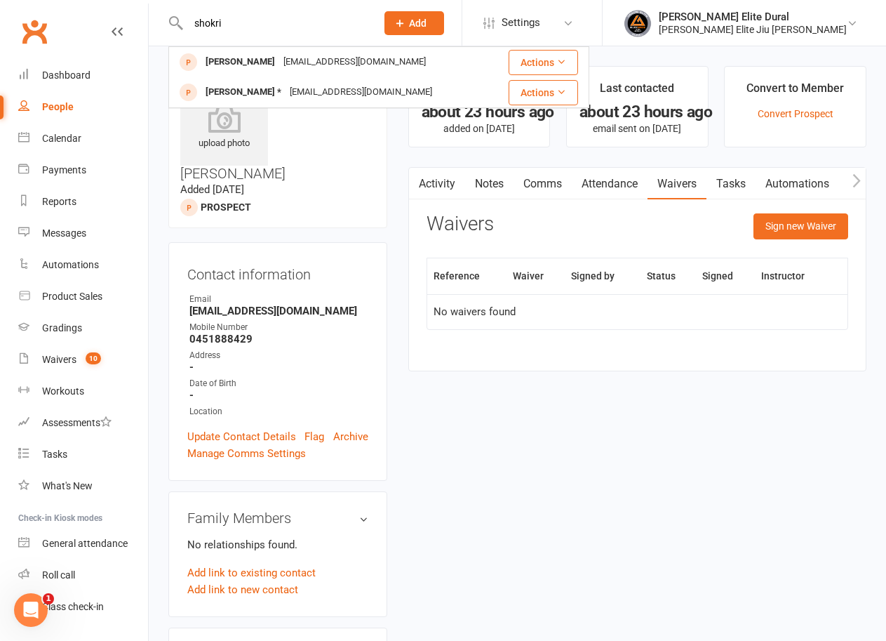
type input "shokri"
drag, startPoint x: 237, startPoint y: 22, endPoint x: 195, endPoint y: 18, distance: 42.3
click at [195, 18] on input "shokri" at bounding box center [275, 23] width 182 height 20
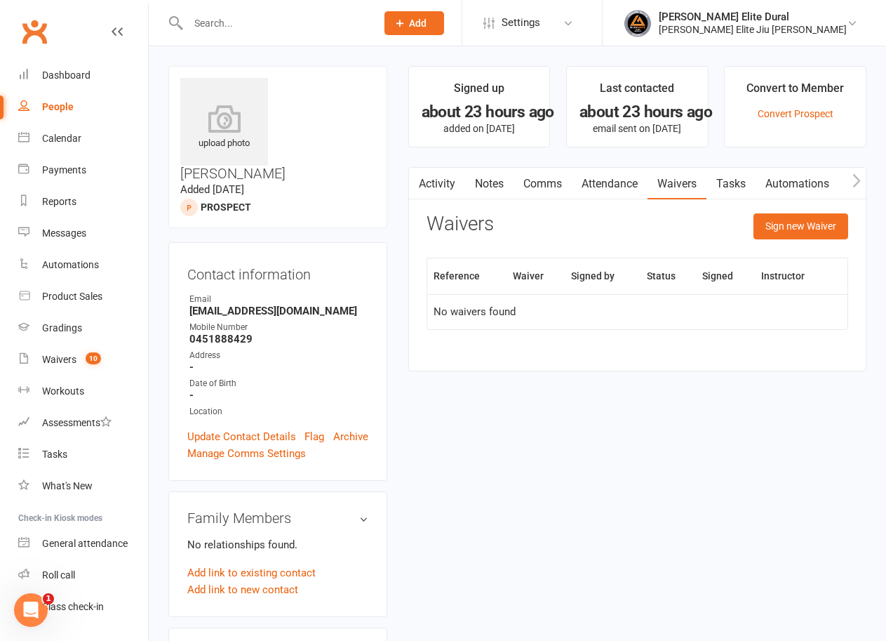
click at [382, 242] on div "Contact information Owner Email rayofs08@gmail.com Mobile Number 0451888429 Add…" at bounding box center [277, 361] width 219 height 239
click at [68, 136] on div "Calendar" at bounding box center [61, 138] width 39 height 11
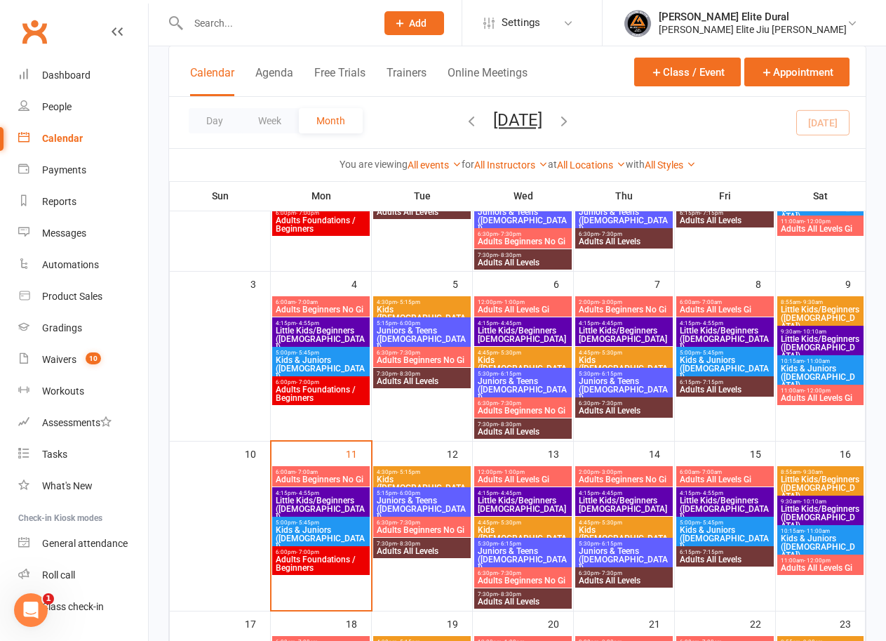
scroll to position [207, 0]
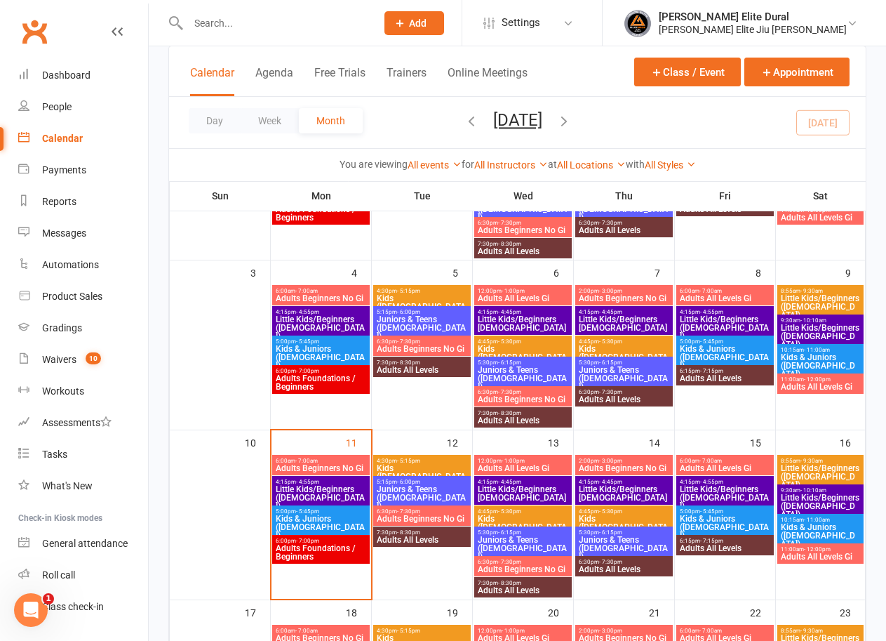
click at [523, 462] on span "- 1:00pm" at bounding box center [513, 460] width 23 height 6
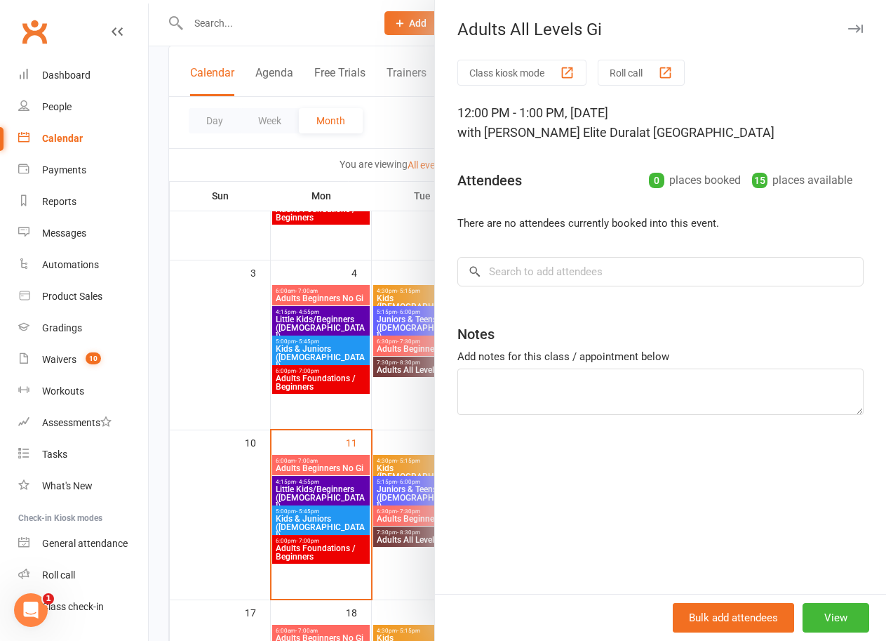
click at [154, 481] on div at bounding box center [517, 320] width 737 height 641
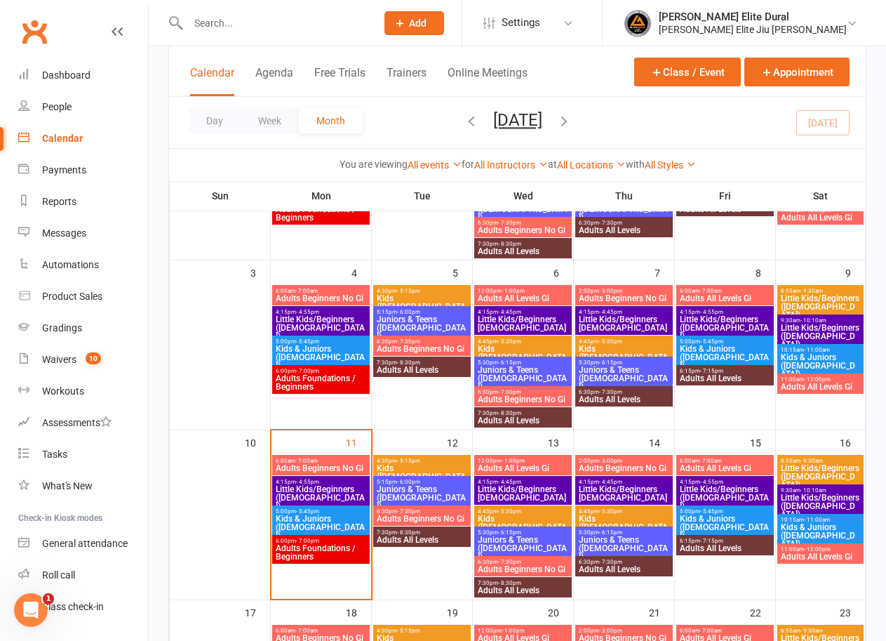
click at [718, 464] on span "Adults All Levels Gi" at bounding box center [725, 468] width 92 height 8
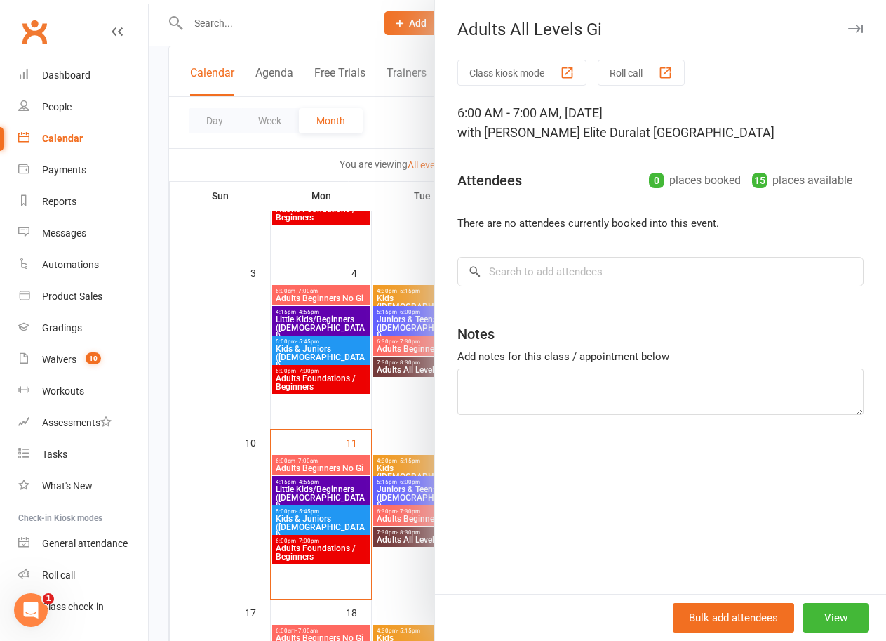
click at [149, 477] on div at bounding box center [517, 320] width 737 height 641
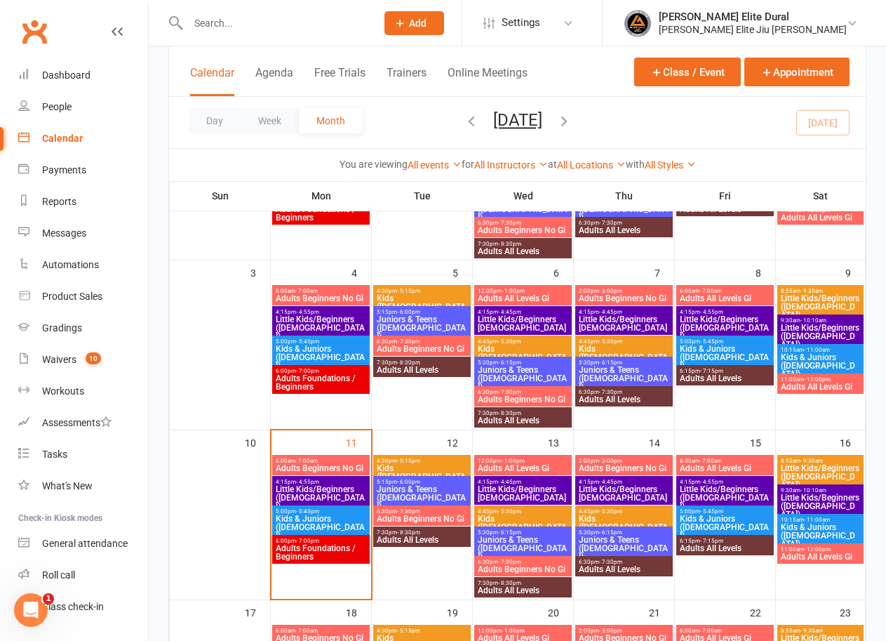
click at [708, 488] on span "Little Kids/Beginners ([DEMOGRAPHIC_DATA])" at bounding box center [725, 497] width 92 height 25
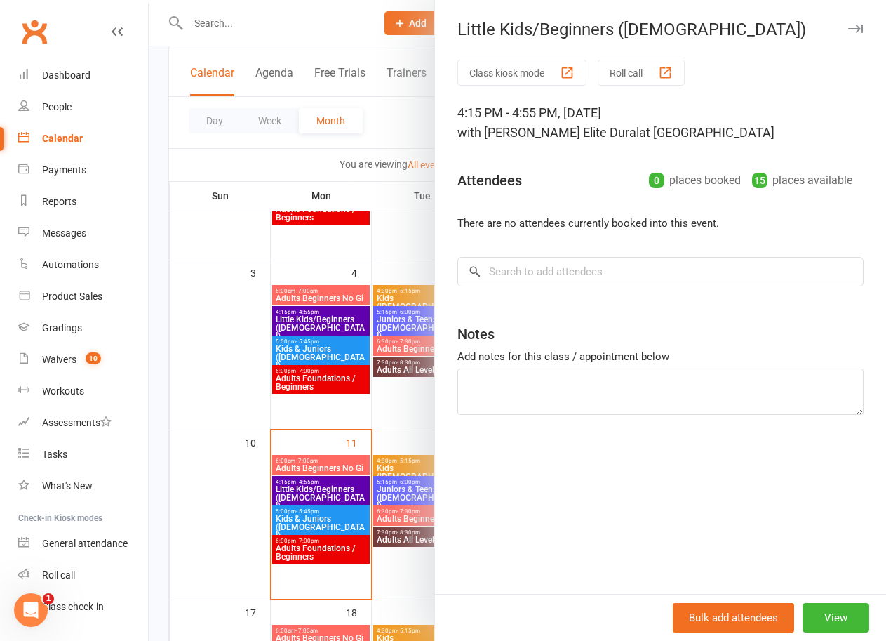
click at [150, 477] on div at bounding box center [517, 320] width 737 height 641
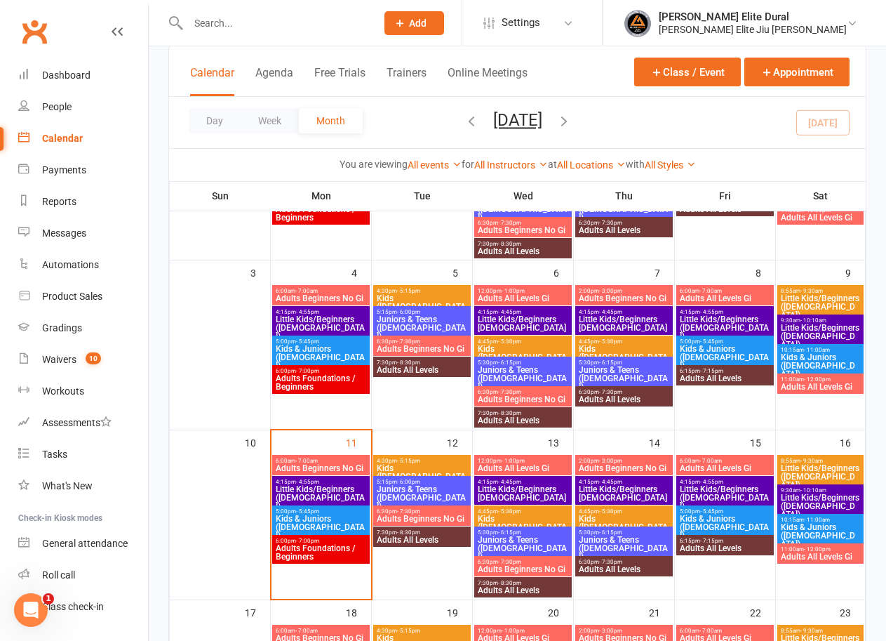
click at [725, 520] on span "Kids & Juniors ([DEMOGRAPHIC_DATA])" at bounding box center [725, 526] width 92 height 25
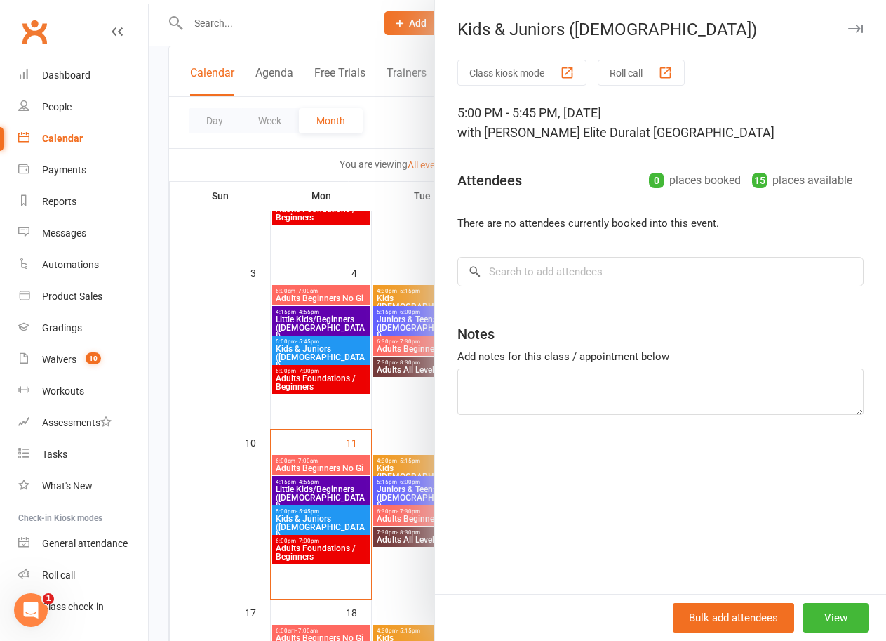
click at [163, 482] on div at bounding box center [517, 320] width 737 height 641
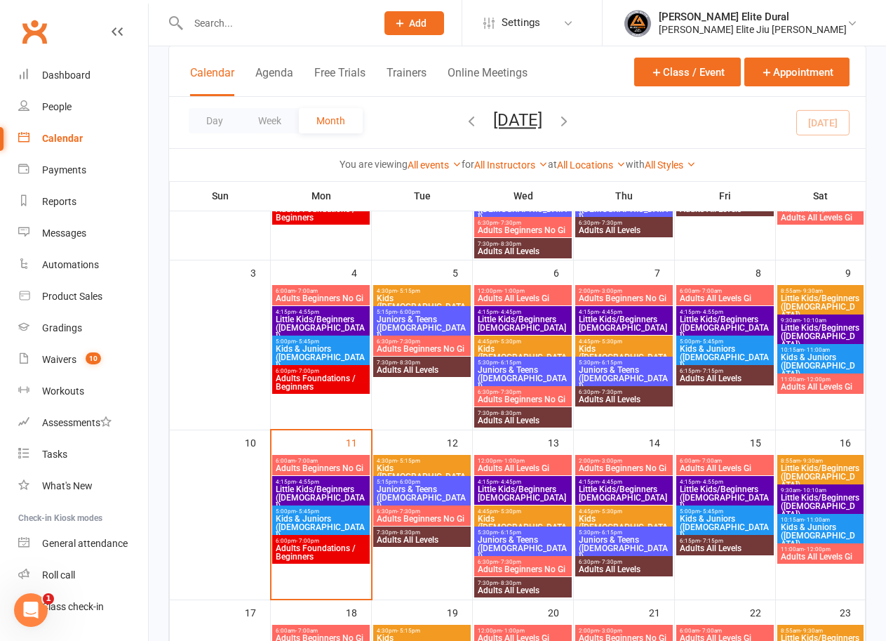
click at [731, 544] on span "Adults All Levels" at bounding box center [725, 548] width 92 height 8
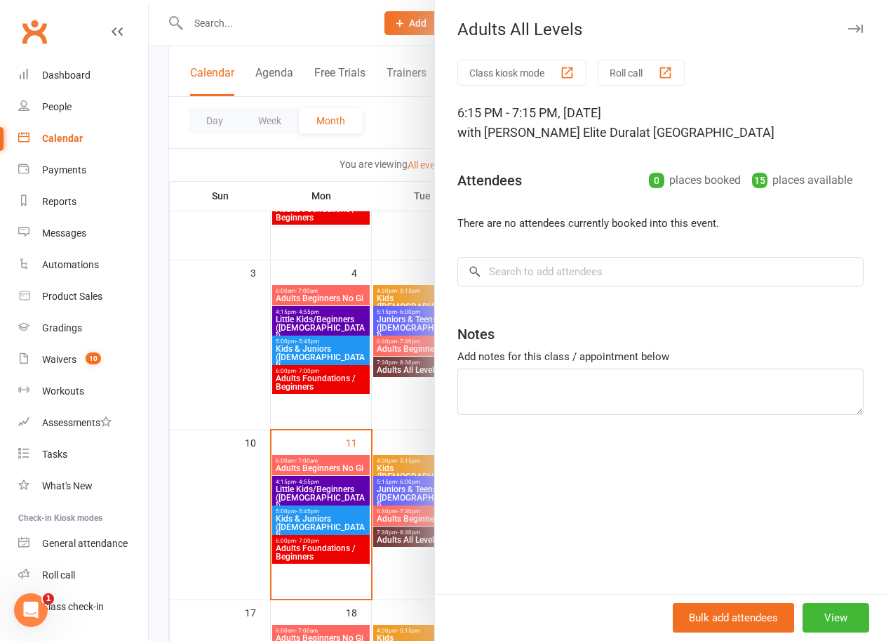
click at [149, 464] on div at bounding box center [517, 320] width 737 height 641
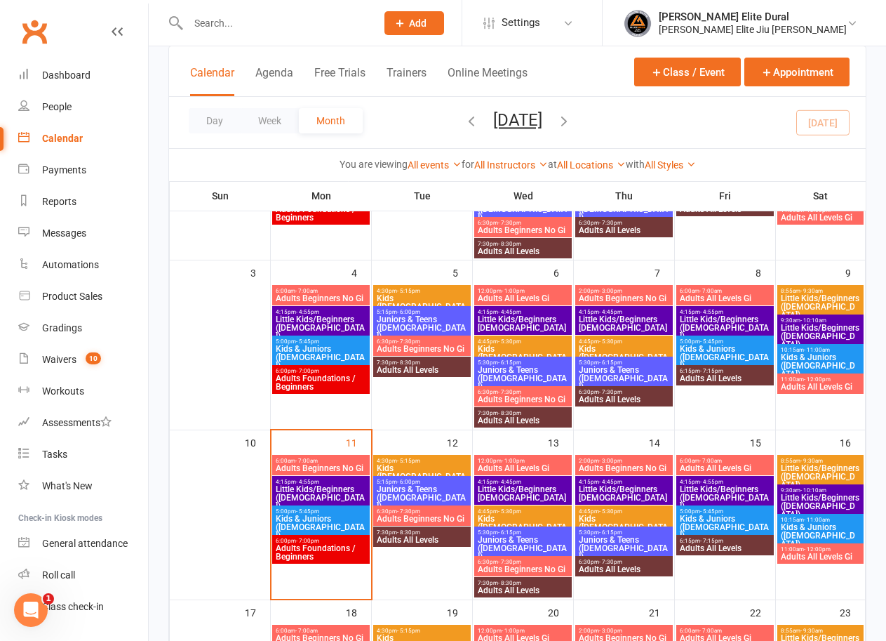
click at [823, 468] on span "Little Kids/Beginners ([DEMOGRAPHIC_DATA])" at bounding box center [820, 476] width 81 height 25
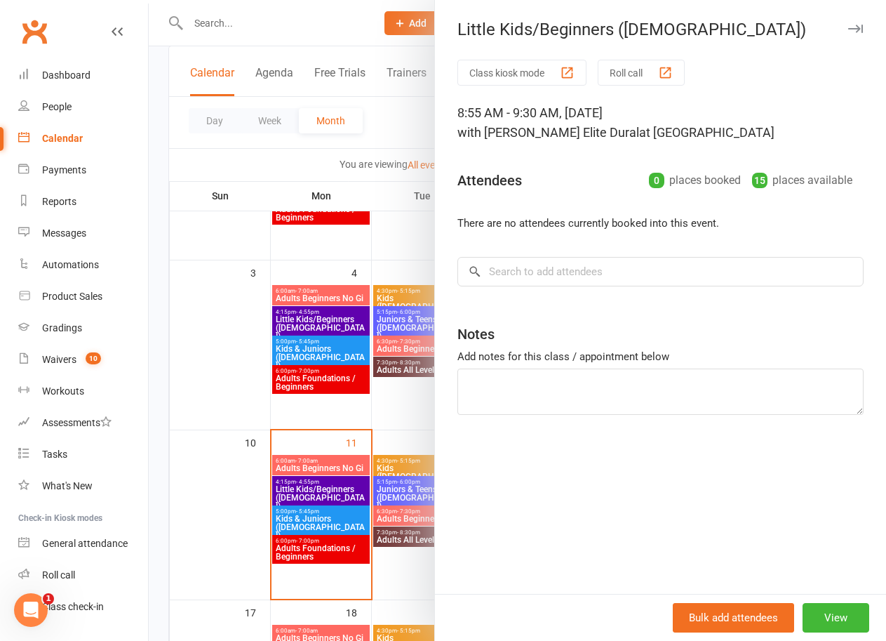
click at [162, 434] on div at bounding box center [517, 320] width 737 height 641
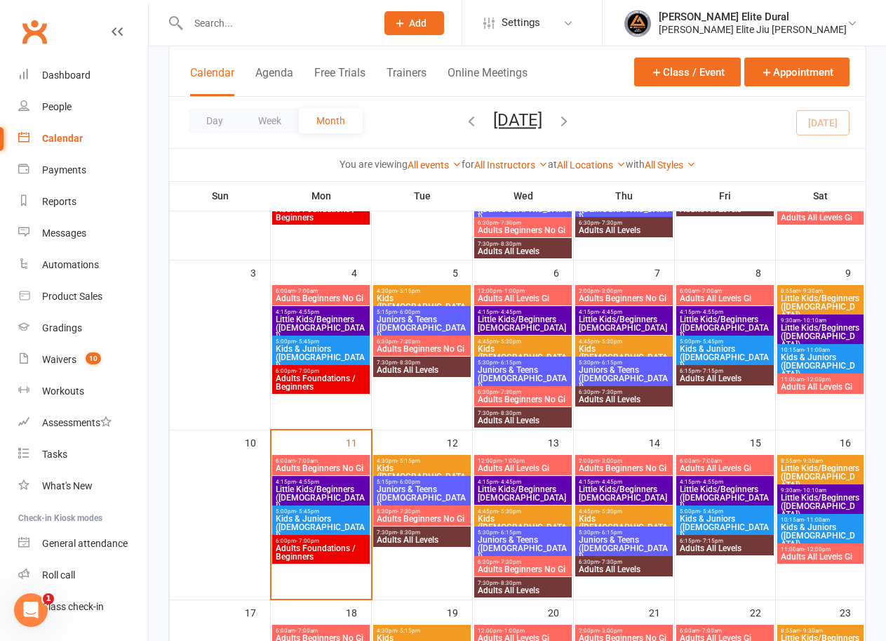
click at [822, 498] on span "Little Kids/Beginners ([DEMOGRAPHIC_DATA])" at bounding box center [820, 505] width 81 height 25
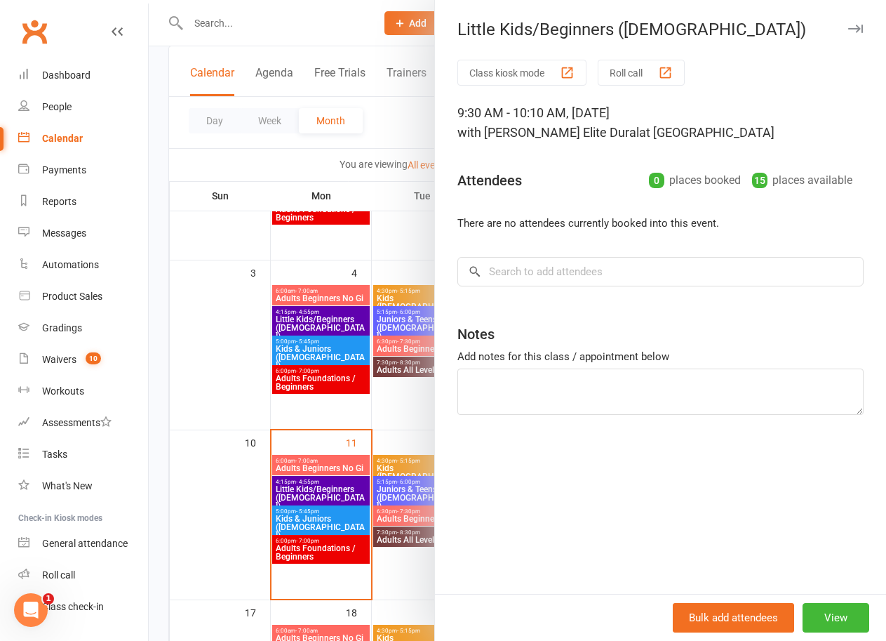
click at [159, 448] on div at bounding box center [517, 320] width 737 height 641
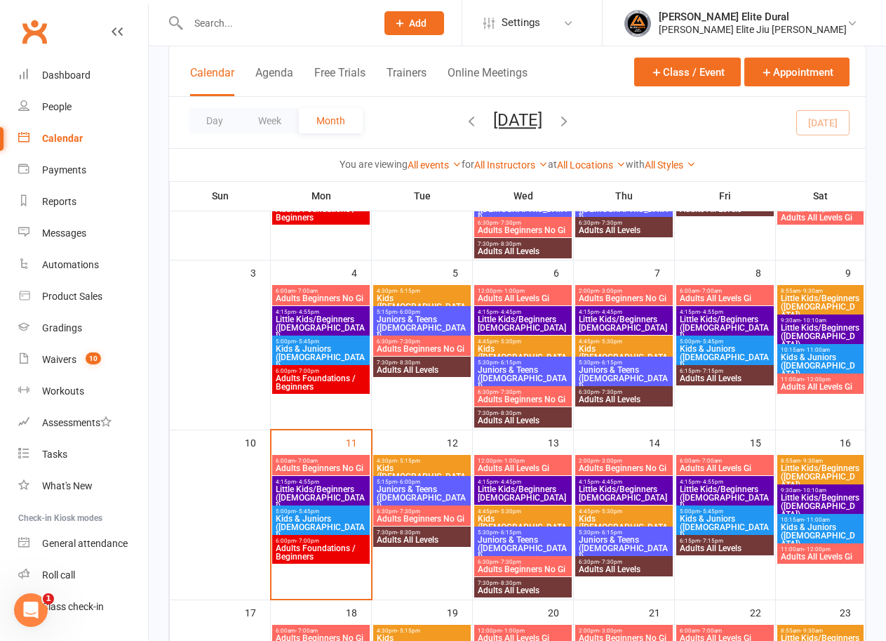
click at [833, 527] on span "Kids & Juniors ([DEMOGRAPHIC_DATA])" at bounding box center [820, 535] width 81 height 25
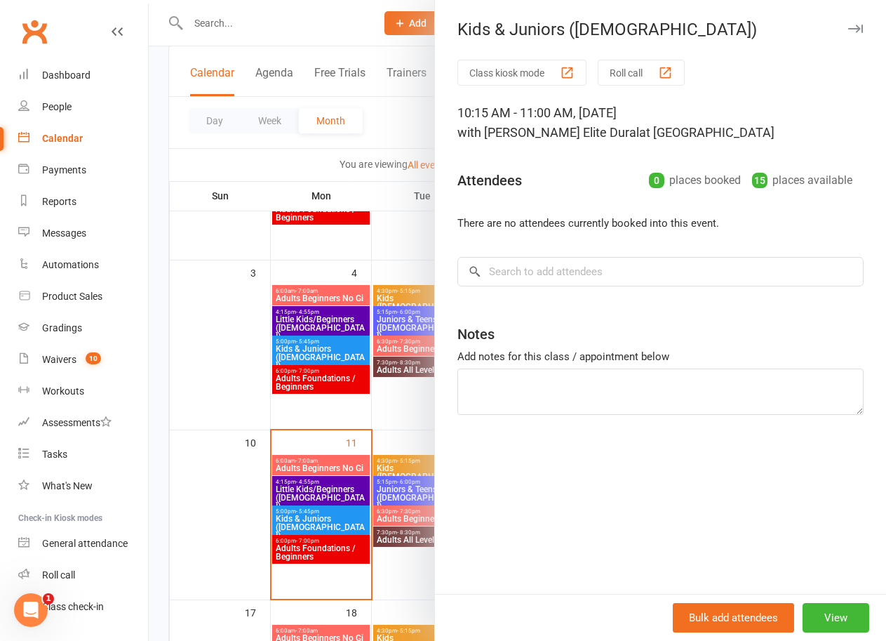
click at [162, 445] on div at bounding box center [517, 320] width 737 height 641
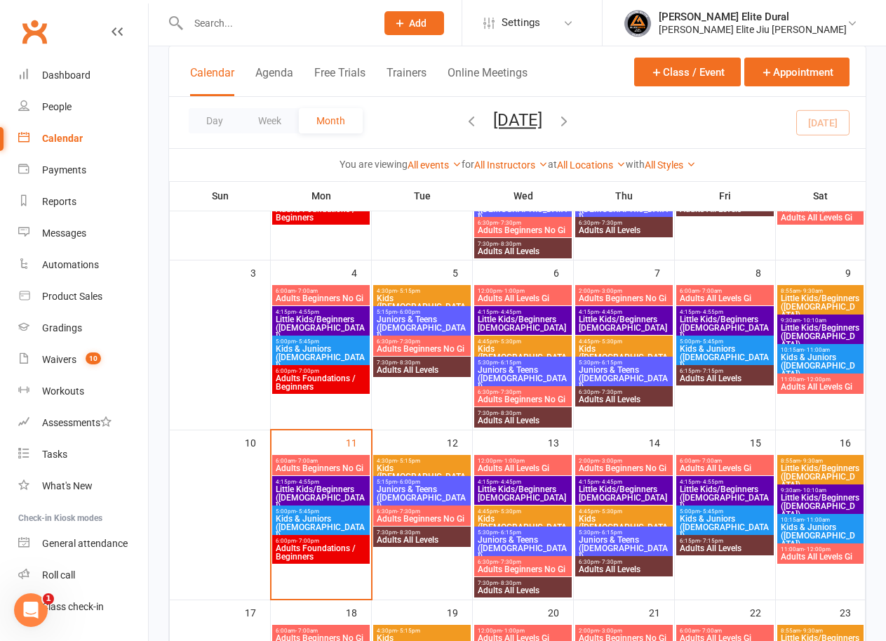
click at [820, 554] on span "Adults All Levels Gi" at bounding box center [820, 556] width 81 height 8
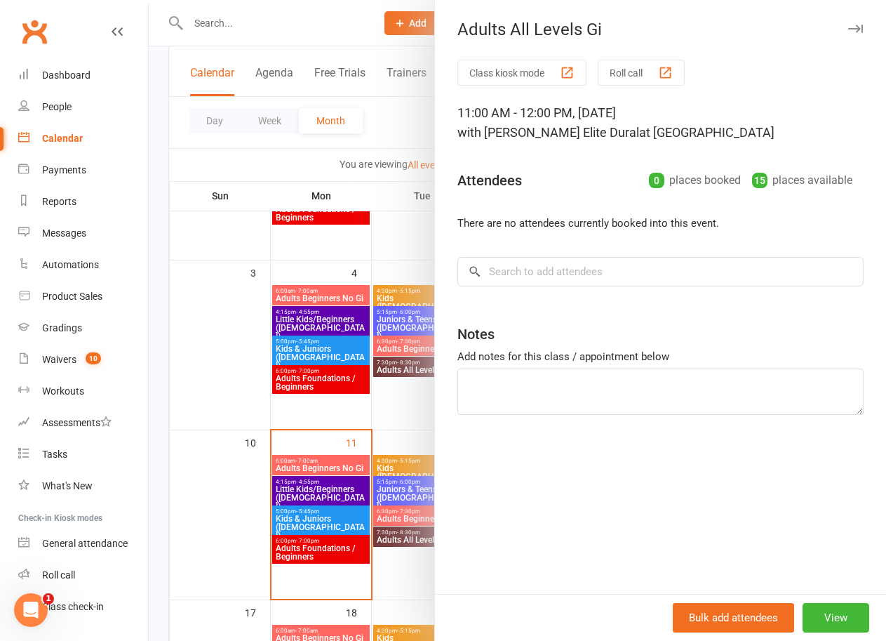
click at [148, 424] on nav "Clubworx Dashboard People Calendar Payments Reports Messages Automations Produc…" at bounding box center [74, 324] width 149 height 641
click at [219, 27] on div at bounding box center [517, 320] width 737 height 641
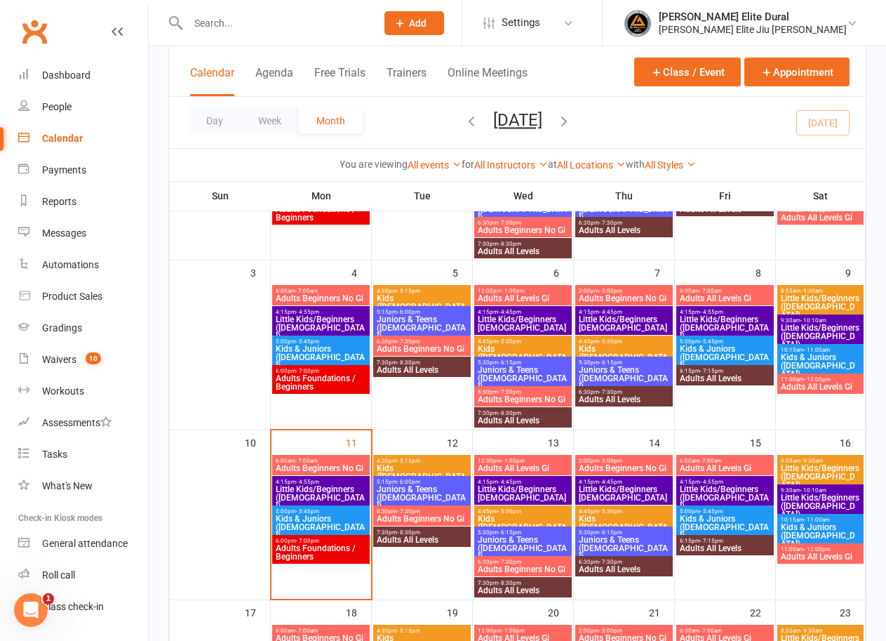
click at [220, 20] on input "text" at bounding box center [275, 23] width 182 height 20
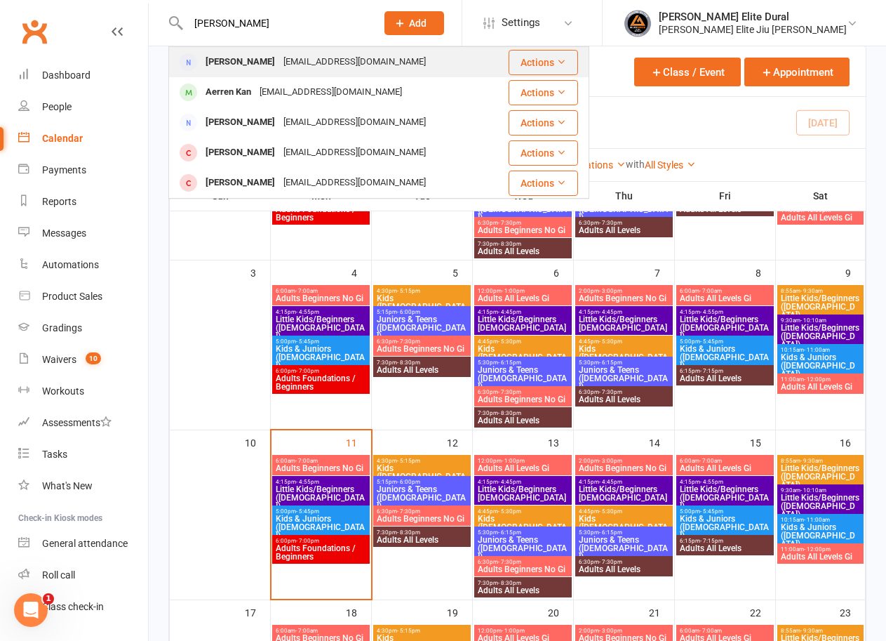
type input "warren"
click at [281, 60] on div "was@fiftyeight.com.au" at bounding box center [354, 62] width 151 height 20
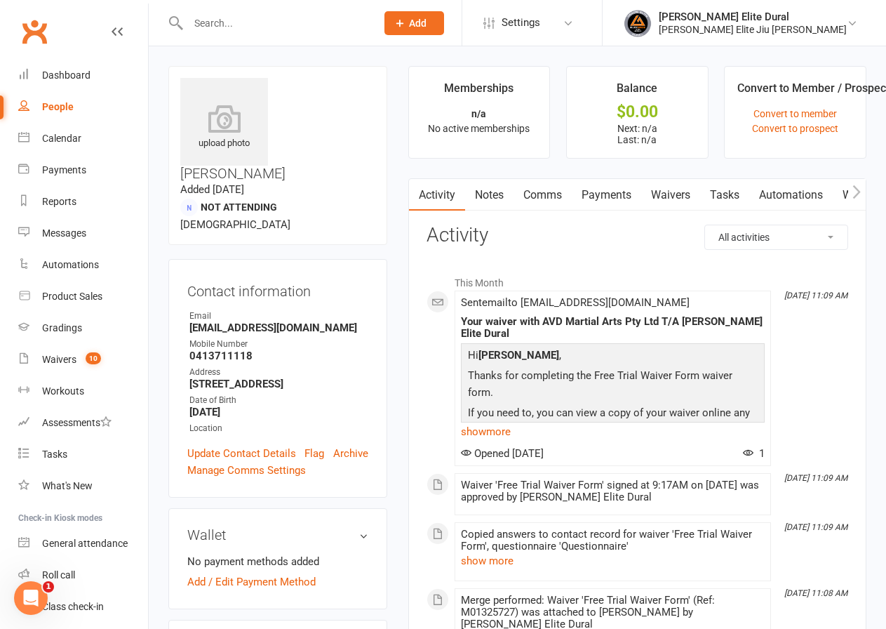
click at [665, 196] on link "Waivers" at bounding box center [670, 195] width 59 height 32
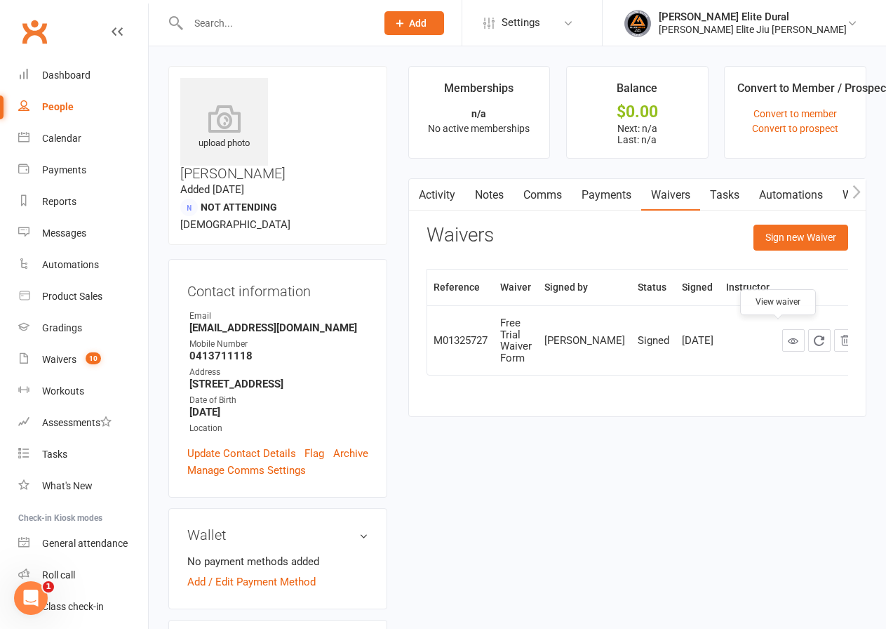
click at [788, 335] on icon at bounding box center [793, 340] width 11 height 11
click at [68, 138] on div "Calendar" at bounding box center [61, 138] width 39 height 11
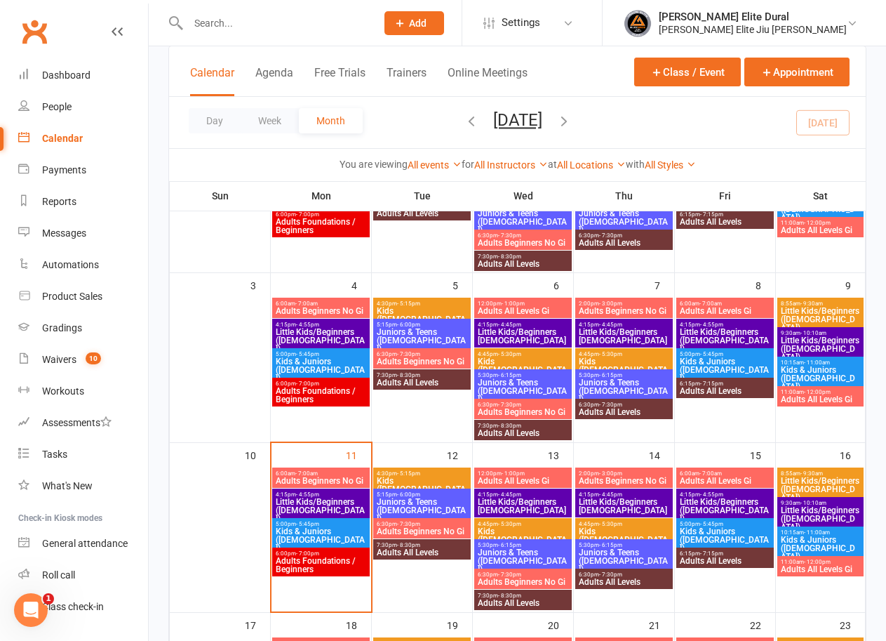
scroll to position [196, 0]
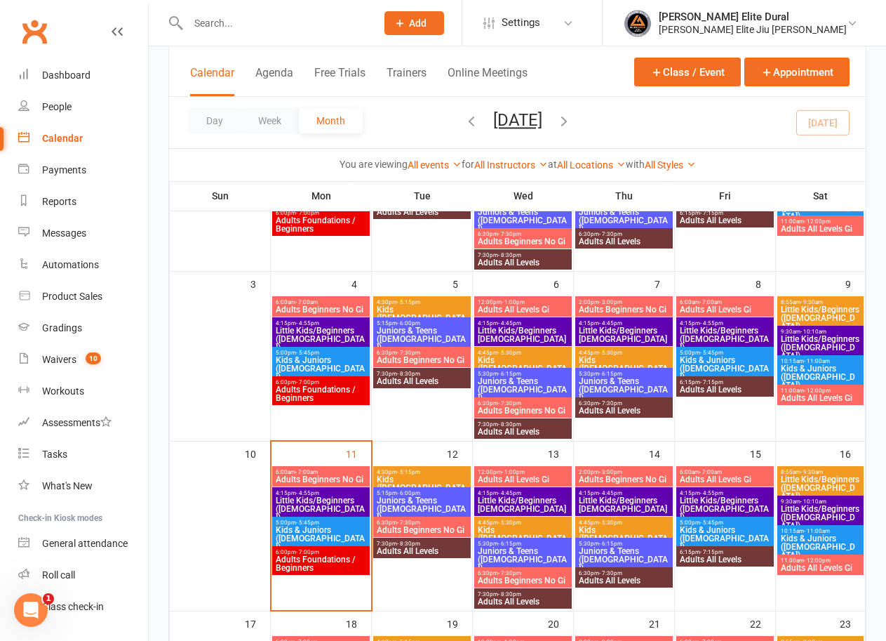
click at [801, 336] on span "Little Kids/Beginners ([DEMOGRAPHIC_DATA])" at bounding box center [820, 347] width 81 height 25
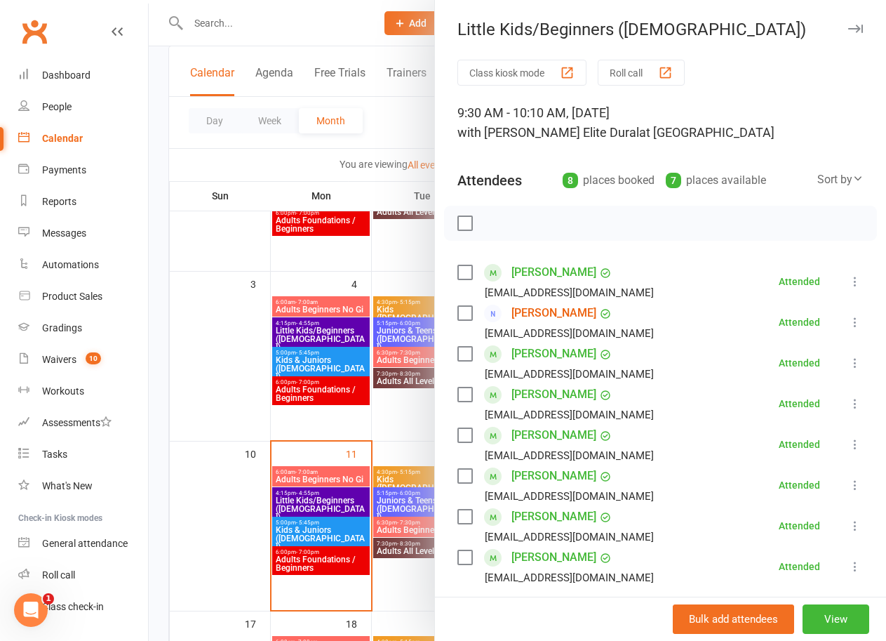
click at [152, 396] on div at bounding box center [517, 320] width 737 height 641
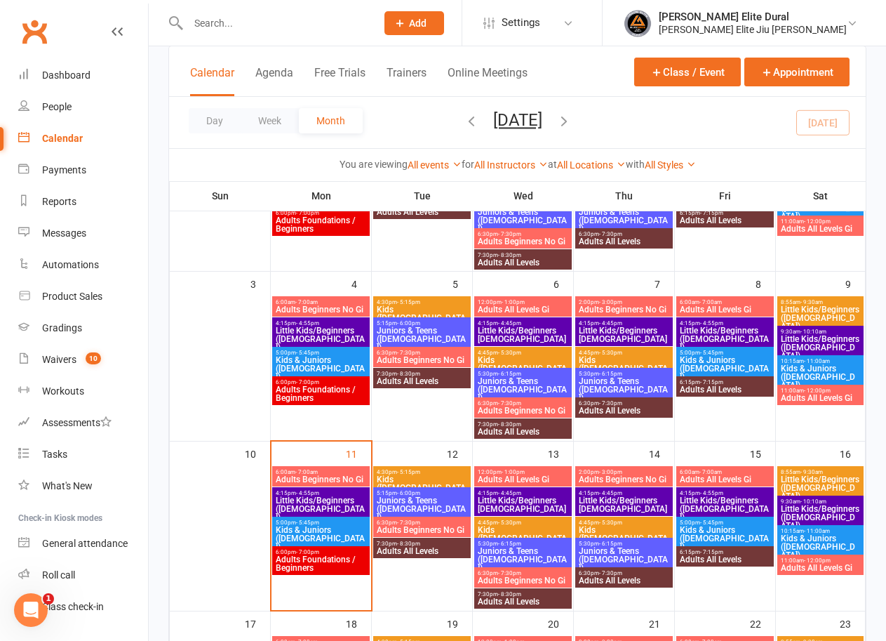
click at [816, 368] on span "Kids & Juniors ([DEMOGRAPHIC_DATA])" at bounding box center [820, 376] width 81 height 25
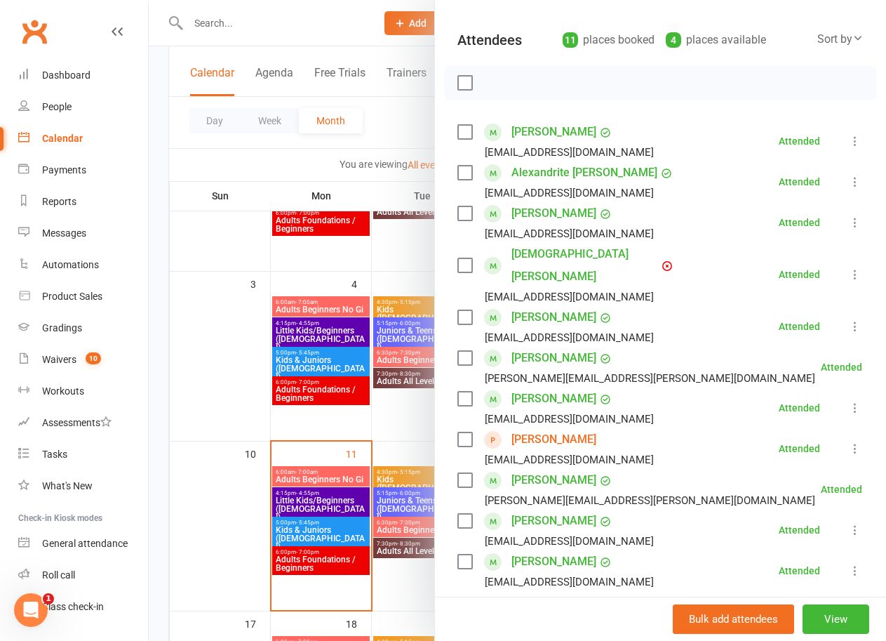
scroll to position [210, 0]
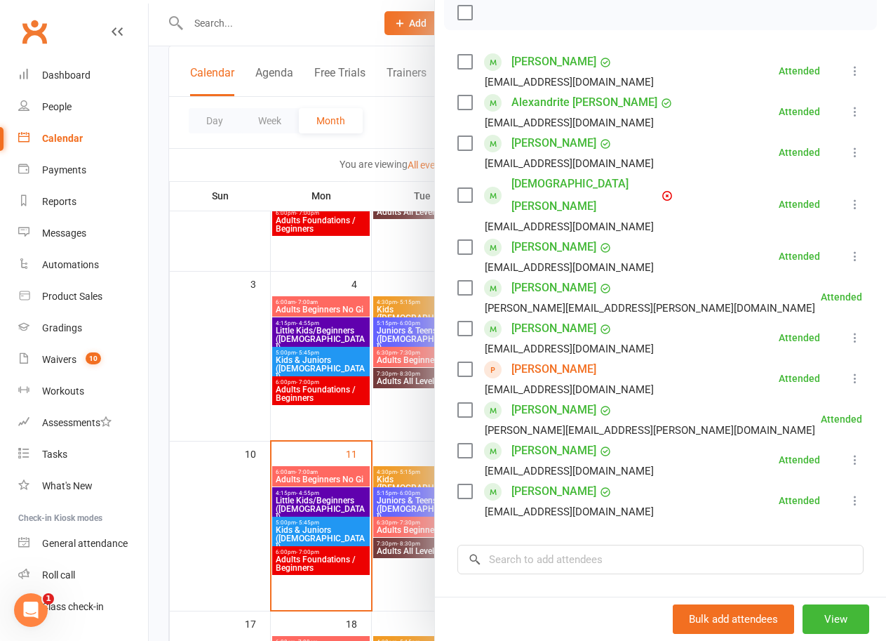
click at [158, 288] on div at bounding box center [517, 320] width 737 height 641
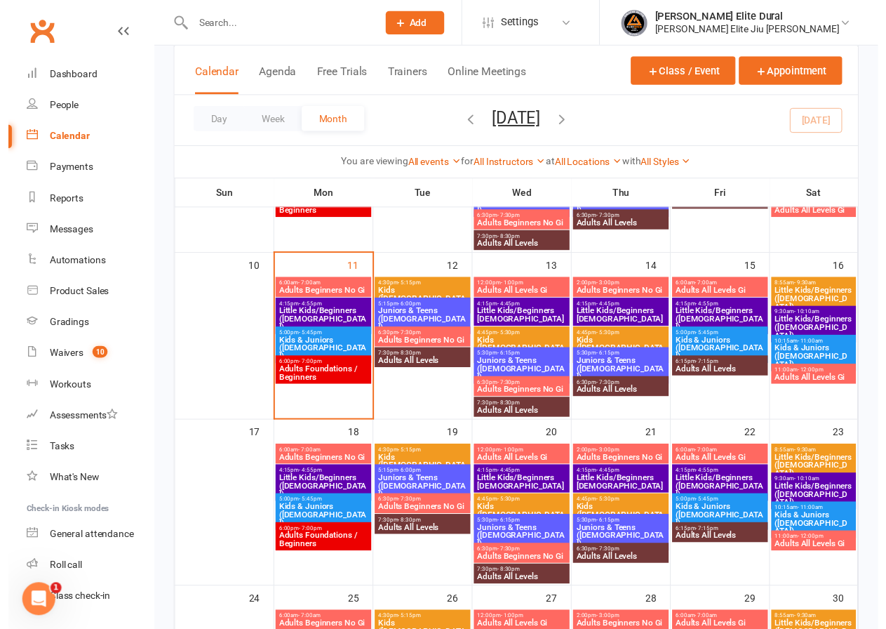
scroll to position [386, 0]
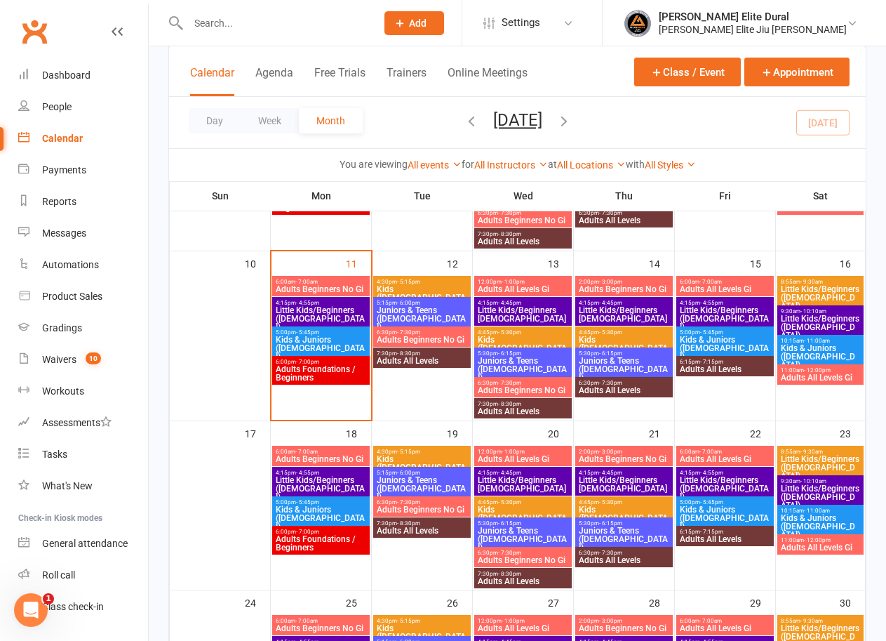
click at [804, 515] on span "Kids & Juniors ([DEMOGRAPHIC_DATA])" at bounding box center [820, 526] width 81 height 25
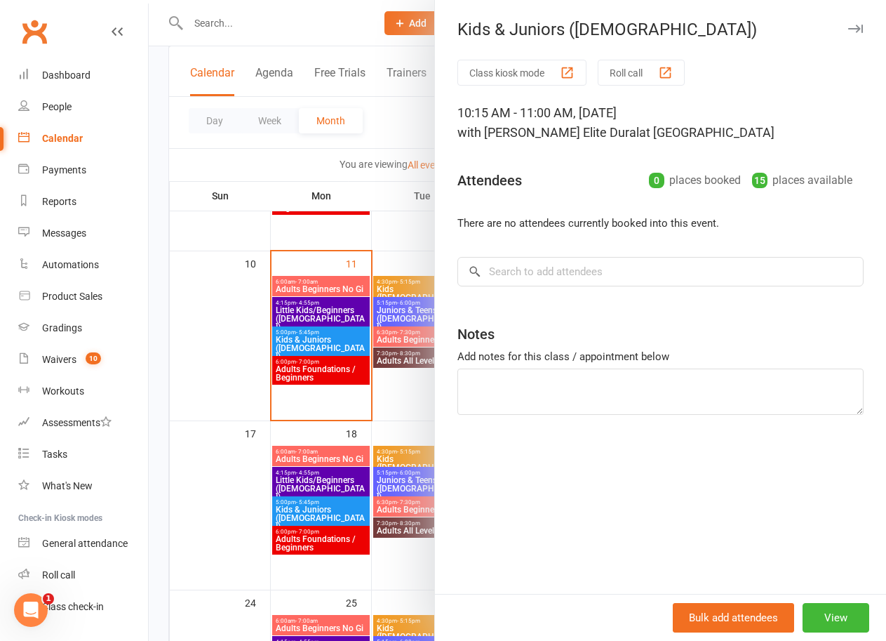
click at [529, 256] on div "Class kiosk mode Roll call 10:15 AM - 11:00 AM, Saturday, August, 23, 2025 with…" at bounding box center [660, 327] width 451 height 534
click at [533, 276] on input "search" at bounding box center [660, 271] width 406 height 29
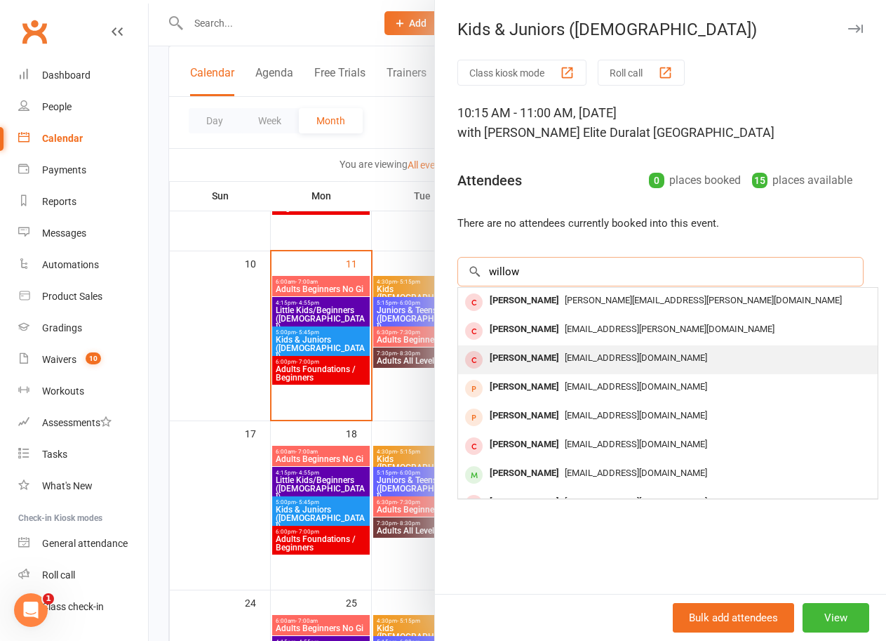
type input "willow"
click at [591, 358] on span "was@fiftyeight.com.au" at bounding box center [636, 357] width 142 height 11
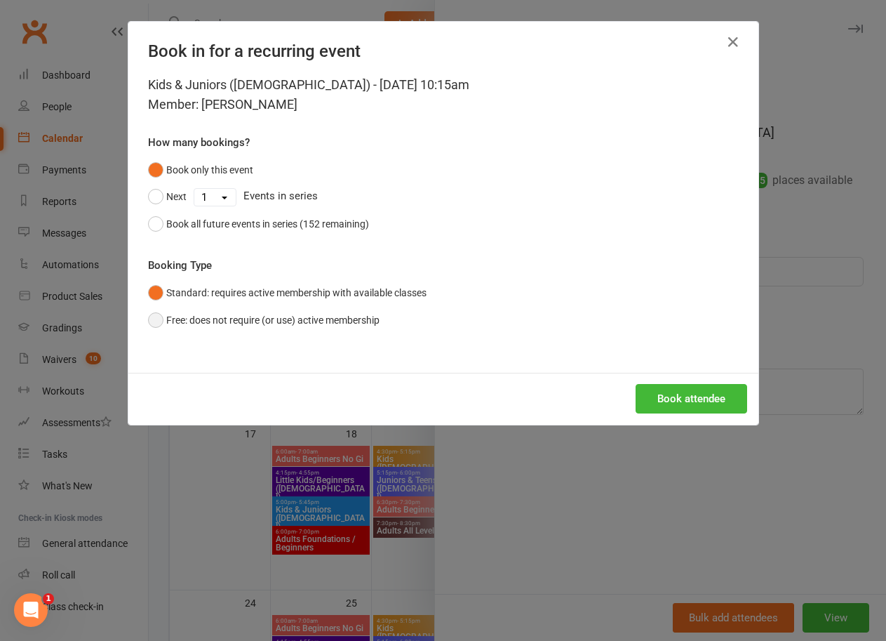
click at [156, 318] on button "Free: does not require (or use) active membership" at bounding box center [264, 320] width 232 height 27
click at [684, 396] on button "Book attendee" at bounding box center [692, 398] width 112 height 29
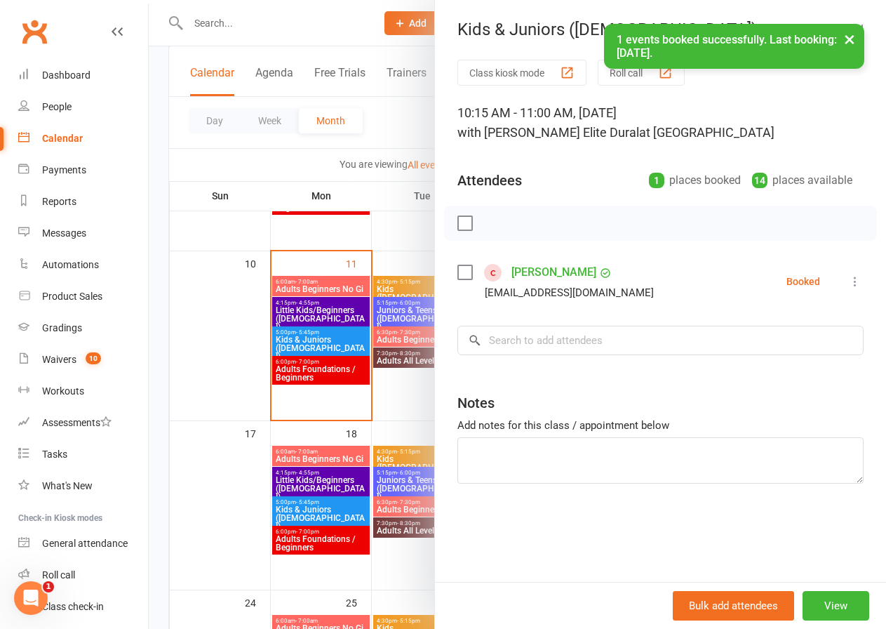
click at [150, 449] on div at bounding box center [517, 314] width 737 height 629
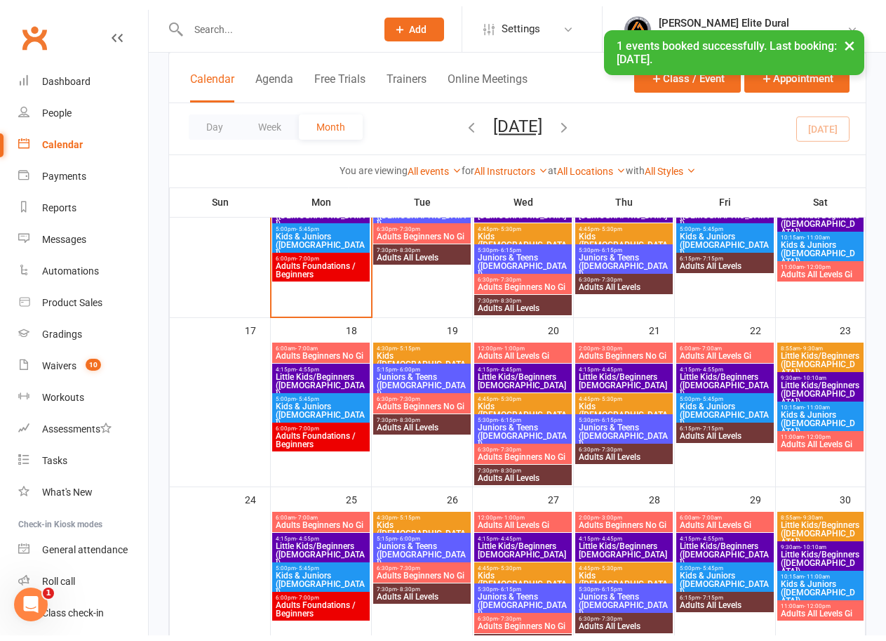
scroll to position [508, 0]
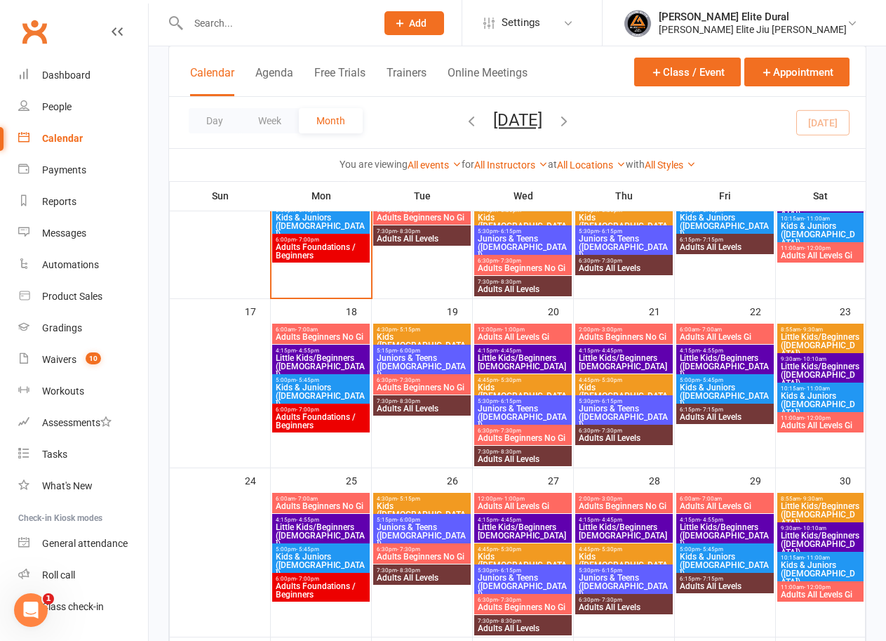
click at [812, 366] on span "Little Kids/Beginners ([DEMOGRAPHIC_DATA])" at bounding box center [820, 374] width 81 height 25
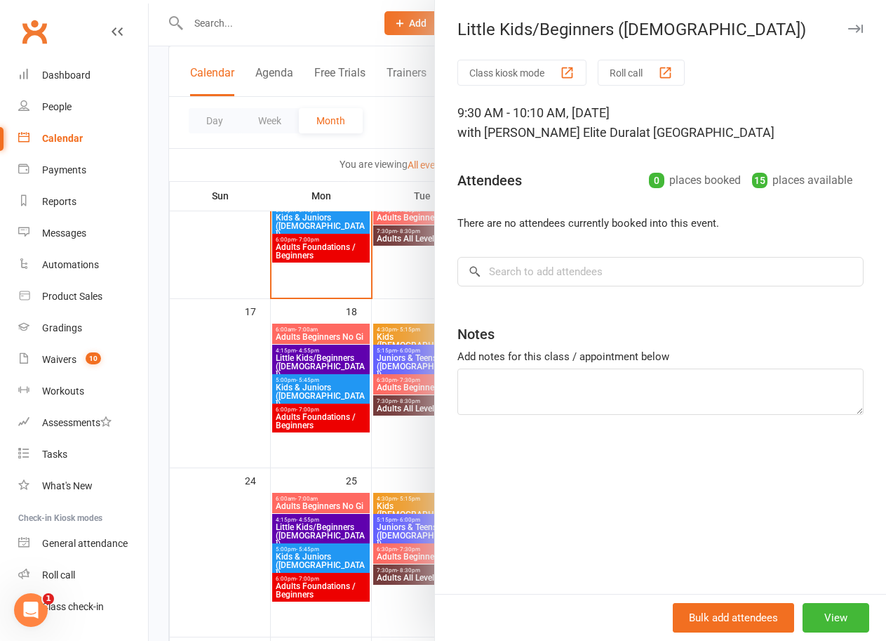
click at [500, 253] on div "Class kiosk mode Roll call 9:30 AM - 10:10 AM, Saturday, August, 23, 2025 with …" at bounding box center [660, 327] width 451 height 534
click at [506, 276] on input "search" at bounding box center [660, 271] width 406 height 29
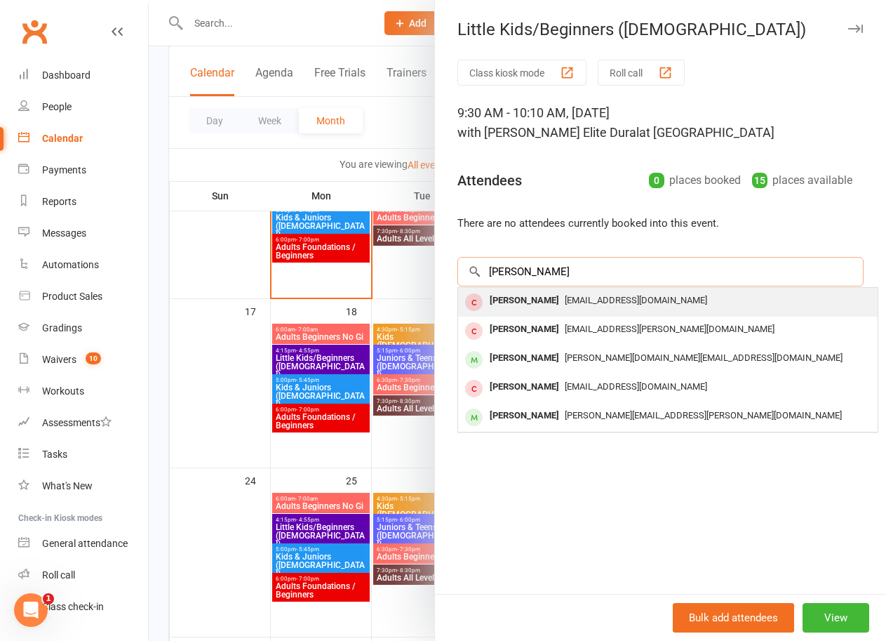
type input "frankie"
click at [540, 299] on div "Frankie Harding" at bounding box center [524, 300] width 81 height 20
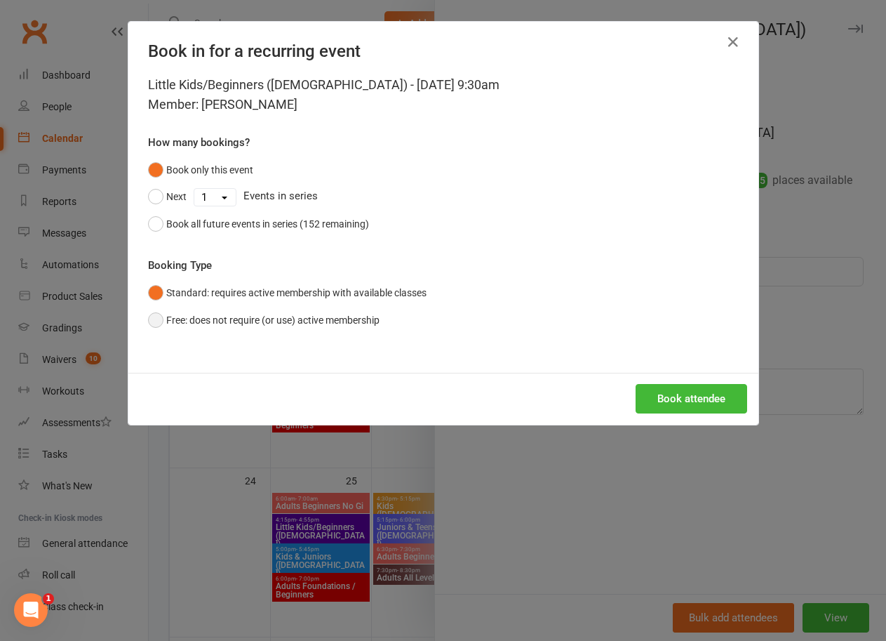
click at [149, 319] on button "Free: does not require (or use) active membership" at bounding box center [264, 320] width 232 height 27
click at [658, 395] on button "Book attendee" at bounding box center [692, 398] width 112 height 29
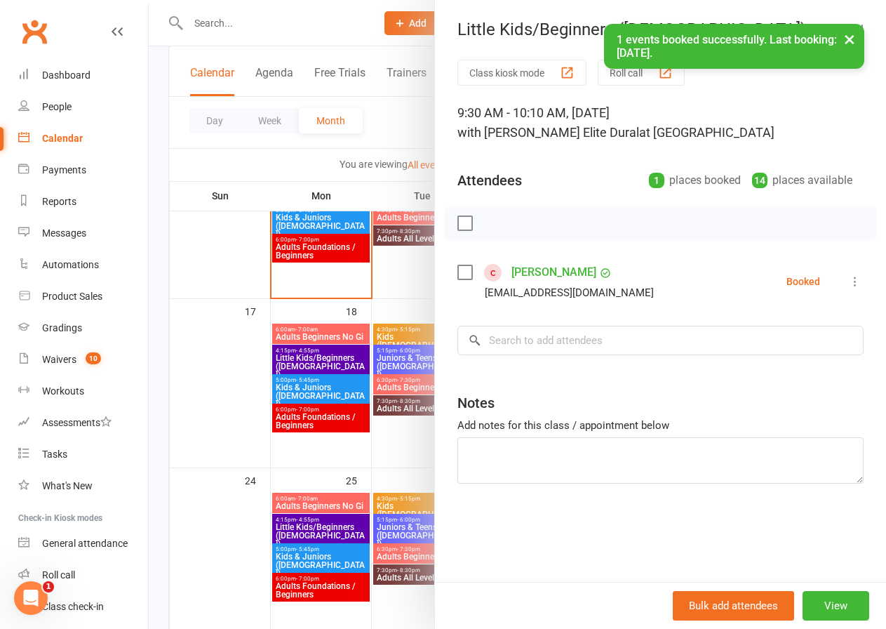
click at [165, 371] on div at bounding box center [517, 314] width 737 height 629
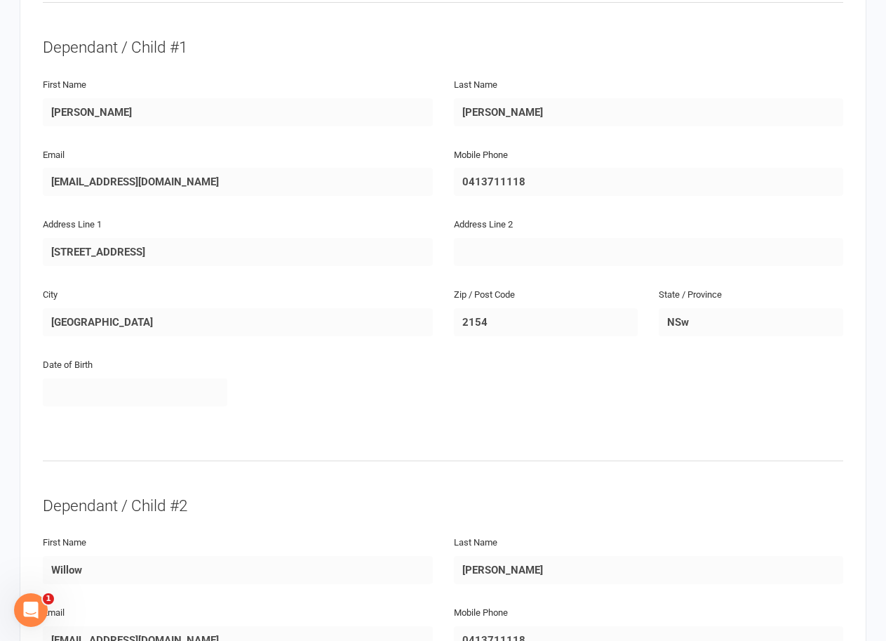
scroll to position [643, 0]
